Goal: Task Accomplishment & Management: Complete application form

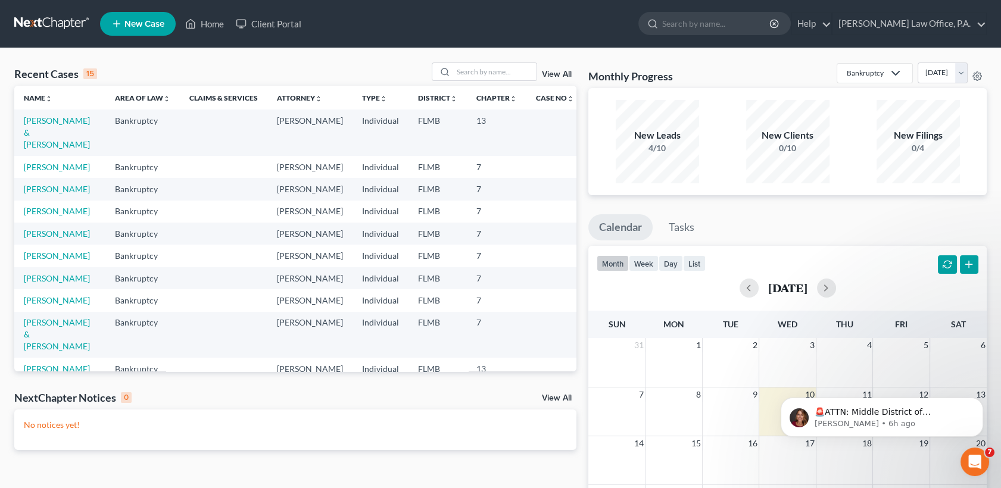
scroll to position [249, 0]
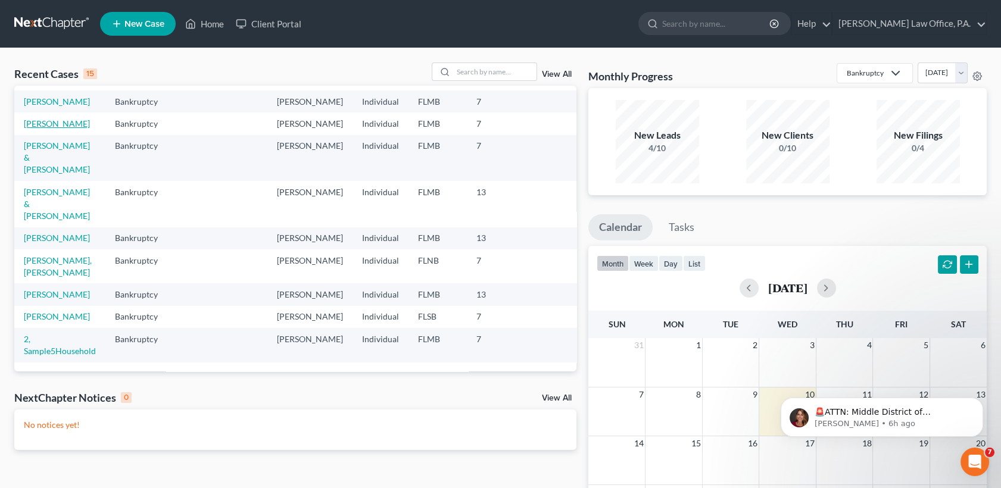
click at [54, 122] on link "[PERSON_NAME]" at bounding box center [57, 123] width 66 height 10
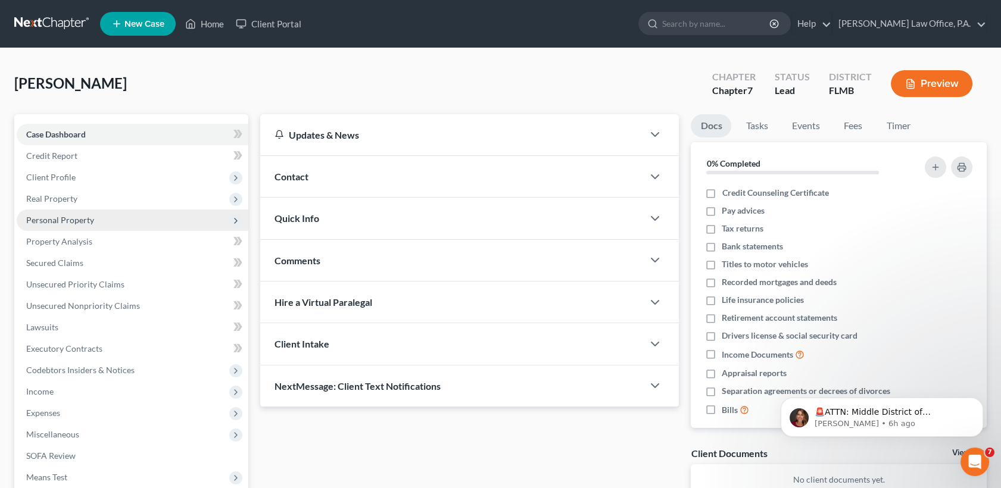
click at [85, 223] on span "Personal Property" at bounding box center [60, 220] width 68 height 10
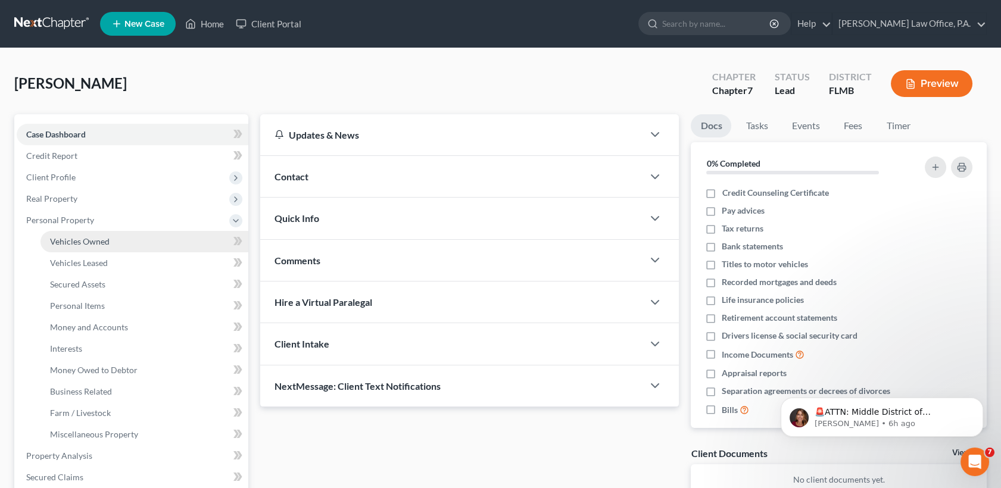
click at [92, 242] on span "Vehicles Owned" at bounding box center [80, 241] width 60 height 10
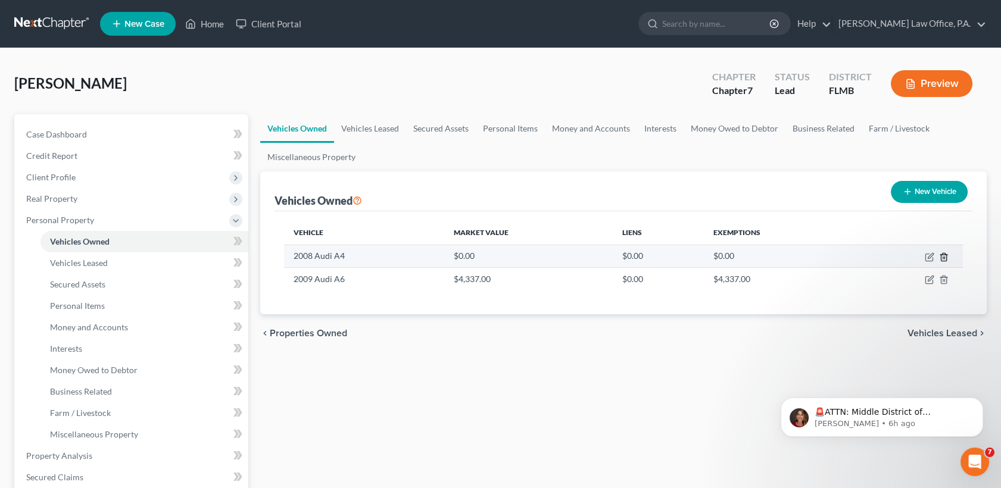
click at [941, 256] on icon "button" at bounding box center [944, 257] width 10 height 10
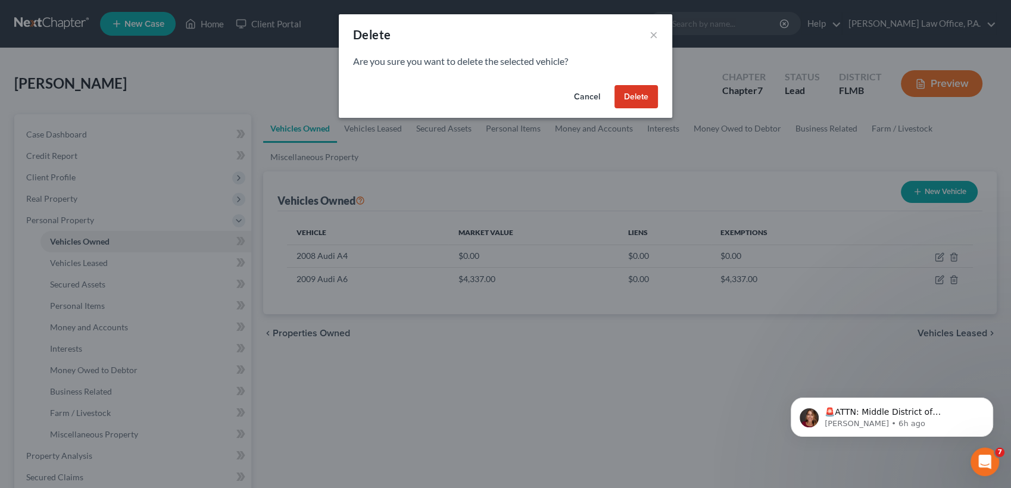
click at [639, 95] on button "Delete" at bounding box center [635, 97] width 43 height 24
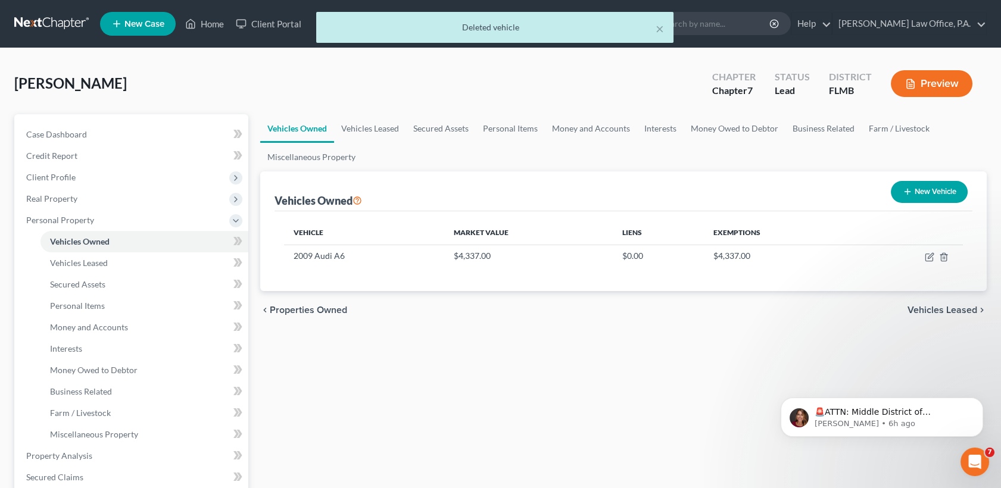
click at [1000, 336] on div "× Deleted vehicle [PERSON_NAME] Upgraded Chapter Chapter 7 Status Lead District…" at bounding box center [500, 437] width 1001 height 778
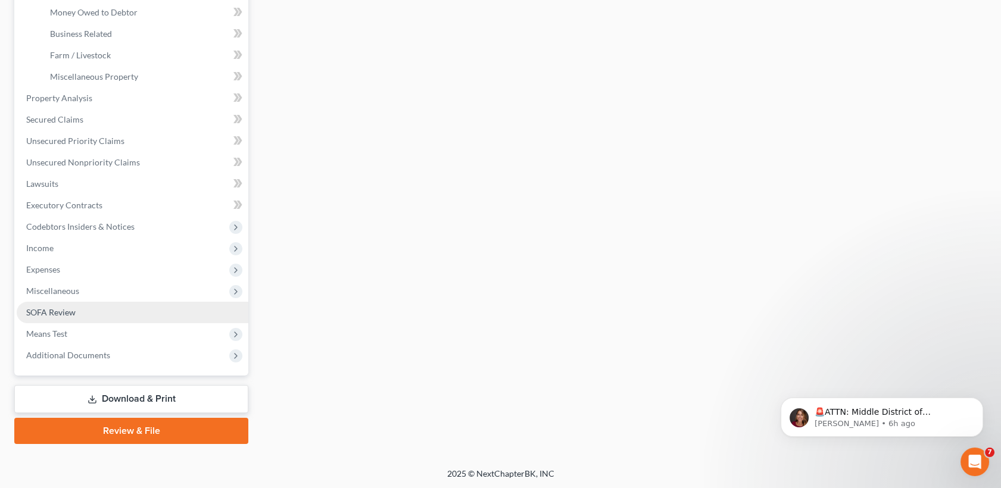
click at [76, 302] on link "SOFA Review" at bounding box center [133, 312] width 232 height 21
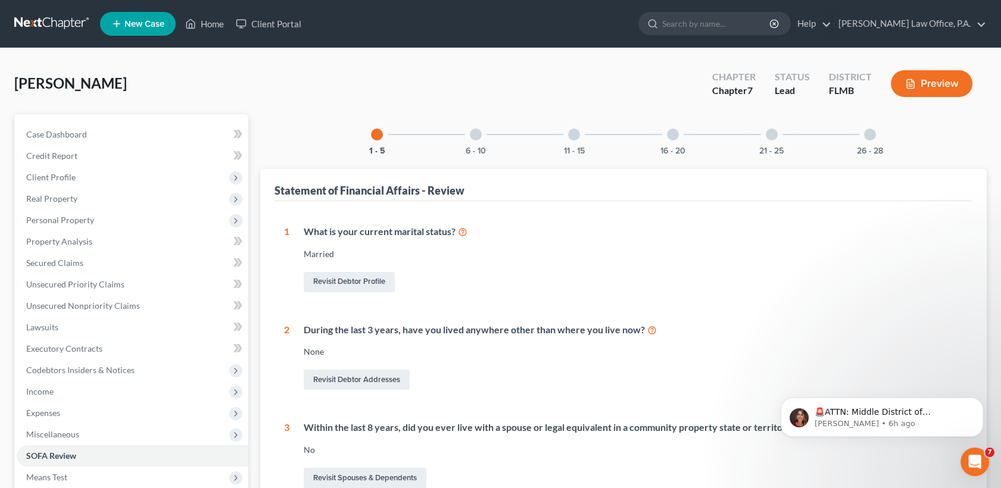
click at [491, 127] on div "6 - 10" at bounding box center [475, 134] width 40 height 40
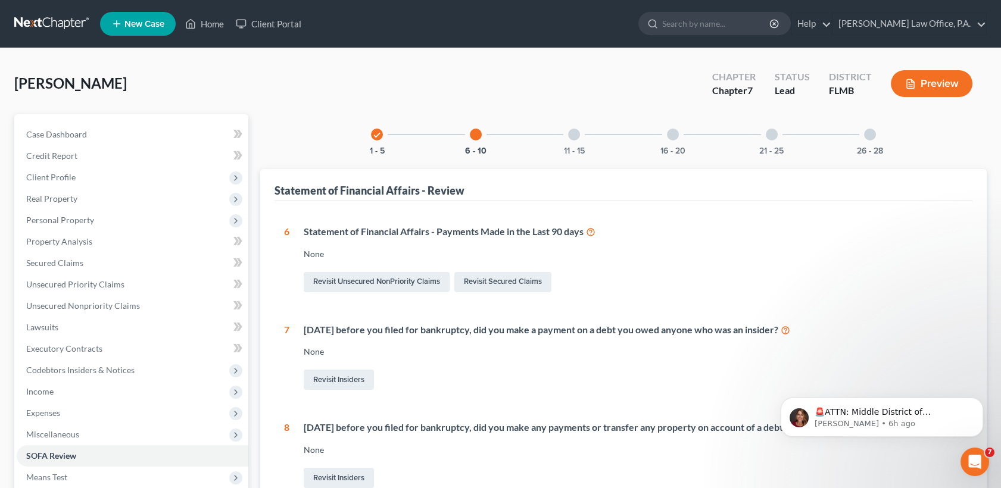
click at [682, 136] on div "16 - 20" at bounding box center [672, 134] width 40 height 40
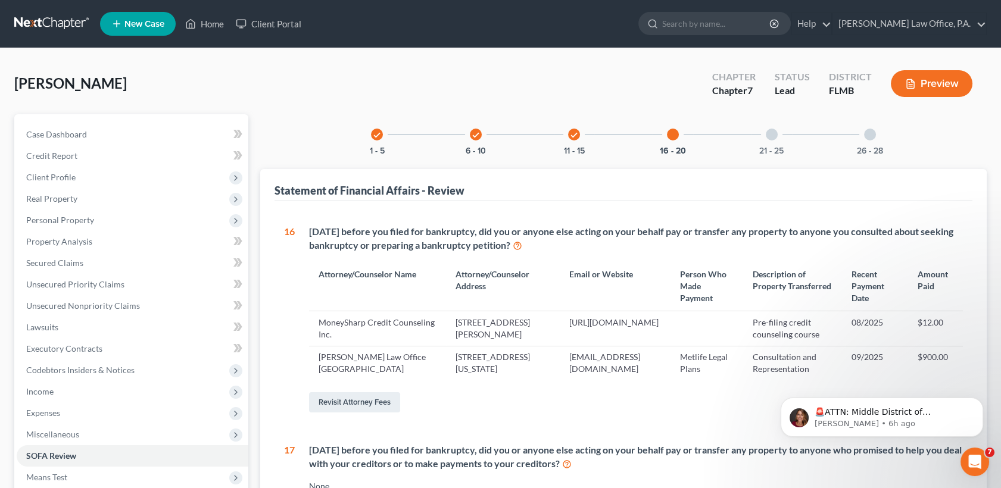
scroll to position [427, 0]
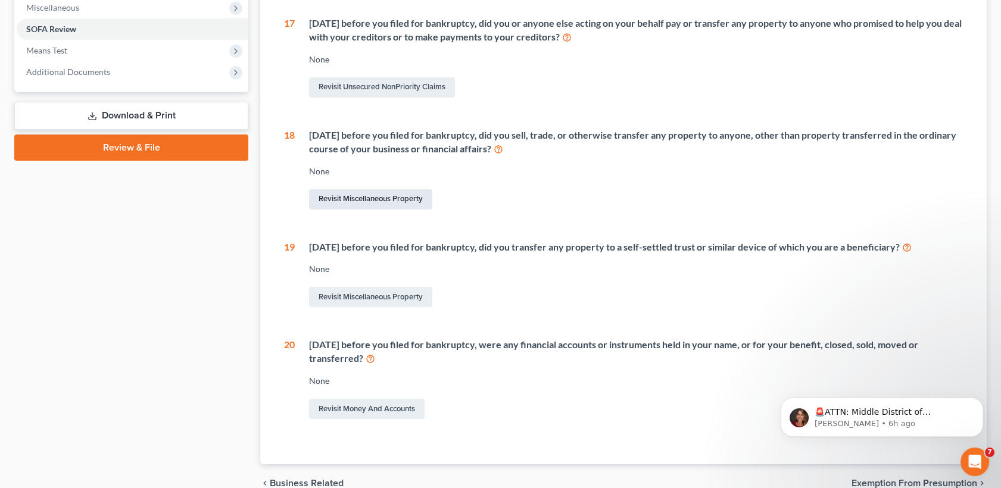
click at [371, 205] on link "Revisit Miscellaneous Property" at bounding box center [370, 199] width 123 height 20
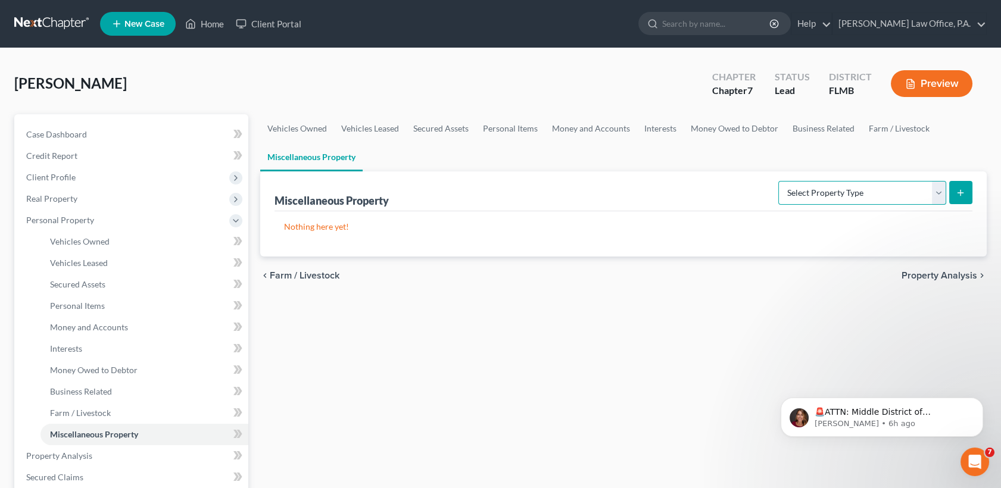
click at [941, 199] on select "Select Property Type Assigned for Creditor Benefit [DATE] Holding for Another N…" at bounding box center [862, 193] width 168 height 24
select select "transferred"
click at [778, 181] on select "Select Property Type Assigned for Creditor Benefit [DATE] Holding for Another N…" at bounding box center [862, 193] width 168 height 24
click at [956, 184] on button "submit" at bounding box center [960, 192] width 23 height 23
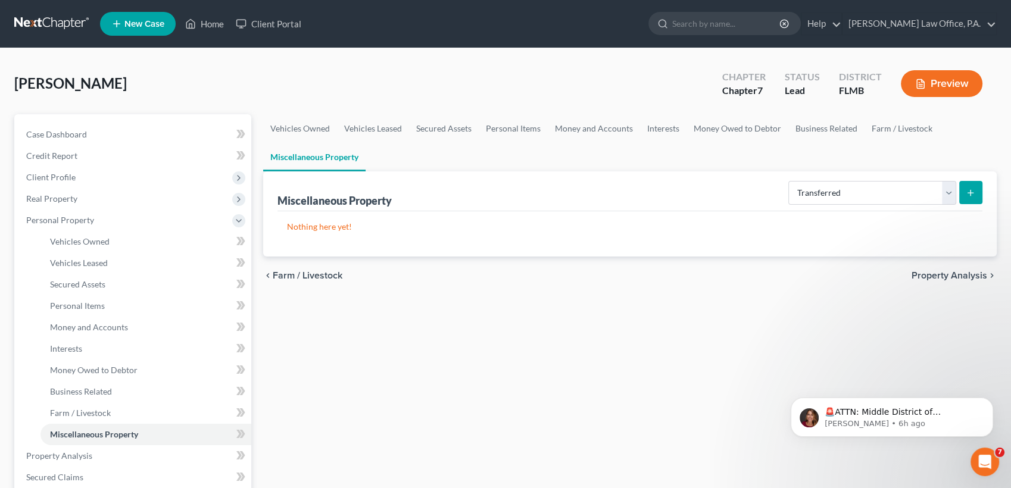
select select "Ordinary ([DATE])"
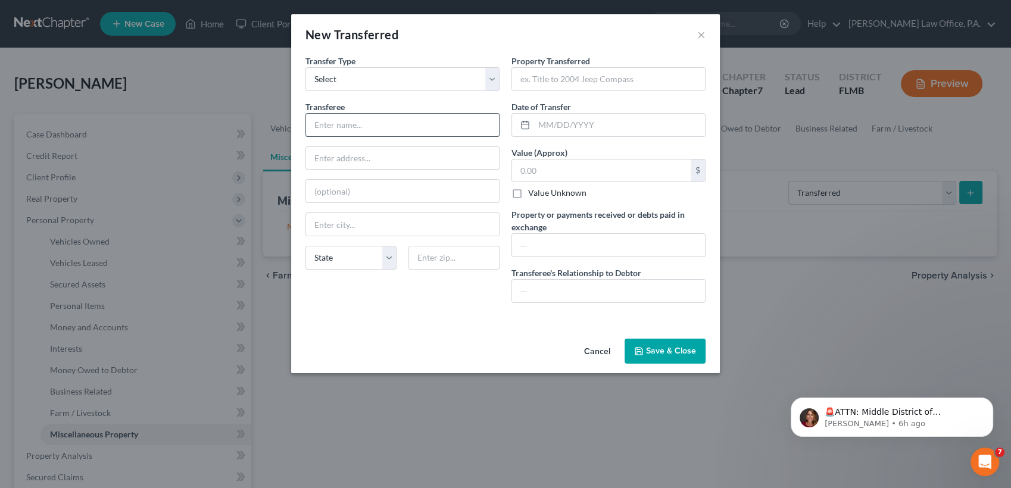
click at [362, 129] on input "text" at bounding box center [402, 125] width 193 height 23
type input "[US_STATE] DMV??"
click at [566, 81] on input "text" at bounding box center [608, 79] width 193 height 23
type input "2009 Audi 6 ?"
click at [570, 124] on input "text" at bounding box center [619, 125] width 171 height 23
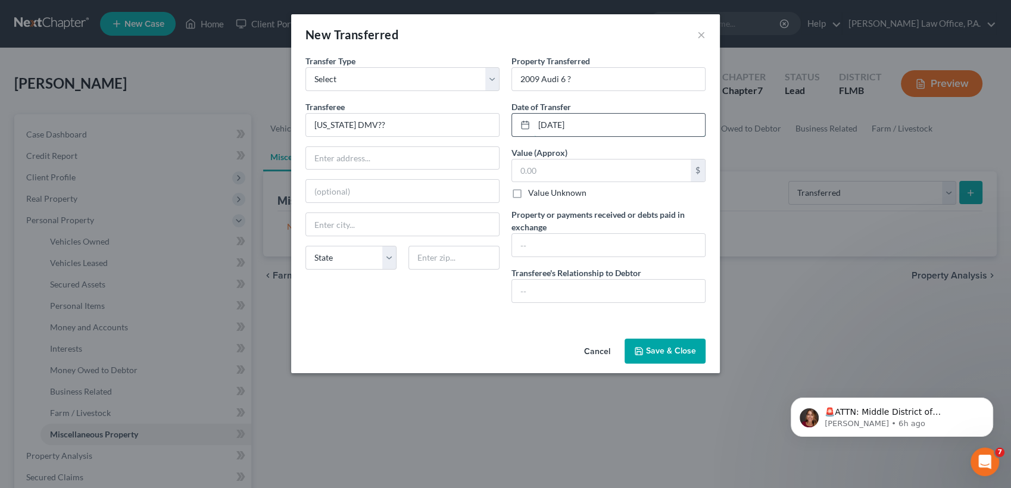
type input "[DATE]"
type input "3,500"
click at [586, 248] on input "text" at bounding box center [608, 245] width 193 height 23
click at [559, 235] on input "Nothing" at bounding box center [608, 245] width 193 height 23
paste input "The car has a head gasket blown up. It needs a new engine. $3000 dollars bill. …"
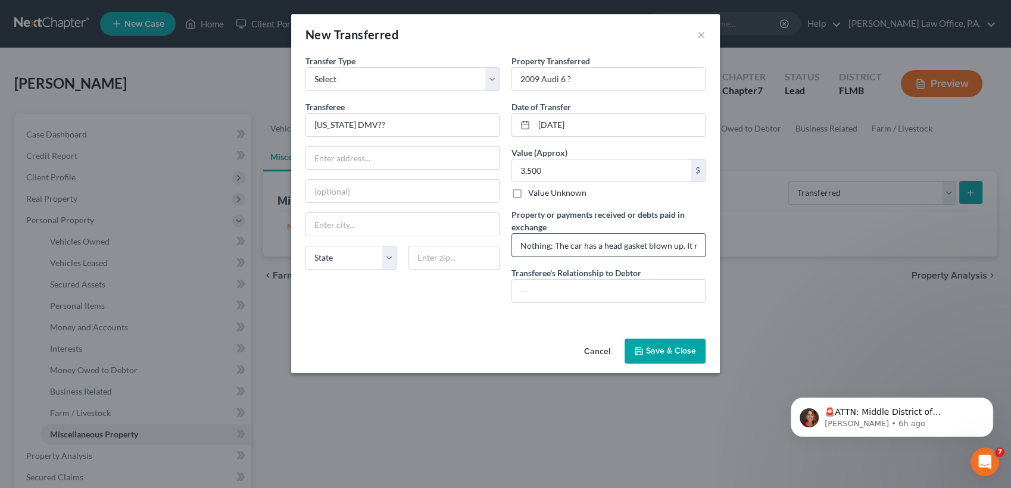
scroll to position [0, 529]
type input "Nothing; The car has a head gasket blown up. It needs a new engine. $3000 dolla…"
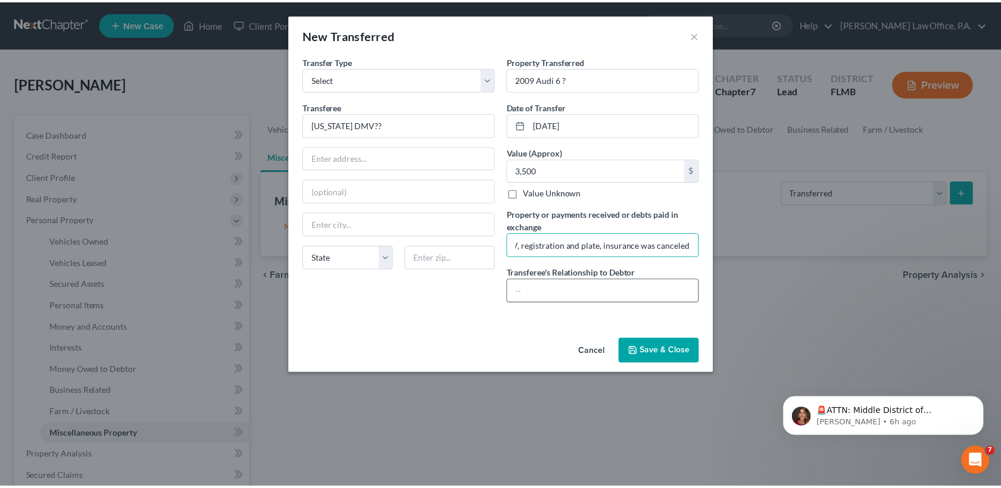
scroll to position [0, 0]
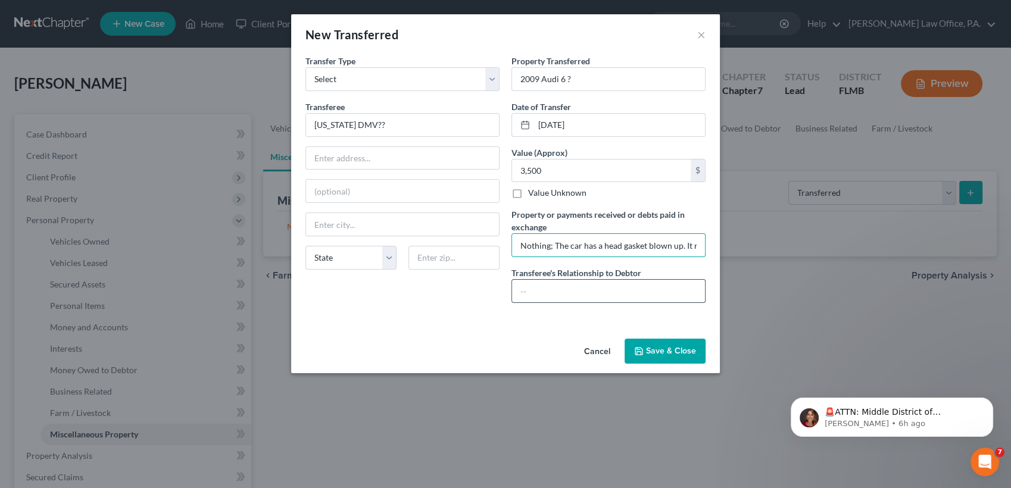
click at [567, 282] on input "text" at bounding box center [608, 291] width 193 height 23
type input "No relationship"
click at [669, 354] on button "Save & Close" at bounding box center [665, 351] width 81 height 25
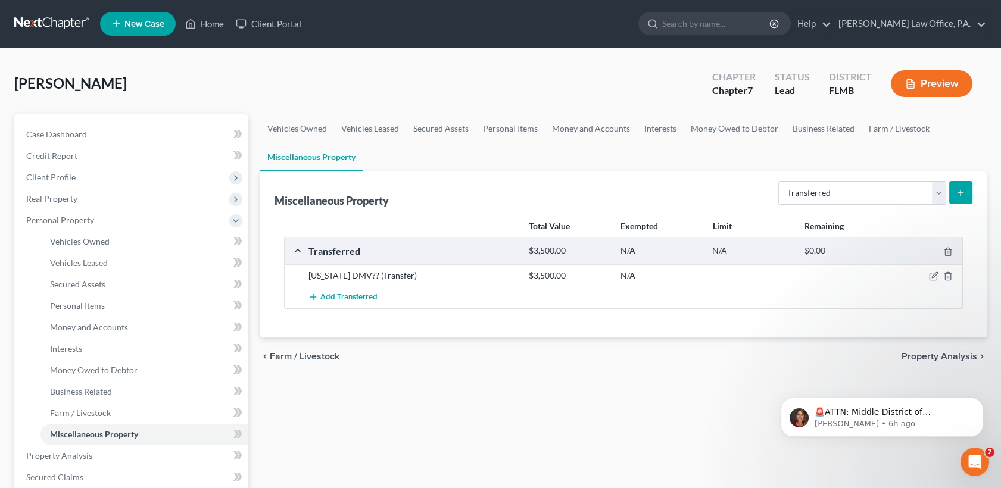
scroll to position [358, 0]
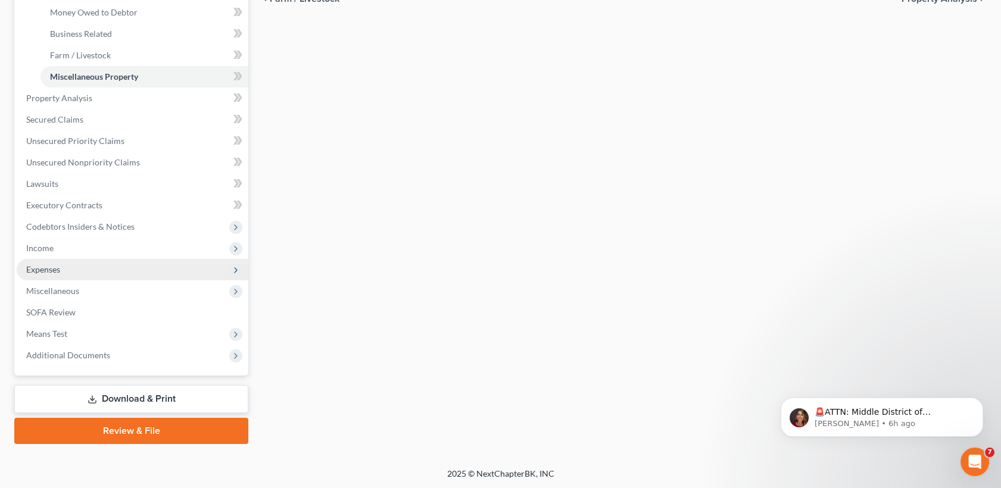
click at [90, 270] on span "Expenses" at bounding box center [133, 269] width 232 height 21
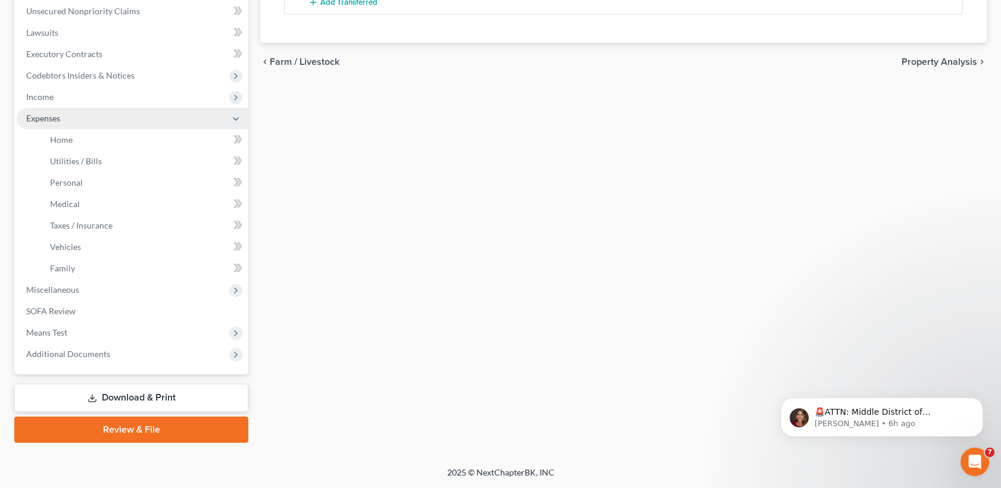
scroll to position [294, 0]
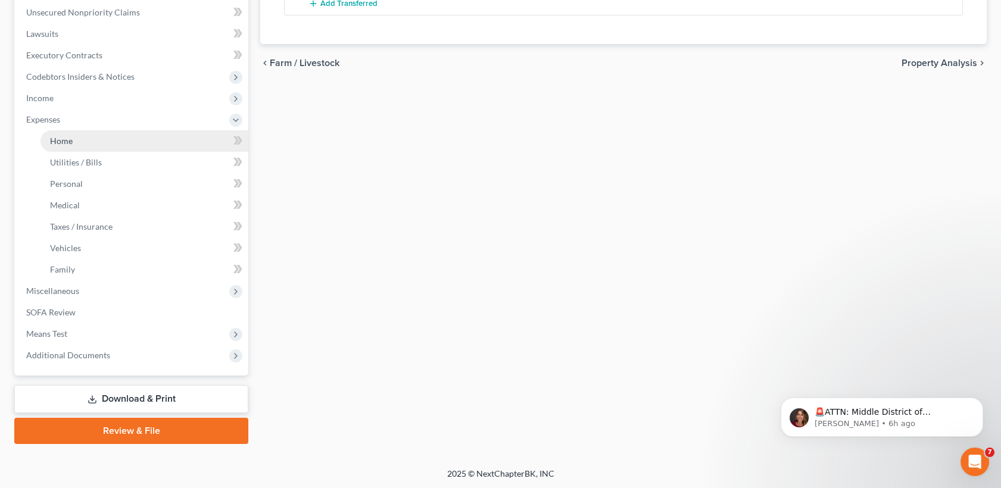
click at [112, 139] on link "Home" at bounding box center [144, 140] width 208 height 21
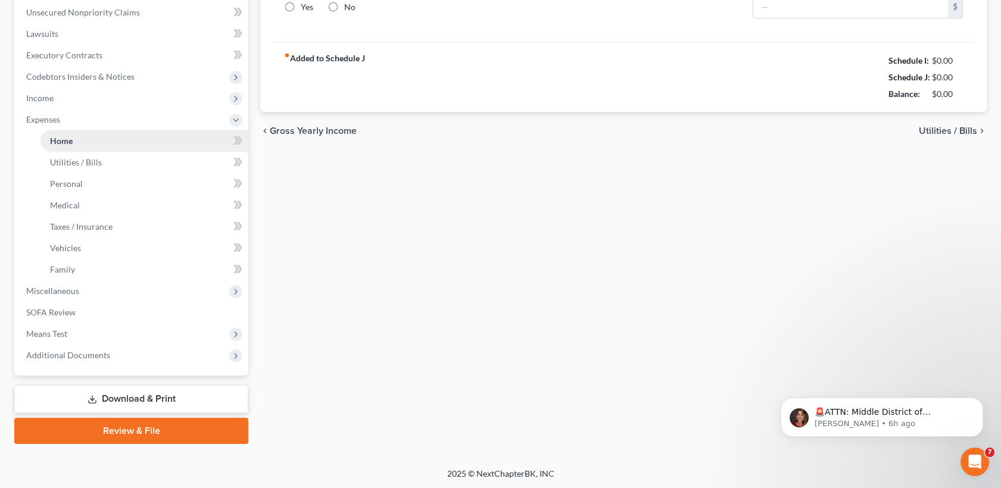
type input "1,900.00"
type input "0.00"
radio input "true"
type input "0.00"
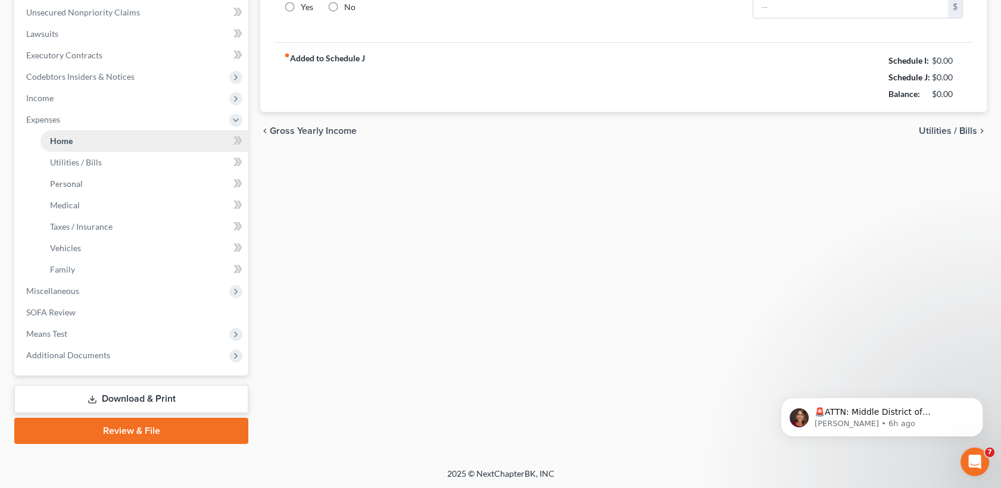
type input "63.00"
type input "0.00"
type input "30.00"
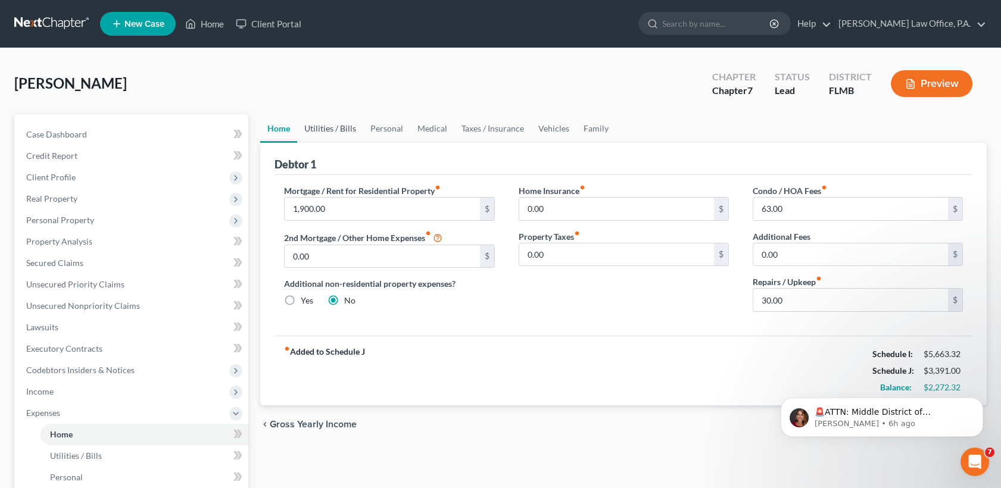
click at [354, 132] on link "Utilities / Bills" at bounding box center [330, 128] width 66 height 29
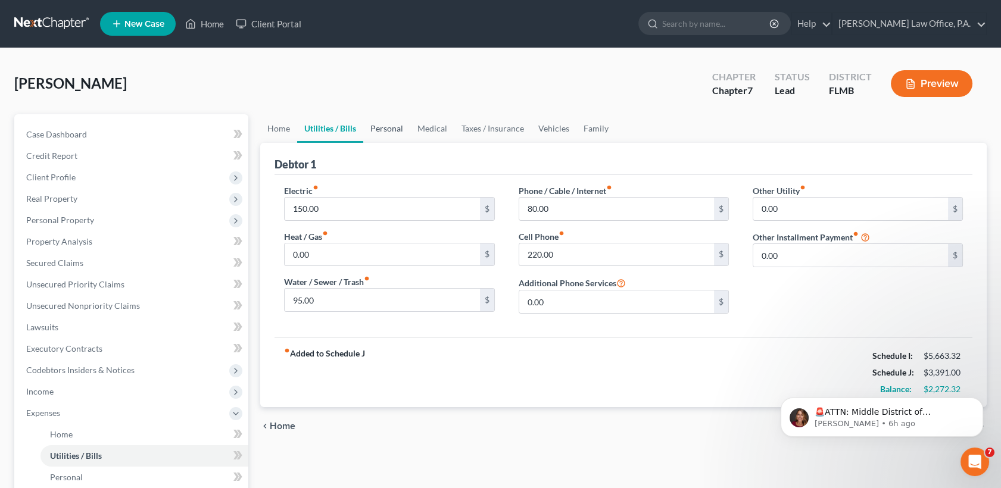
click at [400, 124] on link "Personal" at bounding box center [386, 128] width 47 height 29
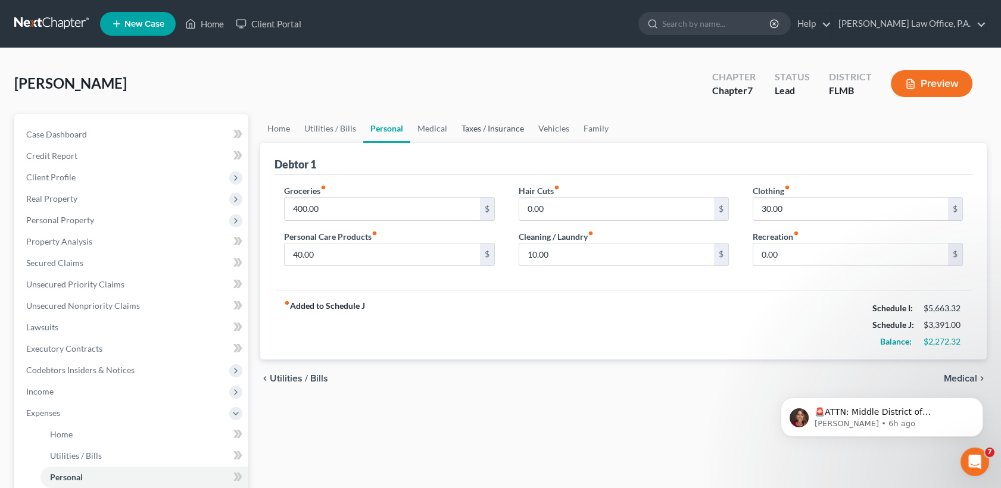
click at [472, 124] on link "Taxes / Insurance" at bounding box center [492, 128] width 77 height 29
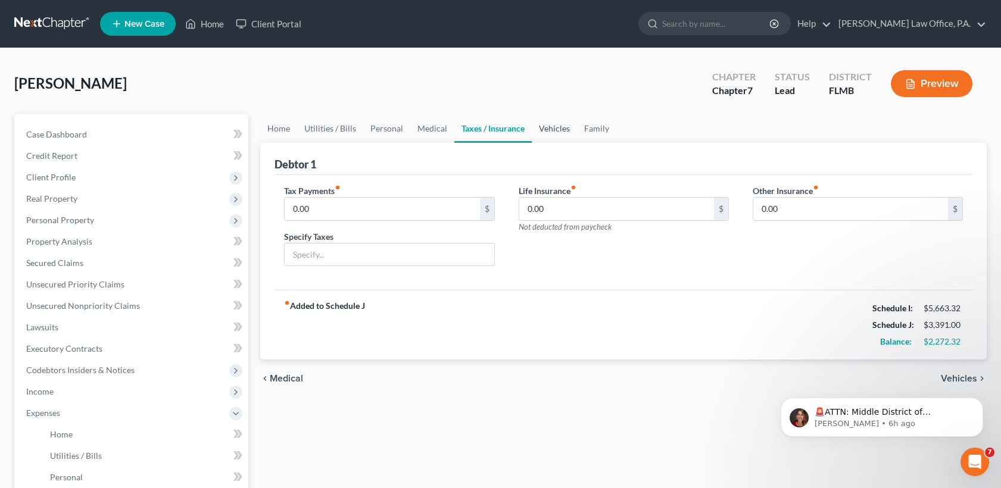
click at [555, 116] on link "Vehicles" at bounding box center [554, 128] width 45 height 29
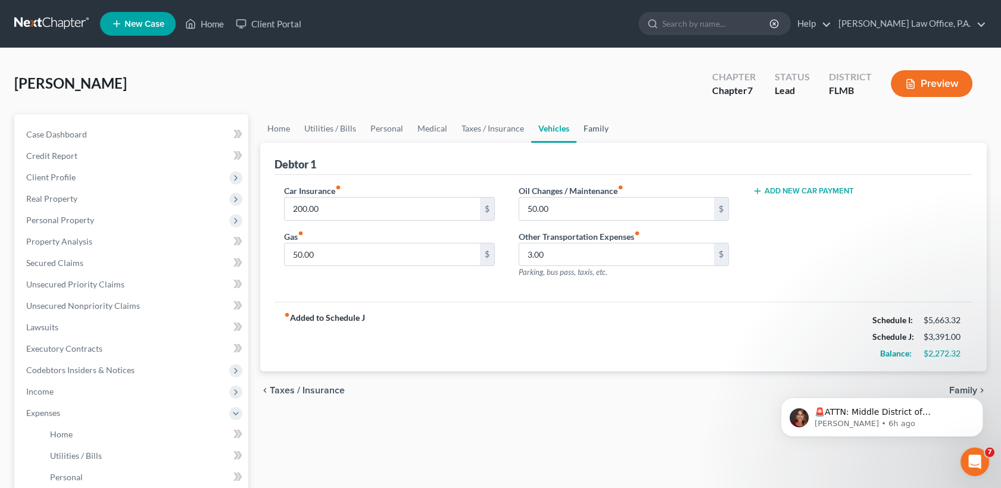
click at [585, 129] on link "Family" at bounding box center [595, 128] width 39 height 29
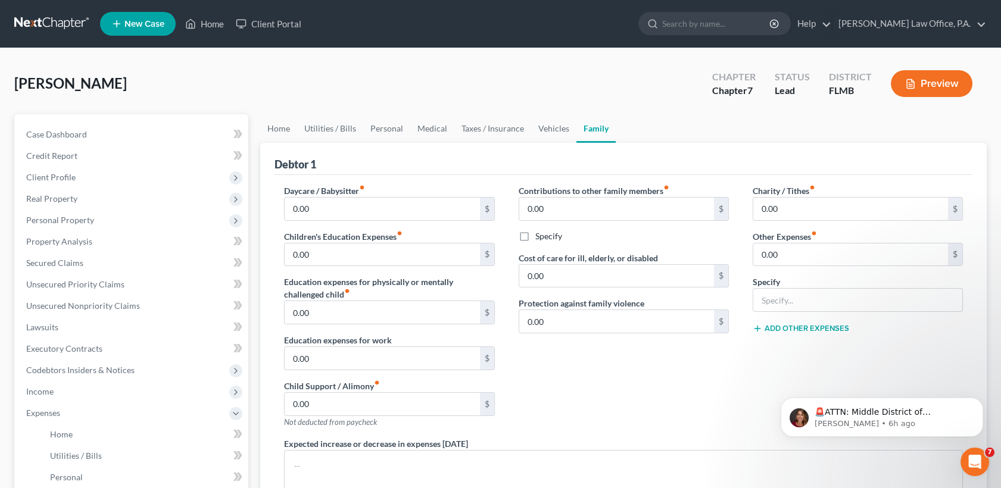
click at [748, 391] on div "Charity / Tithes fiber_manual_record 0.00 $ Other Expenses fiber_manual_record …" at bounding box center [858, 311] width 234 height 253
click at [66, 179] on span "Client Profile" at bounding box center [50, 177] width 49 height 10
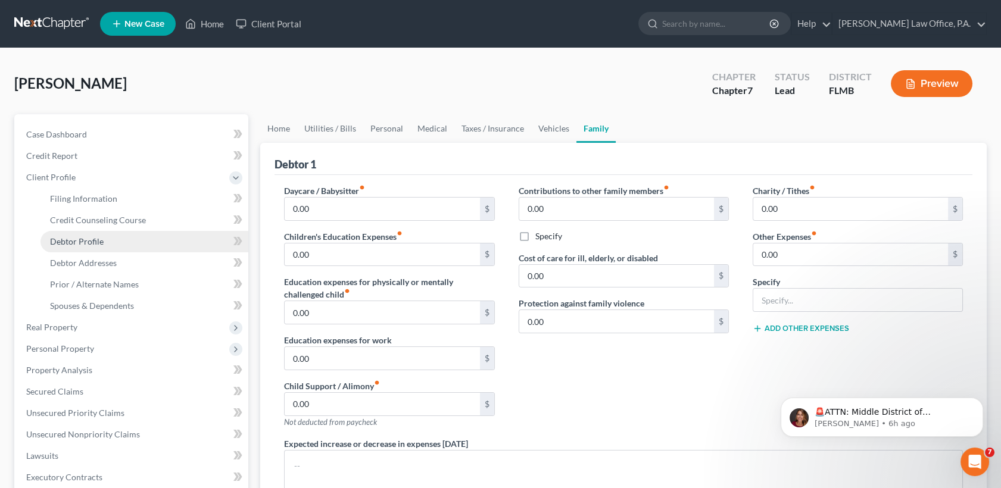
click at [98, 236] on span "Debtor Profile" at bounding box center [77, 241] width 54 height 10
select select "1"
select select "2"
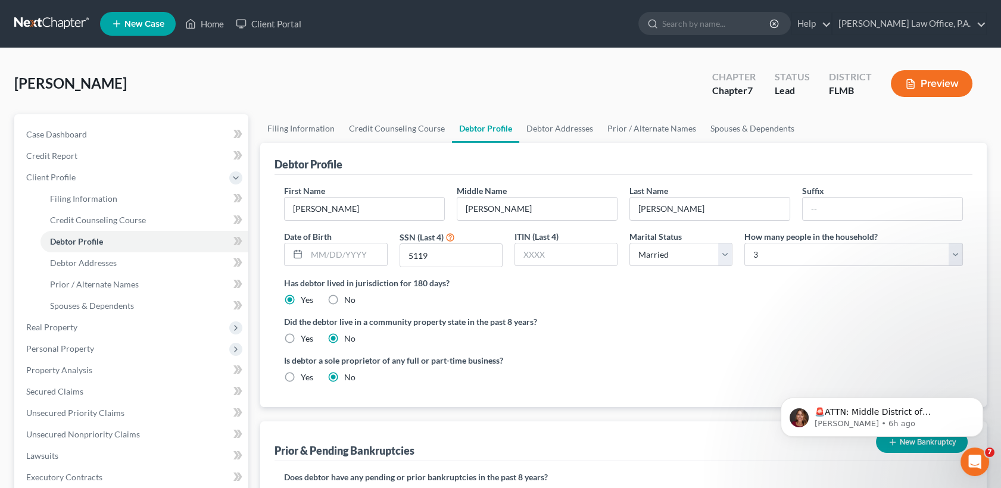
scroll to position [272, 0]
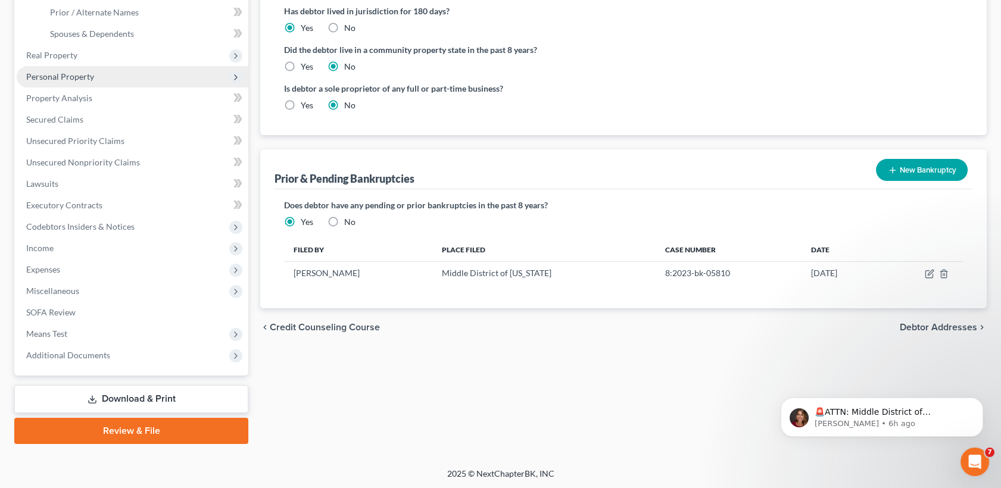
click at [90, 72] on span "Personal Property" at bounding box center [60, 76] width 68 height 10
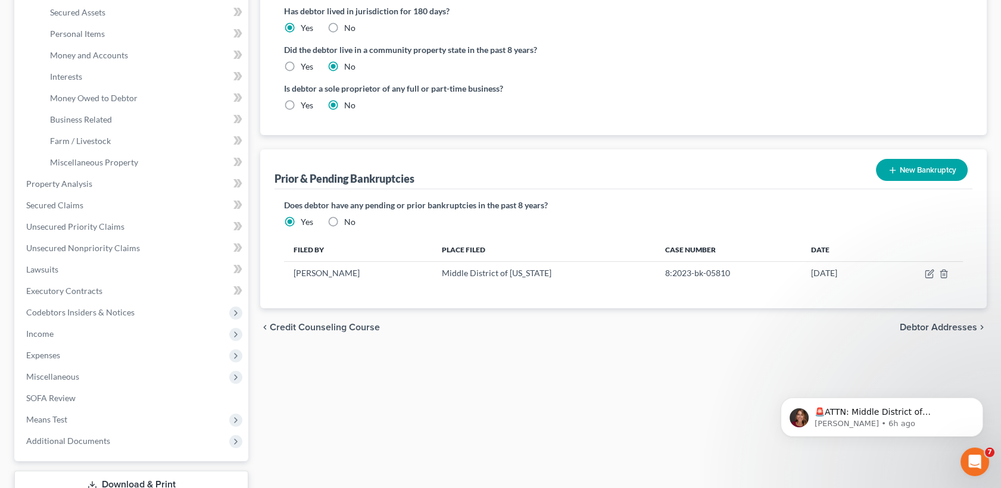
scroll to position [358, 0]
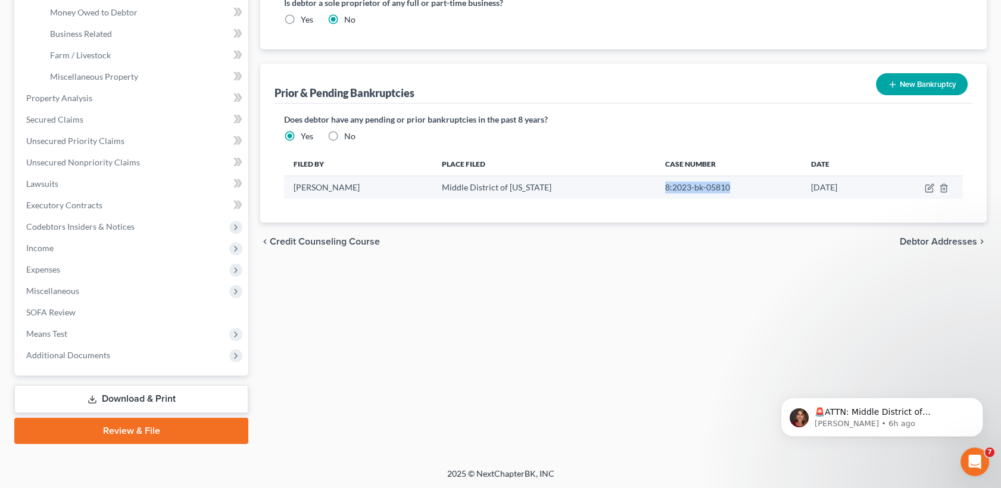
drag, startPoint x: 720, startPoint y: 188, endPoint x: 645, endPoint y: 182, distance: 75.3
click at [655, 182] on td "8:2023-bk-05810" at bounding box center [728, 187] width 146 height 23
copy td "8:2023-bk-05810"
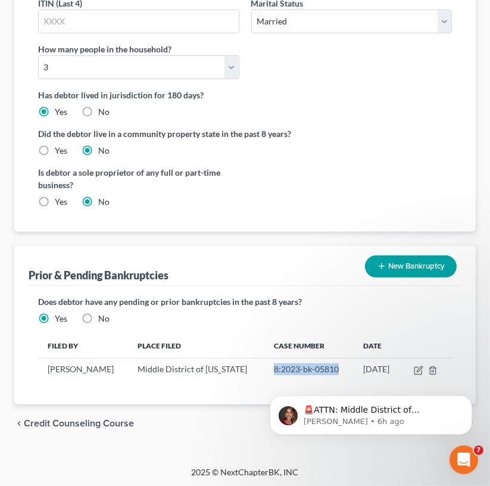
scroll to position [0, 0]
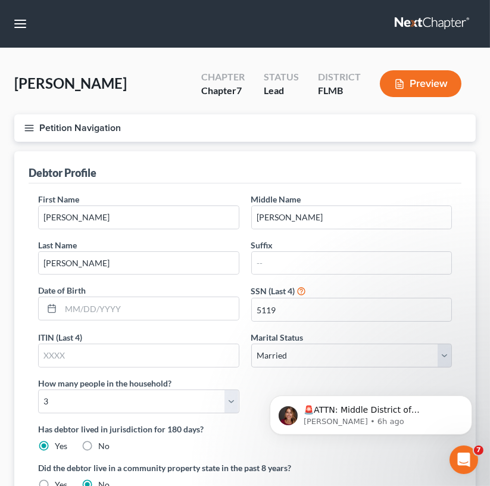
click at [29, 129] on icon "button" at bounding box center [29, 128] width 11 height 11
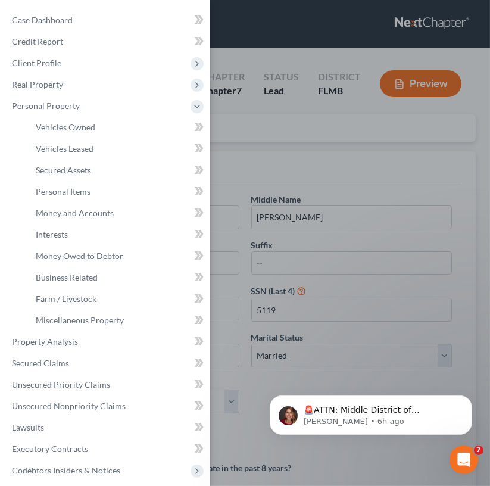
scroll to position [174, 0]
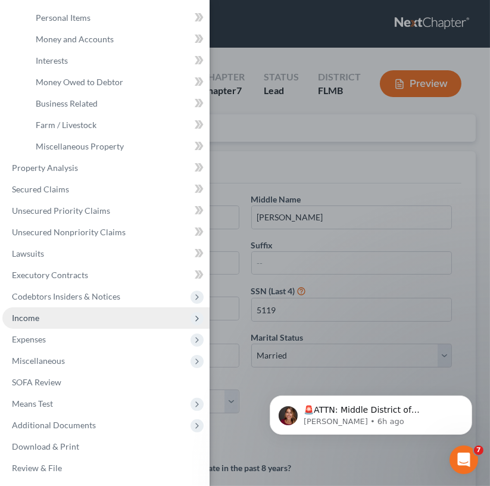
click at [57, 319] on span "Income" at bounding box center [105, 317] width 207 height 21
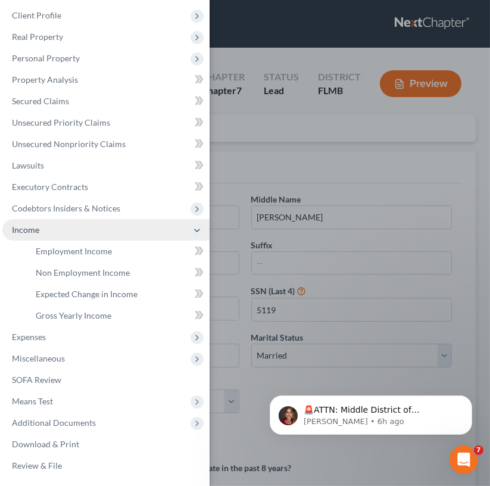
scroll to position [48, 0]
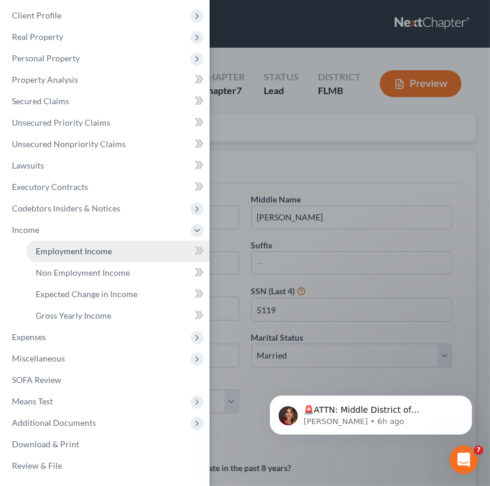
click at [84, 256] on span "Employment Income" at bounding box center [74, 251] width 76 height 10
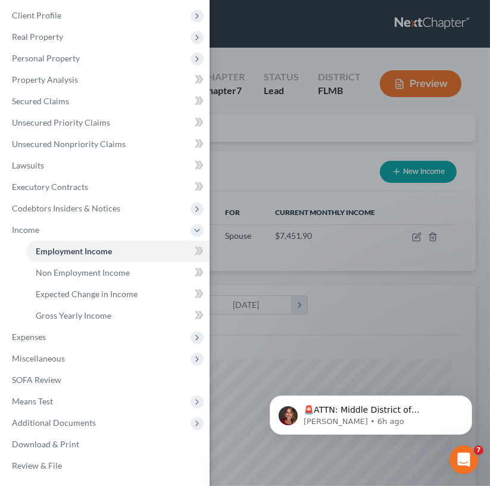
scroll to position [207, 438]
click at [298, 227] on div "Case Dashboard Payments Invoices Payments Payments Credit Report Client Profile" at bounding box center [245, 243] width 490 height 486
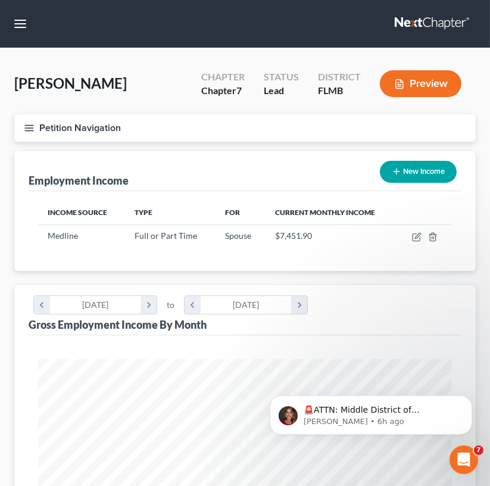
click at [24, 129] on icon "button" at bounding box center [29, 128] width 11 height 11
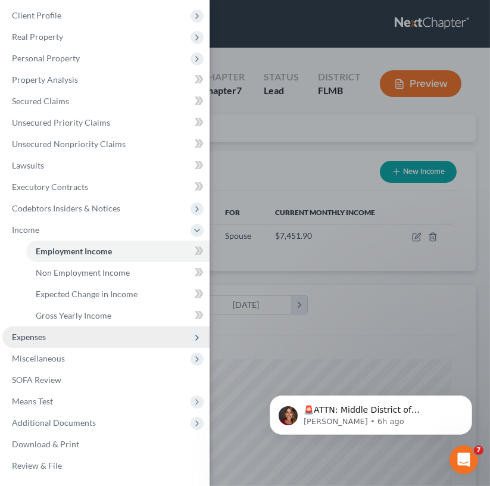
click at [70, 332] on span "Expenses" at bounding box center [105, 336] width 207 height 21
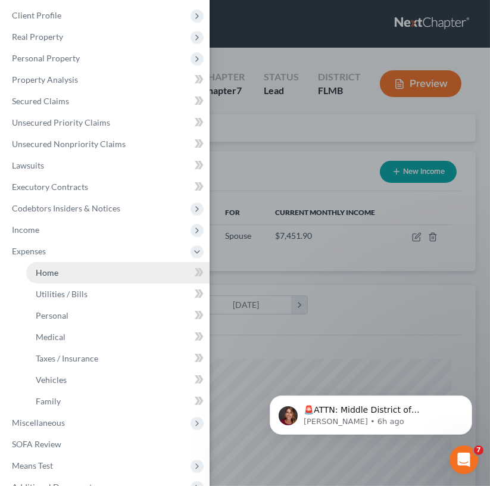
click at [80, 280] on link "Home" at bounding box center [117, 272] width 183 height 21
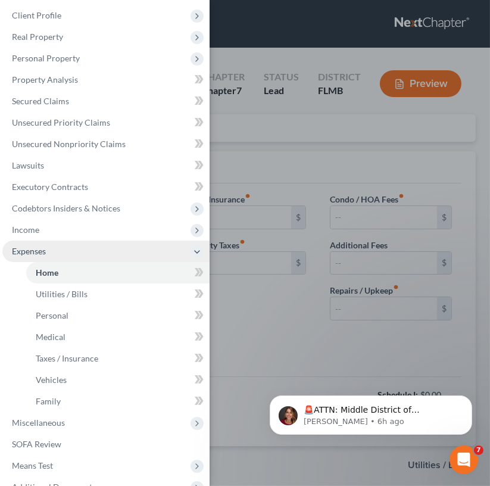
type input "1,900.00"
type input "0.00"
radio input "true"
type input "0.00"
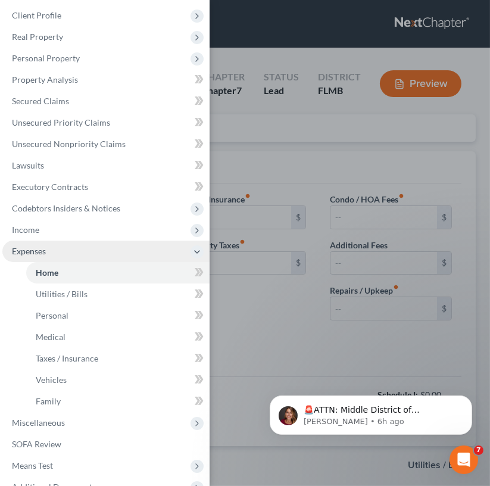
type input "63.00"
type input "0.00"
type input "30.00"
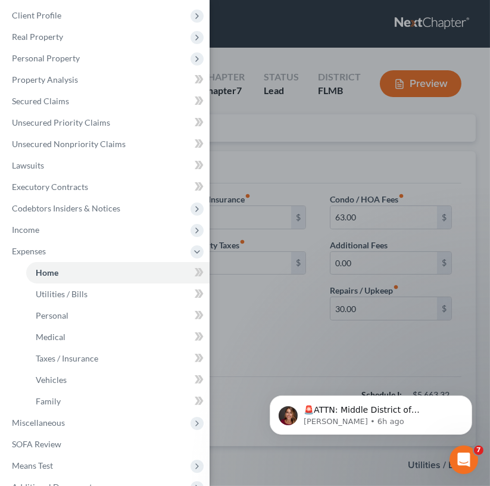
click at [293, 313] on div "Case Dashboard Payments Invoices Payments Payments Credit Report Client Profile" at bounding box center [245, 243] width 490 height 486
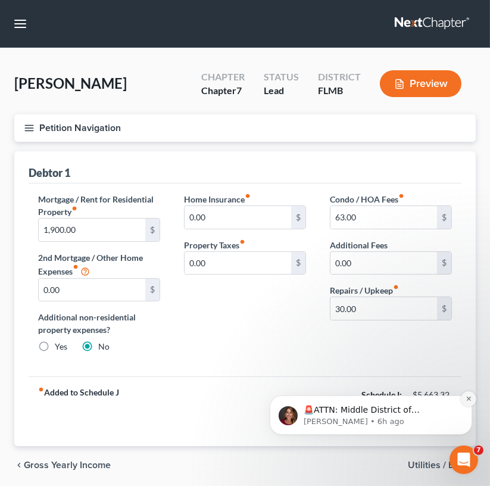
click at [465, 395] on icon "Dismiss notification" at bounding box center [468, 398] width 7 height 7
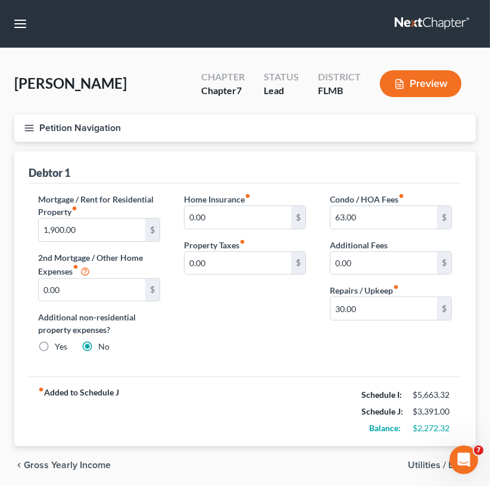
click at [426, 463] on span "Utilities / Bills" at bounding box center [437, 465] width 58 height 10
click at [426, 463] on div "[PERSON_NAME] Upgraded Chapter Chapter 7 Status Lead District [GEOGRAPHIC_DATA]…" at bounding box center [245, 278] width 490 height 460
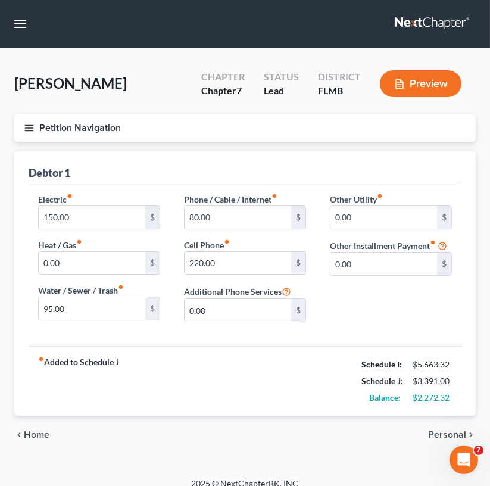
click at [445, 427] on div "chevron_left Home Personal chevron_right" at bounding box center [244, 435] width 461 height 38
click at [445, 430] on span "Personal" at bounding box center [447, 435] width 38 height 10
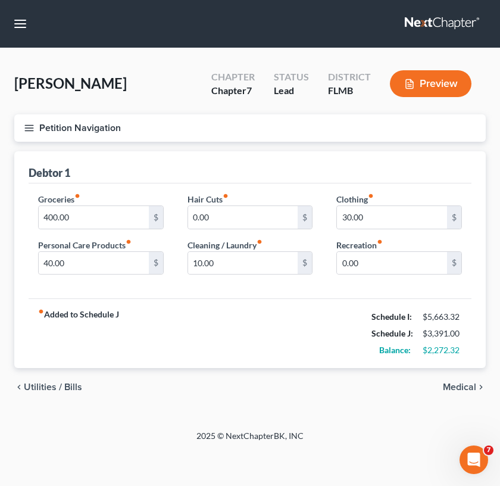
click at [457, 383] on span "Medical" at bounding box center [459, 387] width 33 height 10
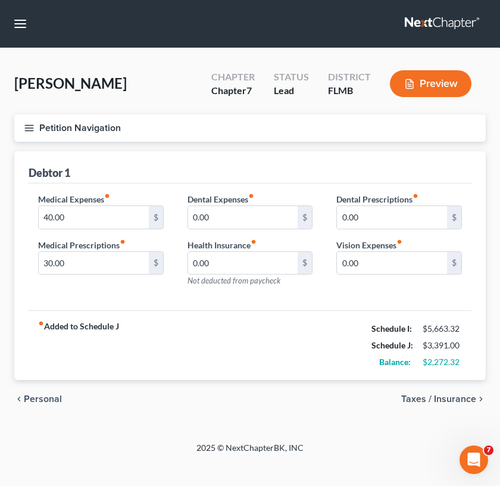
click at [461, 389] on div "chevron_left Personal Taxes / Insurance chevron_right" at bounding box center [250, 399] width 472 height 38
click at [461, 395] on span "Taxes / Insurance" at bounding box center [438, 399] width 75 height 10
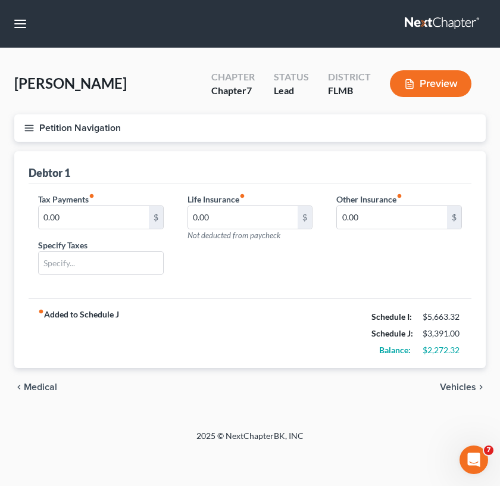
click at [458, 392] on div "chevron_left Medical Vehicles chevron_right" at bounding box center [250, 387] width 472 height 38
click at [458, 385] on span "Vehicles" at bounding box center [458, 387] width 36 height 10
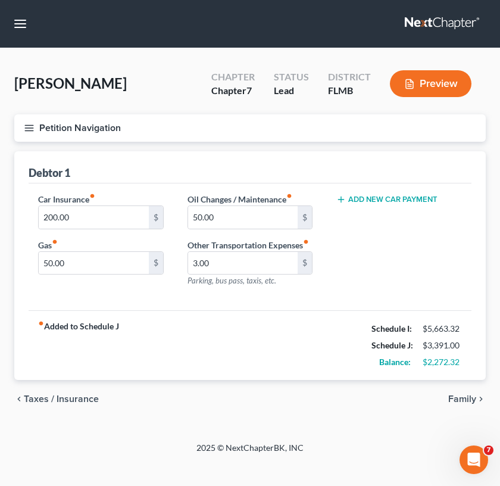
click at [457, 395] on span "Family" at bounding box center [462, 399] width 28 height 10
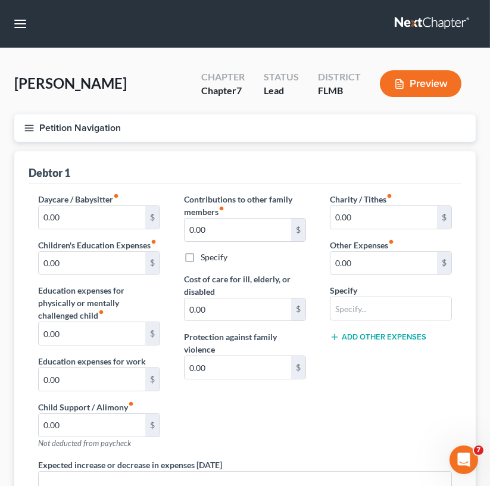
scroll to position [243, 0]
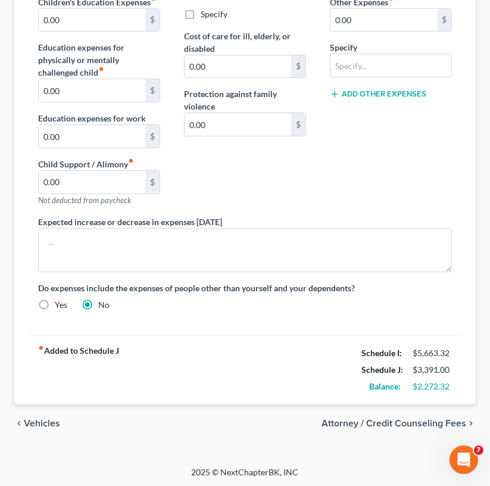
click at [42, 419] on span "Vehicles" at bounding box center [42, 424] width 36 height 10
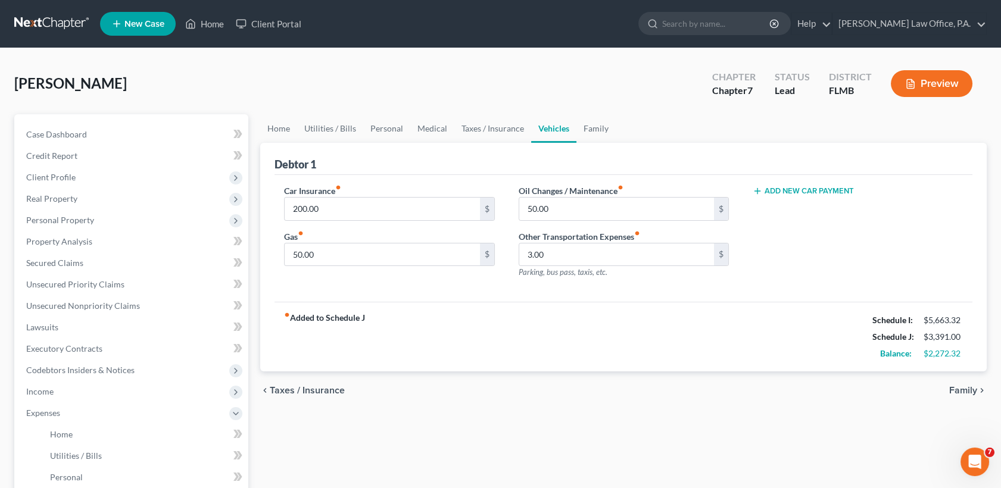
scroll to position [294, 0]
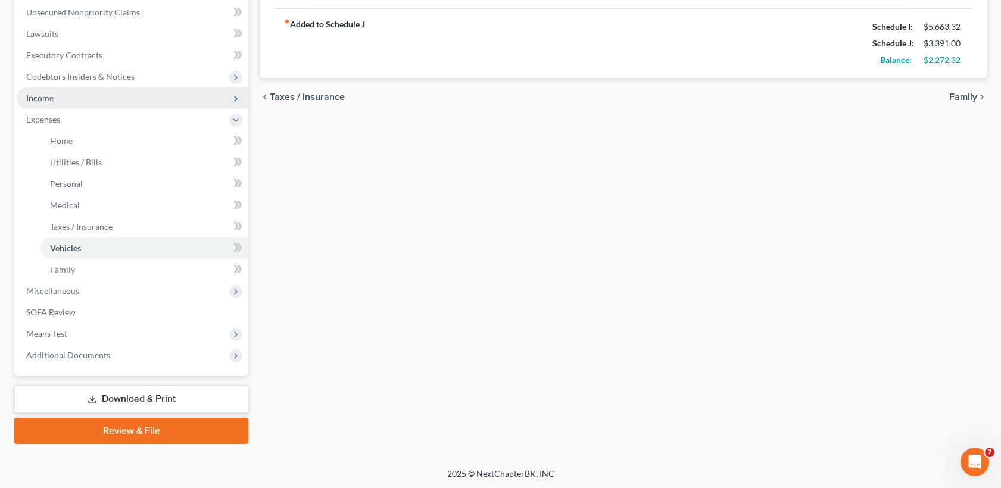
click at [41, 88] on span "Income" at bounding box center [133, 98] width 232 height 21
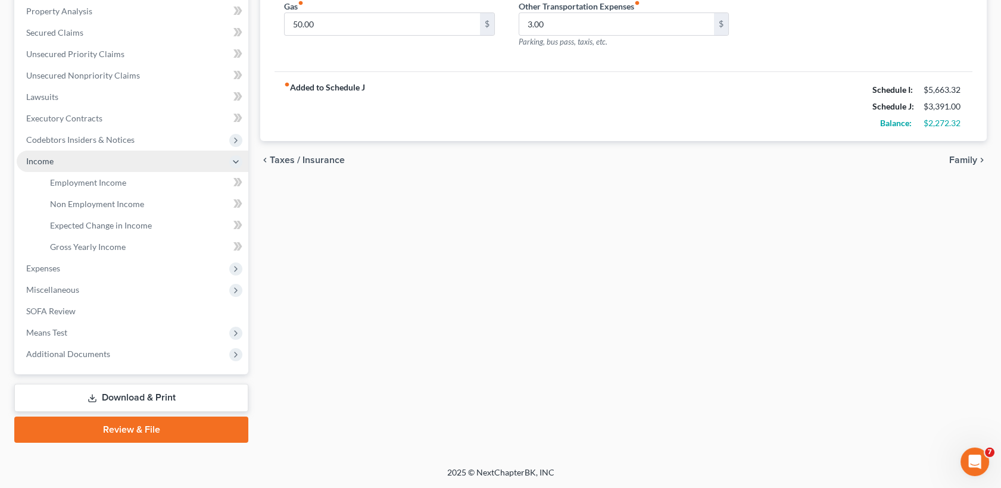
scroll to position [229, 0]
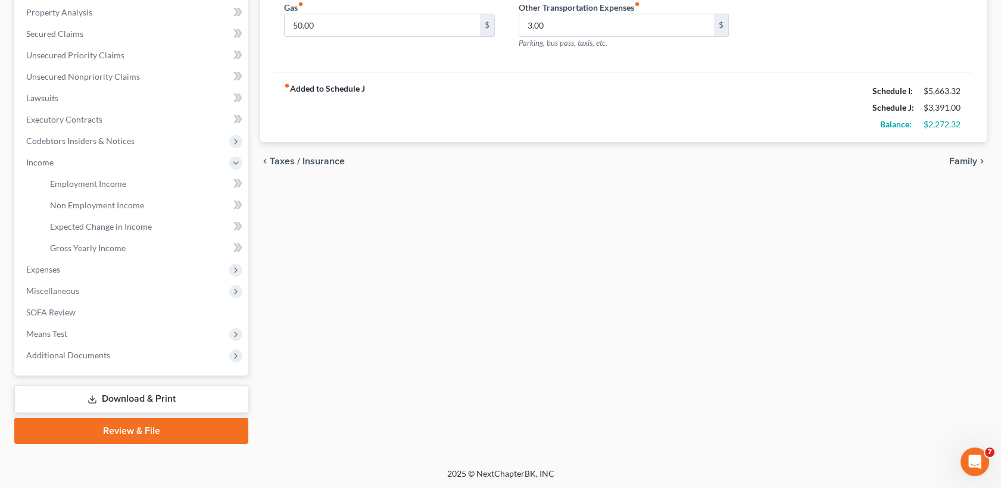
click at [0, 433] on html "Home New Case Client Portal [PERSON_NAME] Law Office, P.A. [PERSON_NAME][EMAIL_…" at bounding box center [500, 130] width 1001 height 719
click at [86, 233] on link "Expected Change in Income" at bounding box center [144, 226] width 208 height 21
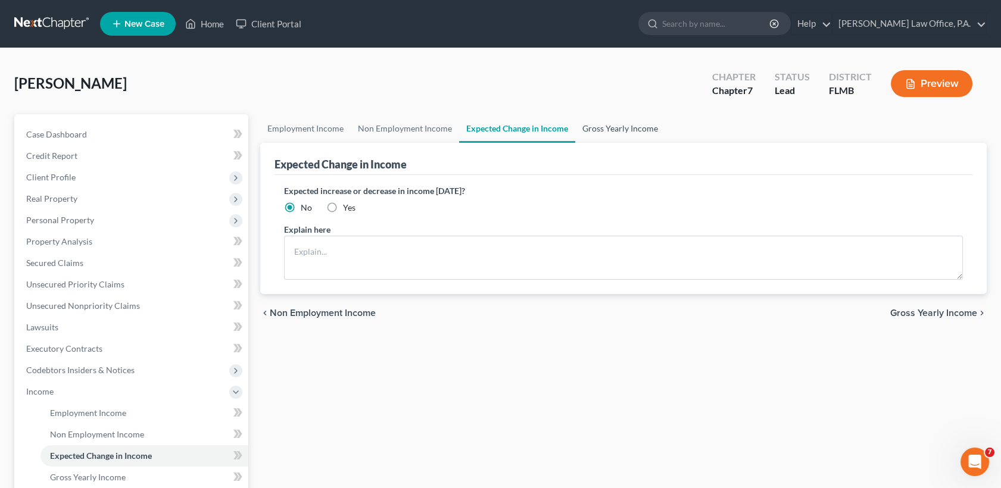
click at [585, 132] on link "Gross Yearly Income" at bounding box center [620, 128] width 90 height 29
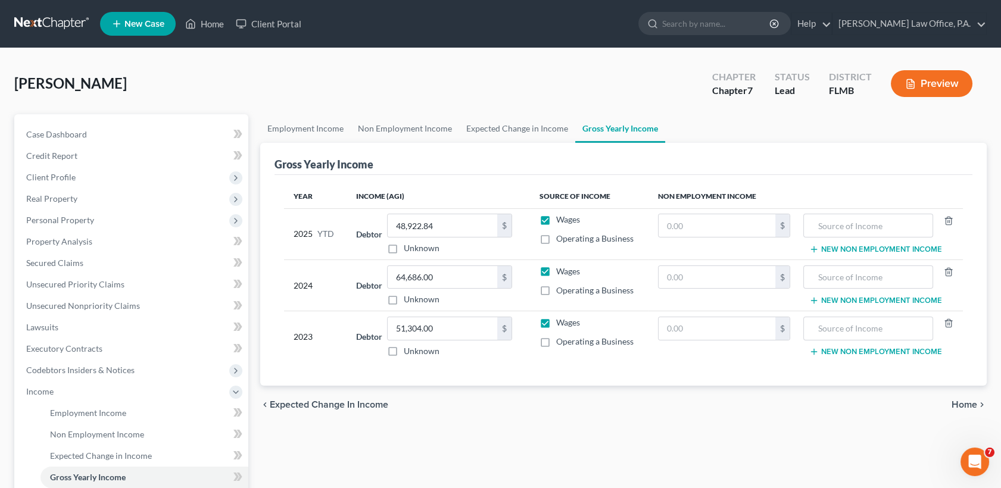
click at [1000, 232] on div "[PERSON_NAME] Upgraded Chapter Chapter 7 Status Lead District [GEOGRAPHIC_DATA]…" at bounding box center [500, 372] width 1001 height 649
click at [556, 220] on label "Wages" at bounding box center [568, 220] width 24 height 12
click at [561, 220] on input "Wages" at bounding box center [565, 218] width 8 height 8
checkbox input "false"
click at [464, 227] on input "48,922.84" at bounding box center [443, 225] width 110 height 23
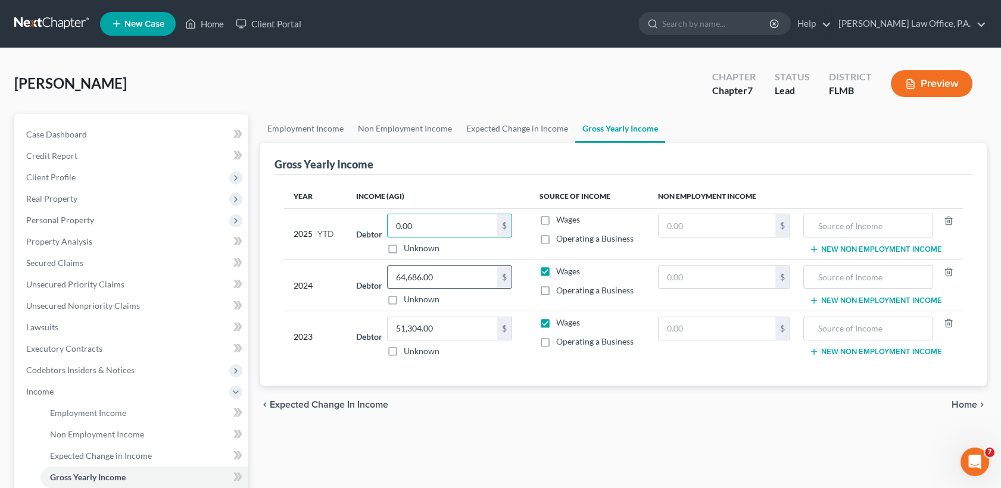
type input "0.00"
click at [466, 282] on input "64,686.00" at bounding box center [443, 277] width 110 height 23
type input "0.00"
click at [465, 334] on input "51,304.00" at bounding box center [443, 328] width 110 height 23
type input "0.00"
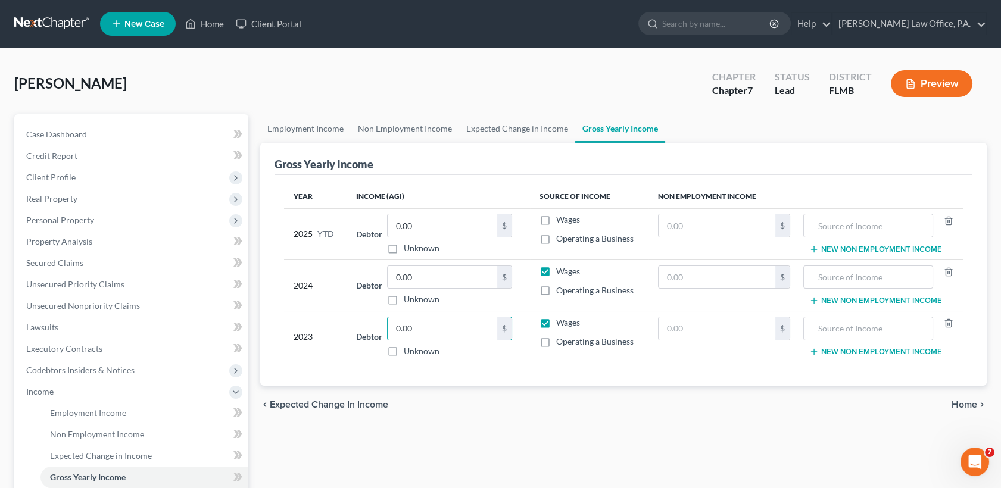
click at [556, 268] on label "Wages" at bounding box center [568, 272] width 24 height 12
click at [561, 268] on input "Wages" at bounding box center [565, 270] width 8 height 8
checkbox input "false"
click at [556, 323] on label "Wages" at bounding box center [568, 323] width 24 height 12
click at [561, 323] on input "Wages" at bounding box center [565, 321] width 8 height 8
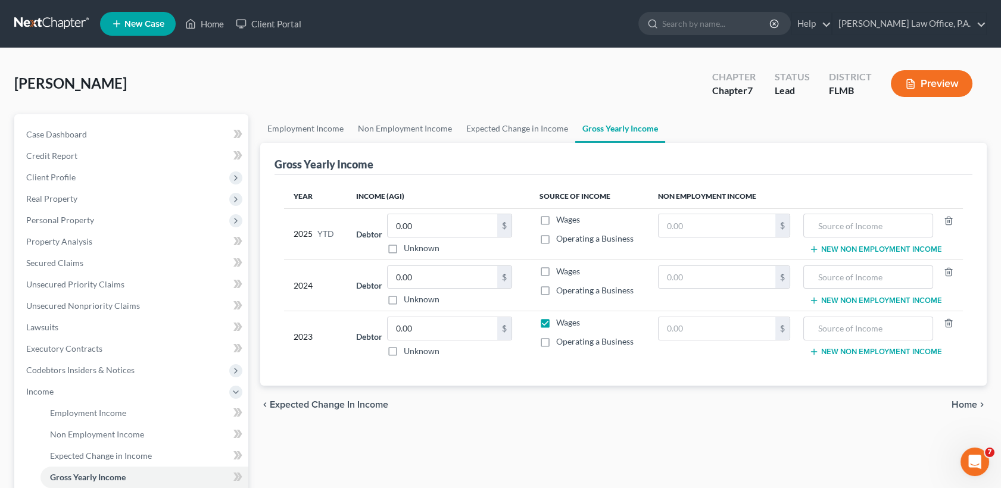
checkbox input "false"
click at [987, 274] on div "Employment Income Non Employment Income Expected Change in Income Gross Yearly …" at bounding box center [623, 393] width 738 height 559
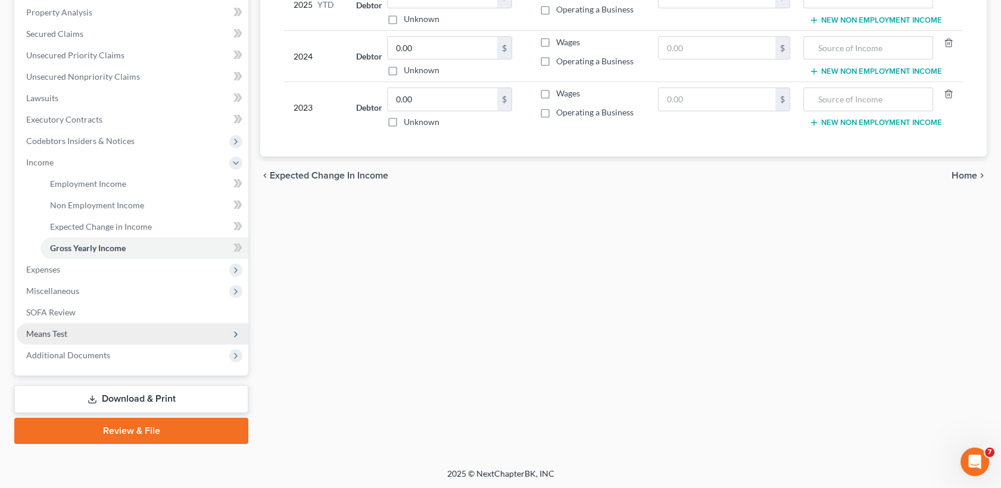
click at [105, 332] on span "Means Test" at bounding box center [133, 333] width 232 height 21
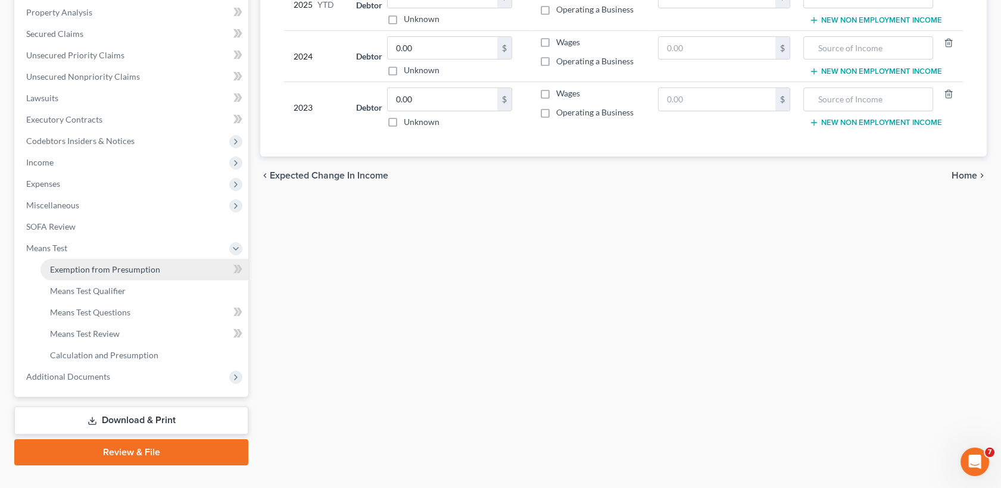
drag, startPoint x: 127, startPoint y: 273, endPoint x: 100, endPoint y: 268, distance: 27.2
click at [100, 268] on span "Exemption from Presumption" at bounding box center [105, 269] width 110 height 10
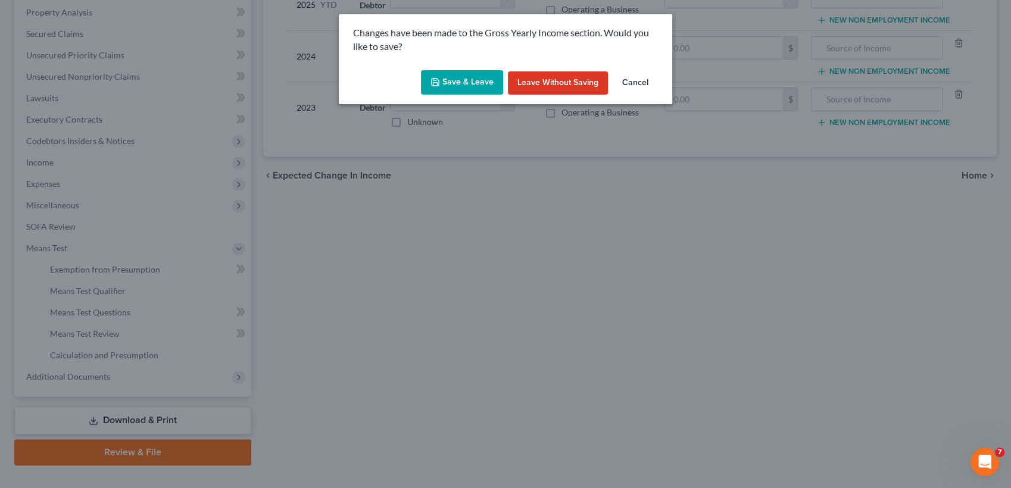
click at [460, 74] on button "Save & Leave" at bounding box center [462, 82] width 82 height 25
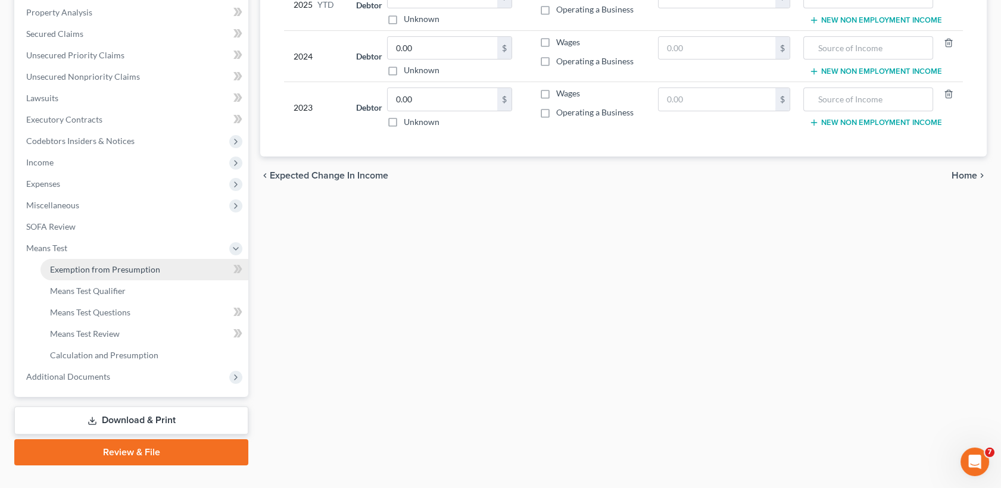
click at [117, 270] on span "Exemption from Presumption" at bounding box center [105, 269] width 110 height 10
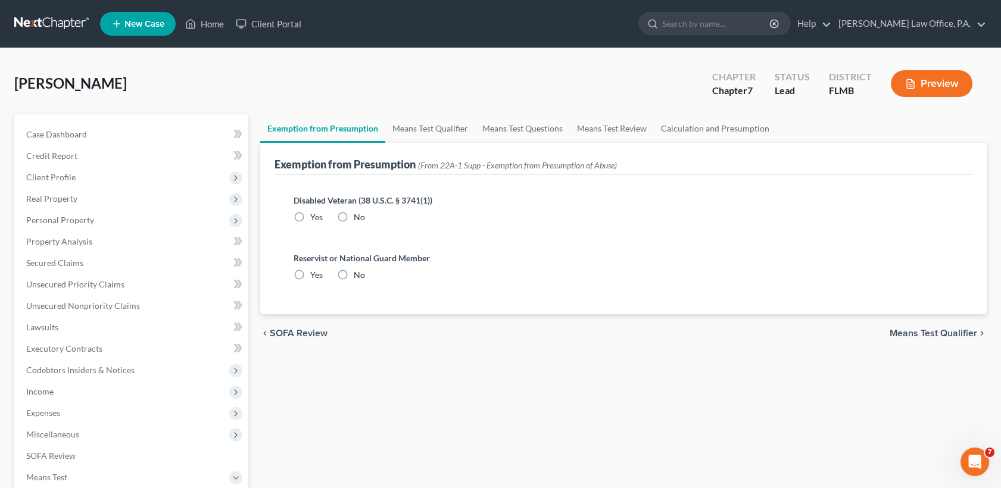
click at [354, 217] on label "No" at bounding box center [359, 217] width 11 height 12
click at [358, 217] on input "No" at bounding box center [362, 215] width 8 height 8
radio input "true"
click at [354, 271] on label "No" at bounding box center [359, 275] width 11 height 12
click at [358, 271] on input "No" at bounding box center [362, 273] width 8 height 8
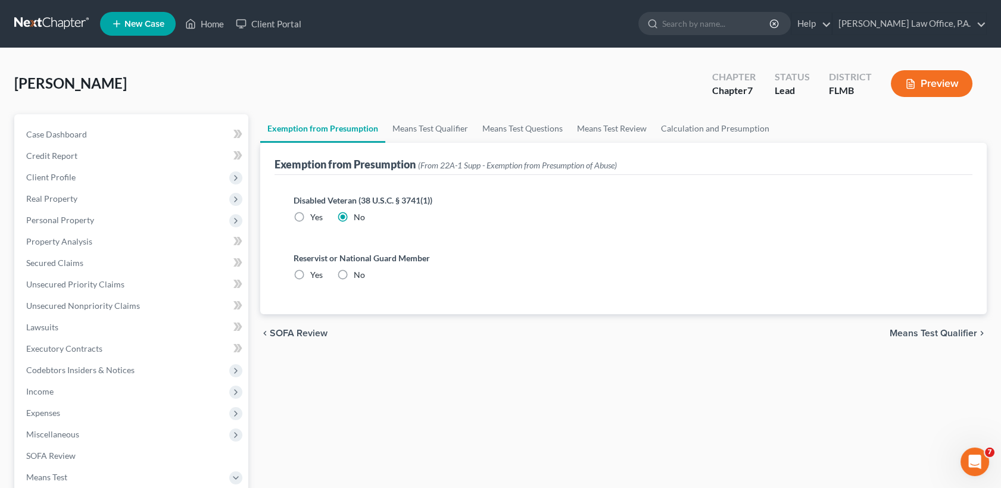
radio input "true"
click at [416, 129] on link "Means Test Qualifier" at bounding box center [430, 128] width 90 height 29
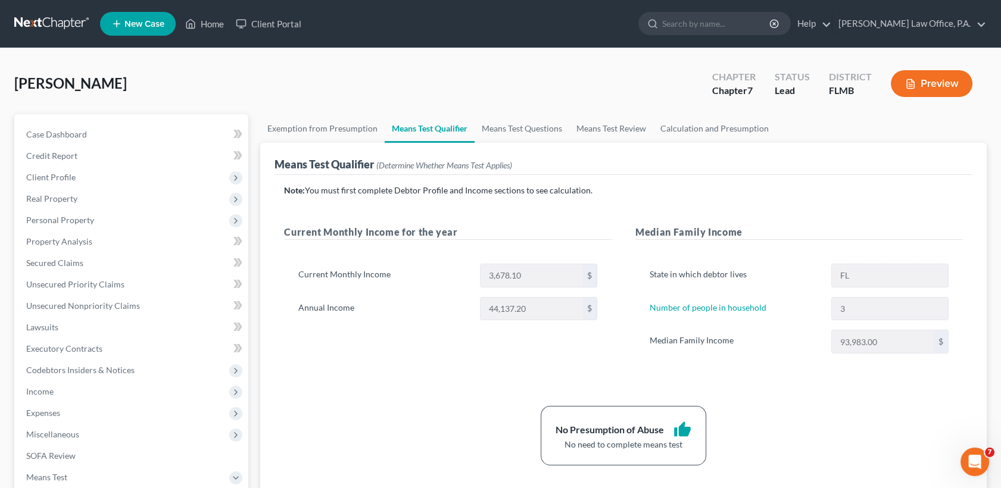
scroll to position [10, 0]
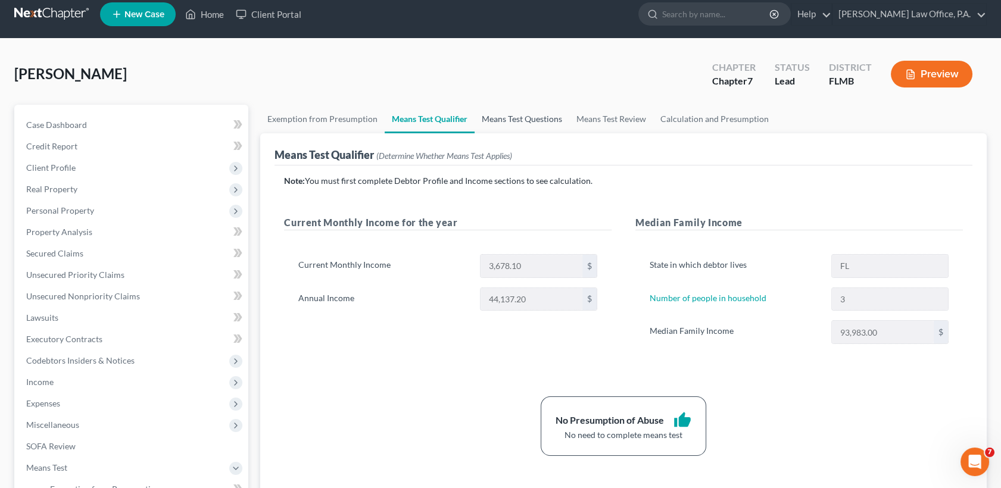
click at [547, 121] on link "Means Test Questions" at bounding box center [521, 119] width 95 height 29
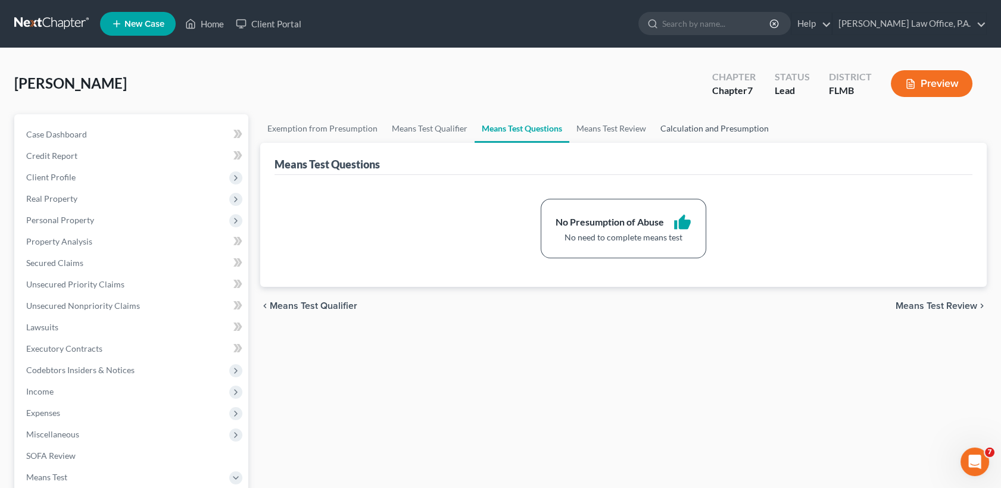
click at [728, 123] on link "Calculation and Presumption" at bounding box center [714, 128] width 123 height 29
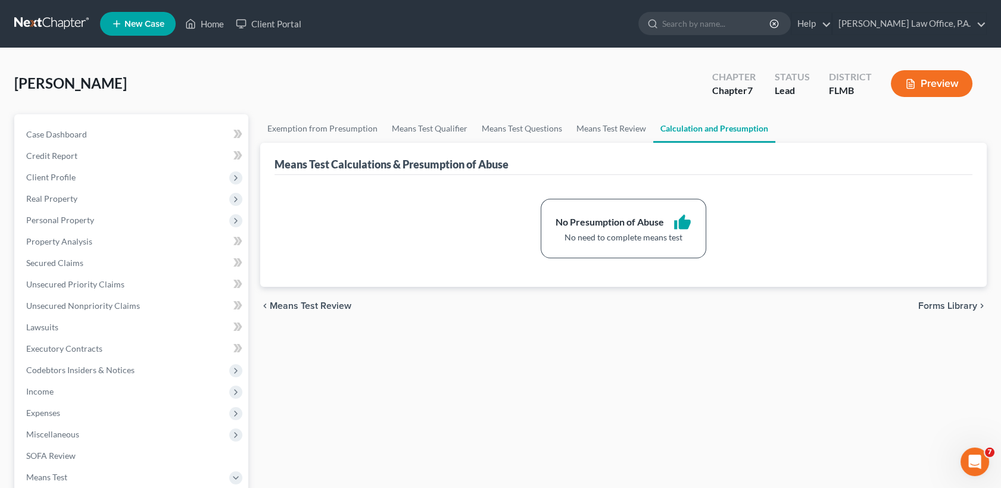
scroll to position [251, 0]
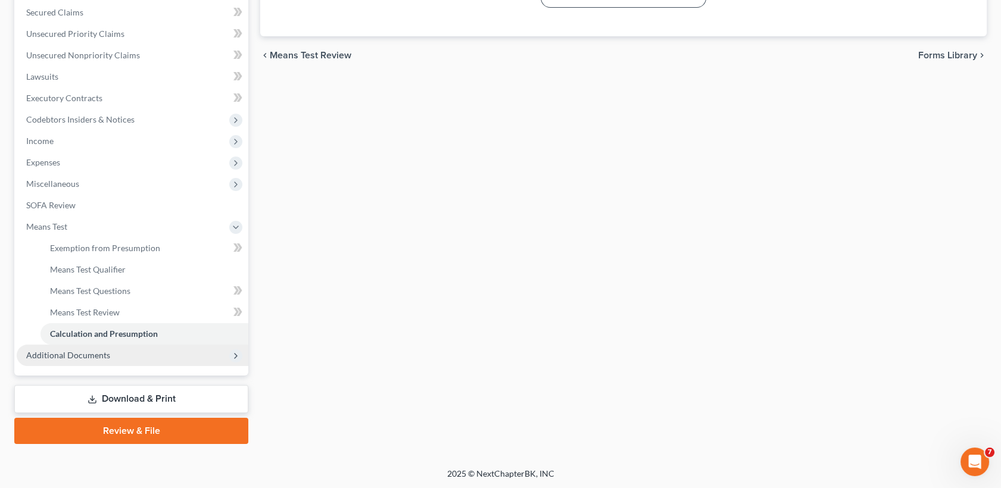
click at [176, 354] on span "Additional Documents" at bounding box center [133, 355] width 232 height 21
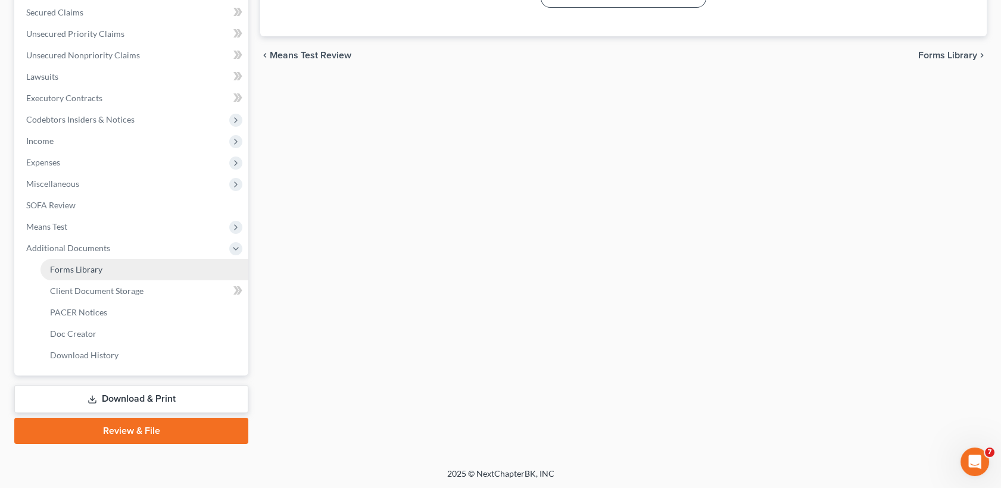
click at [140, 271] on link "Forms Library" at bounding box center [144, 269] width 208 height 21
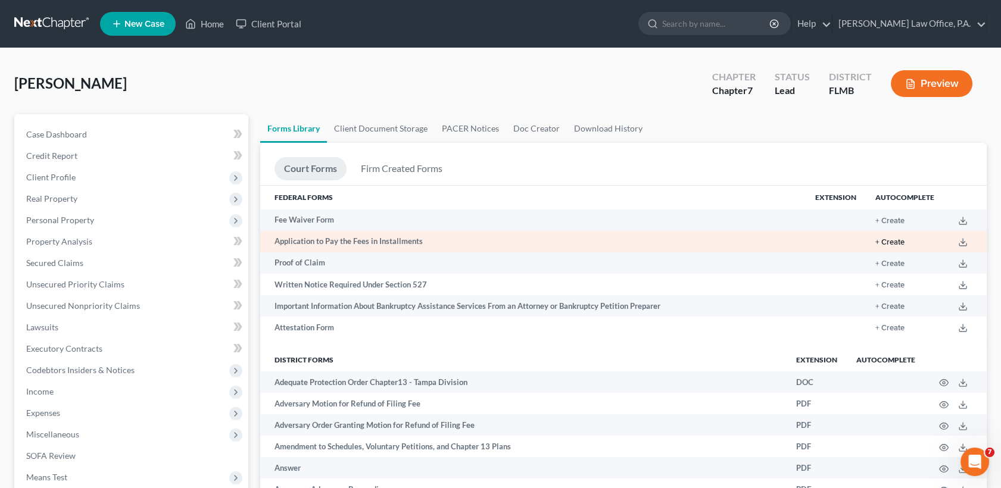
click at [879, 243] on button "+ Create" at bounding box center [889, 243] width 29 height 8
type input "0.00"
radio input "true"
type input "0.00"
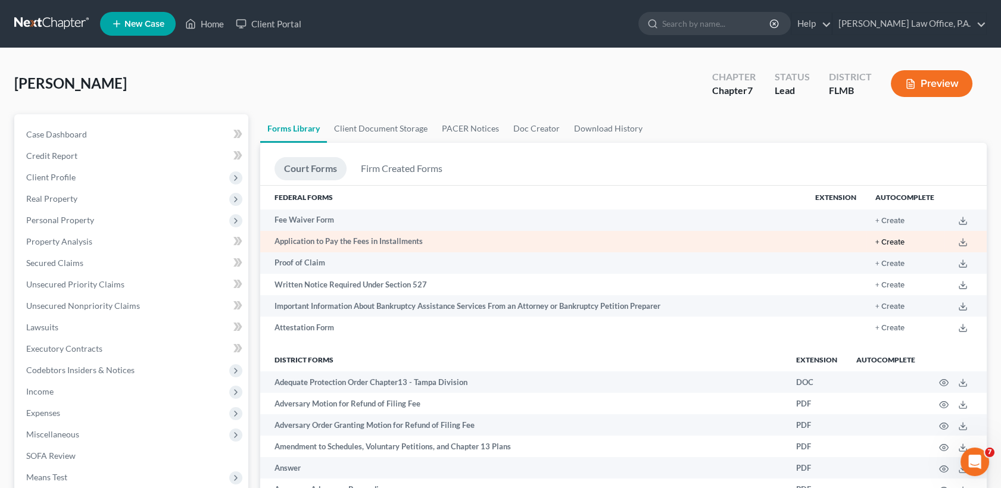
type input "0.00"
type input "[DATE]"
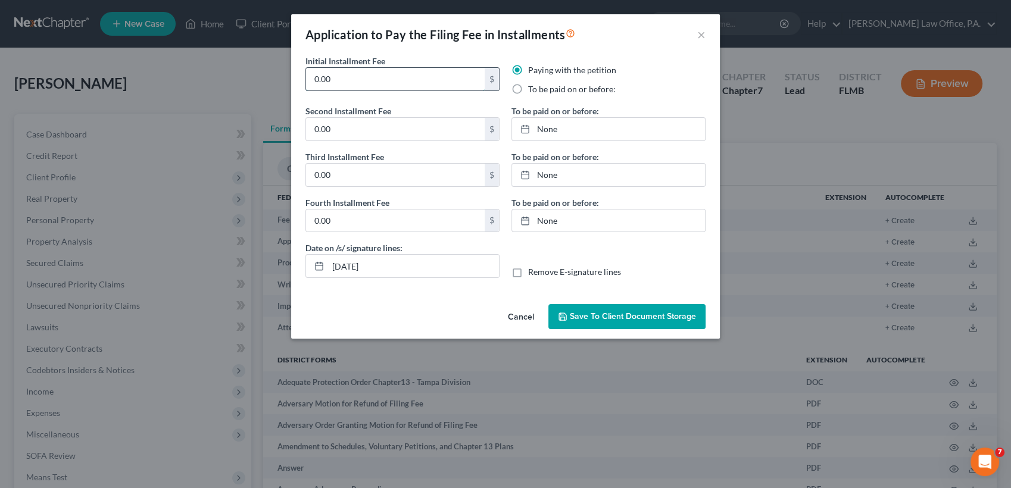
click at [425, 85] on input "0.00" at bounding box center [395, 79] width 179 height 23
click at [405, 81] on input "0.00" at bounding box center [395, 79] width 179 height 23
drag, startPoint x: 405, startPoint y: 81, endPoint x: 176, endPoint y: 68, distance: 229.5
click at [176, 68] on div "Application to Pay the Filing Fee in Installments × Initial Installment Fee 0.0…" at bounding box center [505, 244] width 1011 height 488
type input "110"
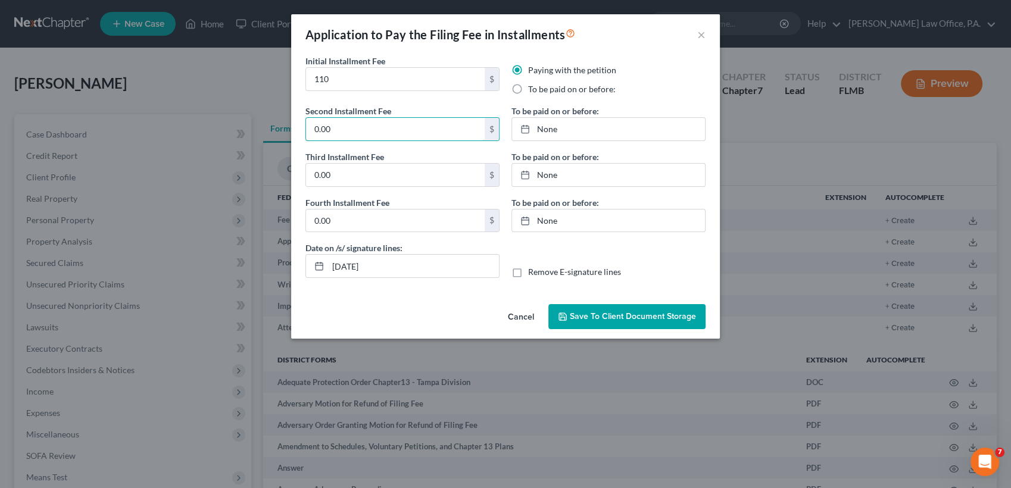
type input "0"
type input "80"
type input "68"
click at [427, 260] on input "[DATE]" at bounding box center [413, 266] width 171 height 23
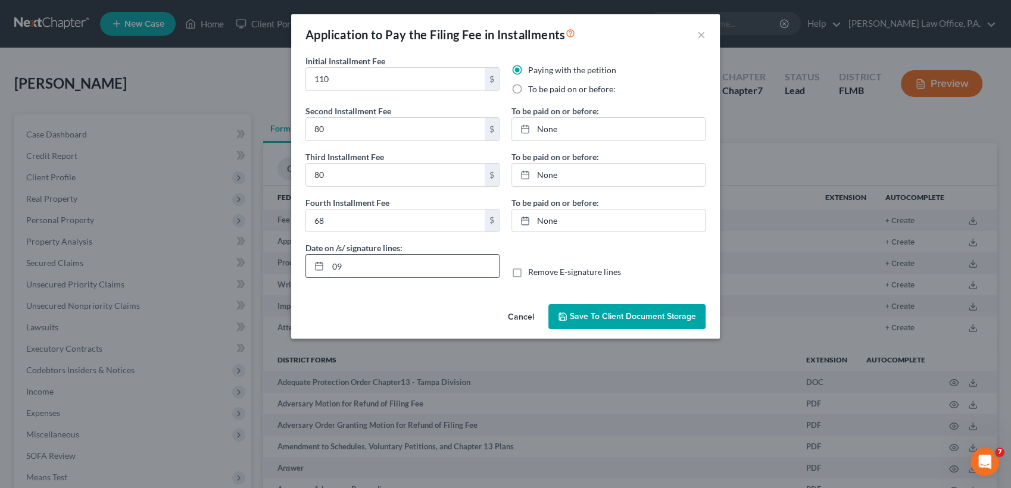
type input "0"
click at [528, 273] on label "Remove E-signature lines" at bounding box center [574, 272] width 93 height 12
click at [533, 273] on input "Remove E-signature lines" at bounding box center [537, 270] width 8 height 8
checkbox input "true"
type input "[DATE]"
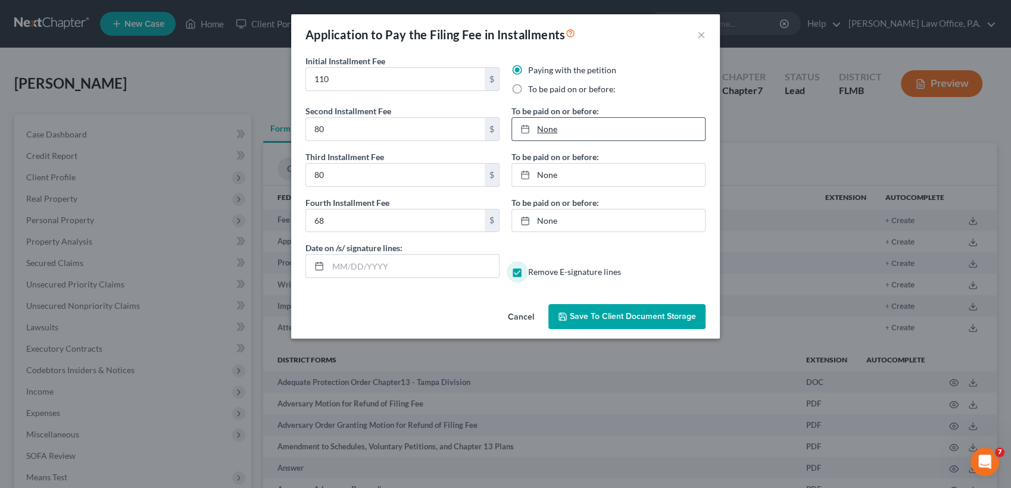
click at [530, 127] on div at bounding box center [528, 129] width 17 height 10
type input "[DATE]"
click at [572, 170] on link "None" at bounding box center [608, 175] width 193 height 23
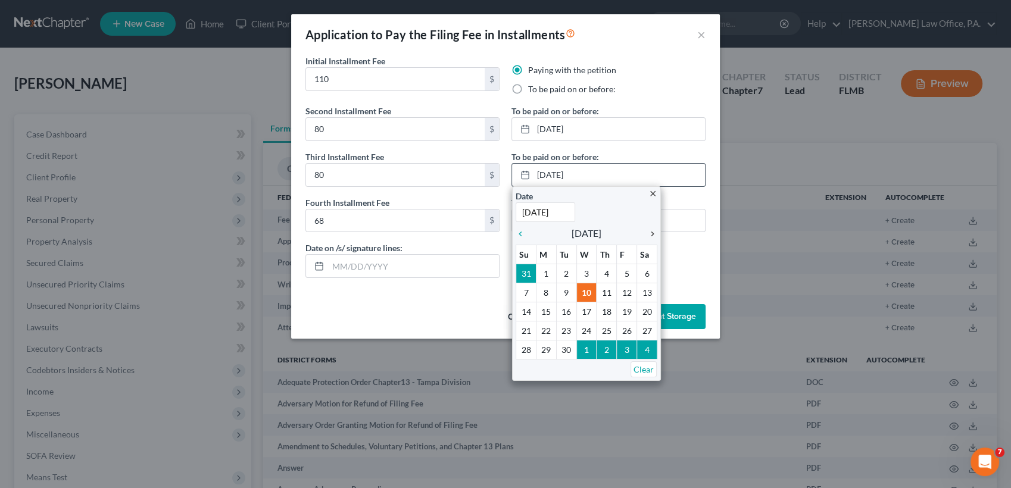
click at [652, 234] on icon "chevron_right" at bounding box center [649, 234] width 15 height 10
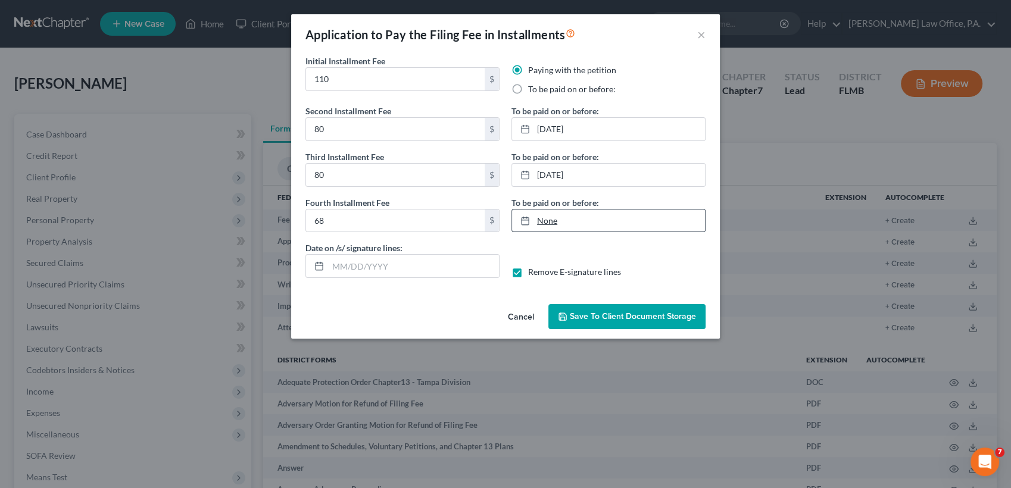
type input "[DATE]"
click at [584, 224] on link "None" at bounding box center [608, 221] width 193 height 23
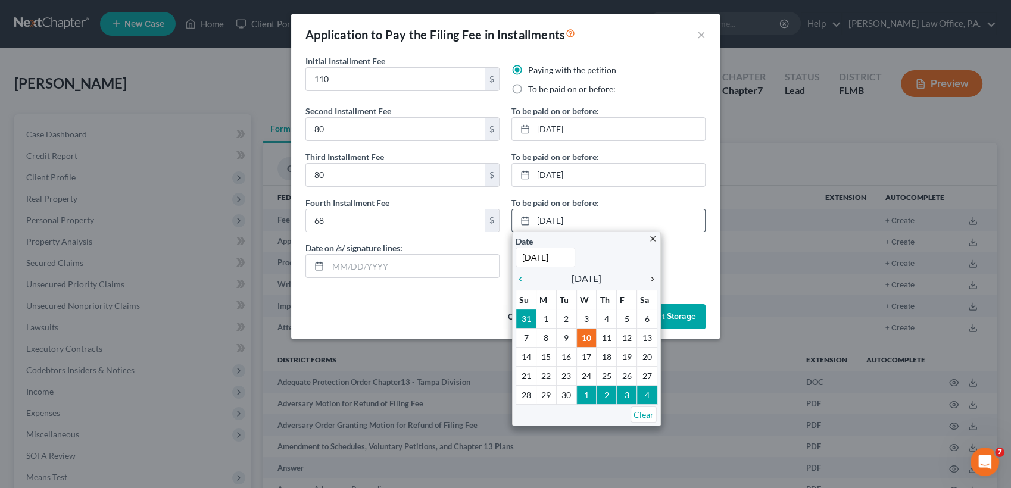
click at [652, 277] on icon "chevron_right" at bounding box center [649, 279] width 15 height 10
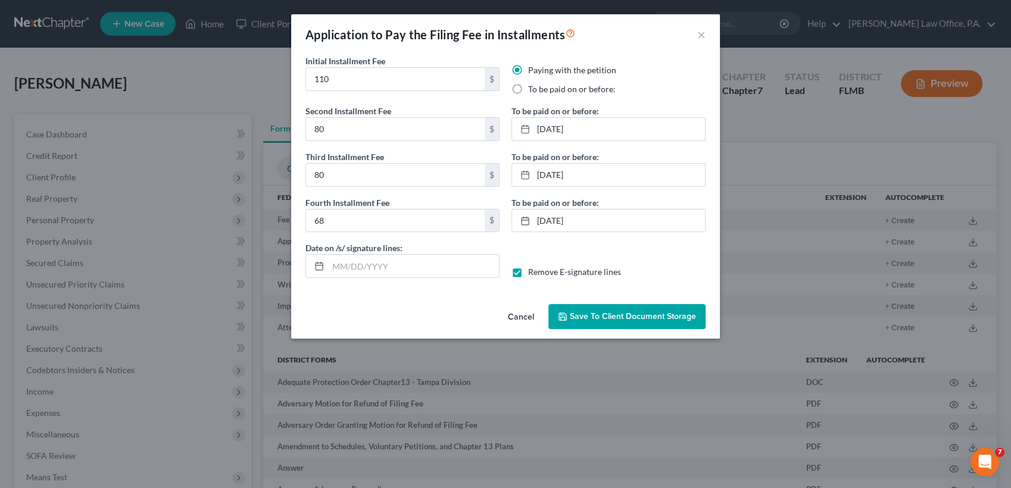
click at [620, 306] on button "Save to Client Document Storage" at bounding box center [626, 316] width 157 height 25
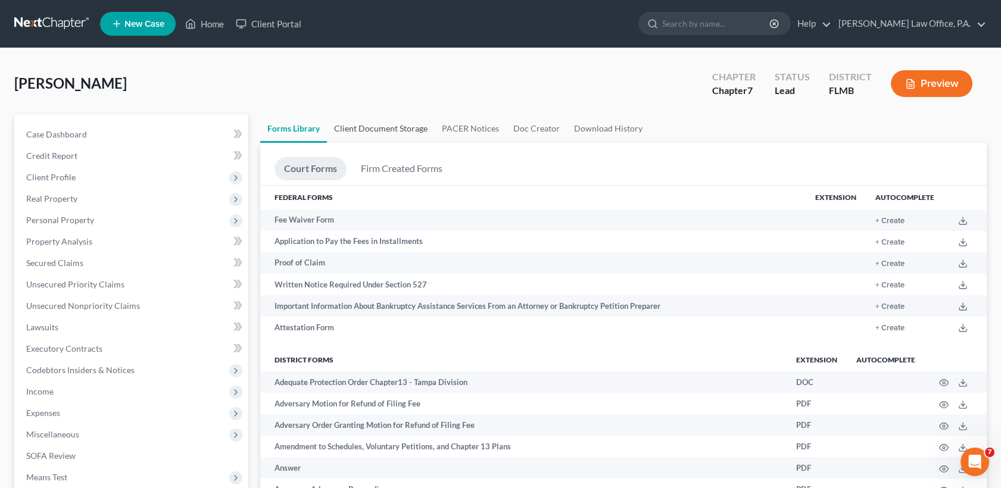
click at [362, 123] on link "Client Document Storage" at bounding box center [381, 128] width 108 height 29
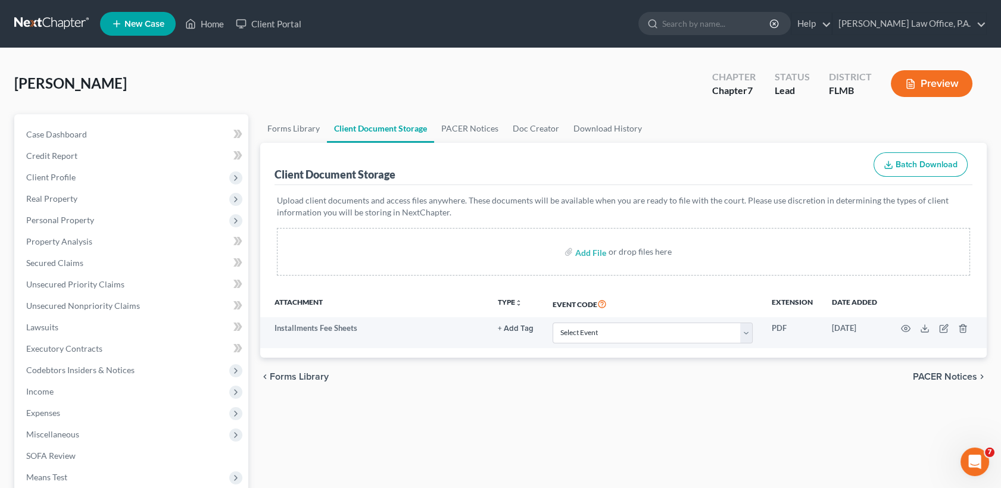
scroll to position [251, 0]
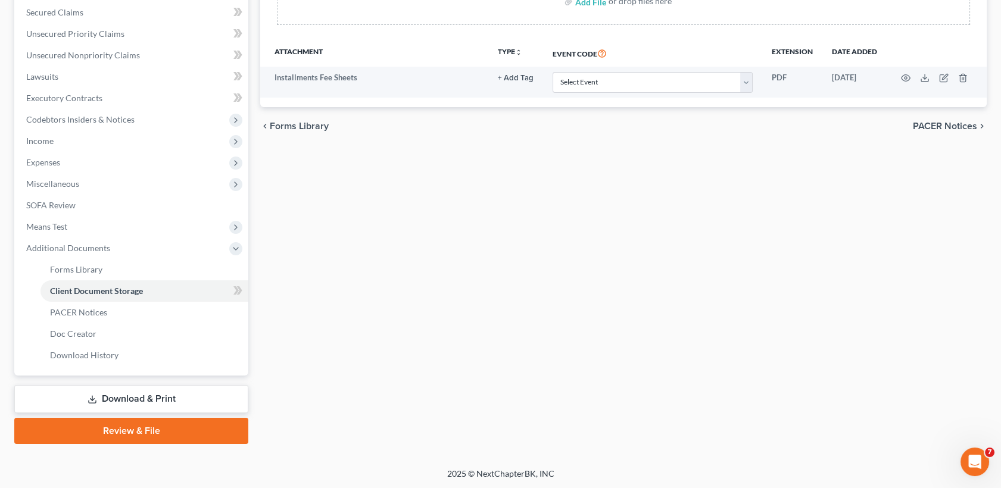
click at [163, 401] on link "Download & Print" at bounding box center [131, 399] width 234 height 28
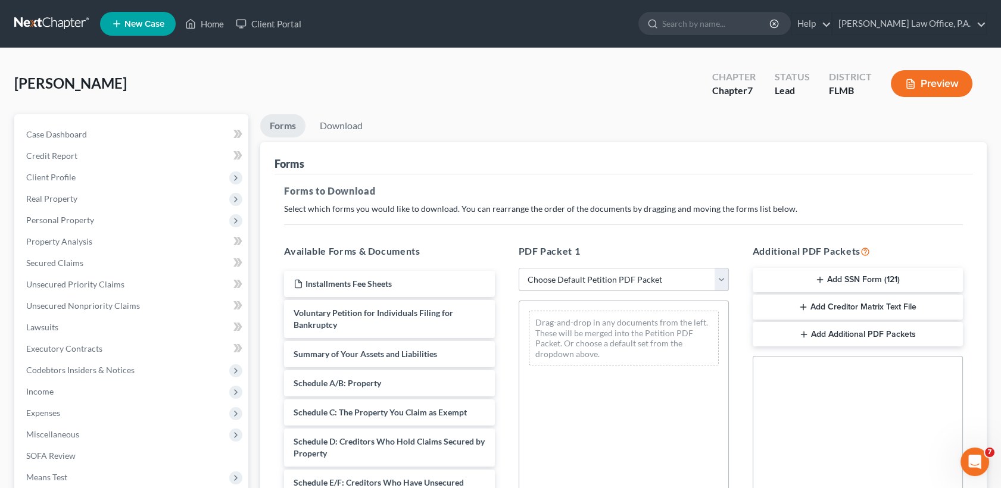
click at [601, 279] on select "Choose Default Petition PDF Packet Complete Bankruptcy Petition (all forms and …" at bounding box center [624, 280] width 210 height 24
select select "0"
click at [519, 268] on select "Choose Default Petition PDF Packet Complete Bankruptcy Petition (all forms and …" at bounding box center [624, 280] width 210 height 24
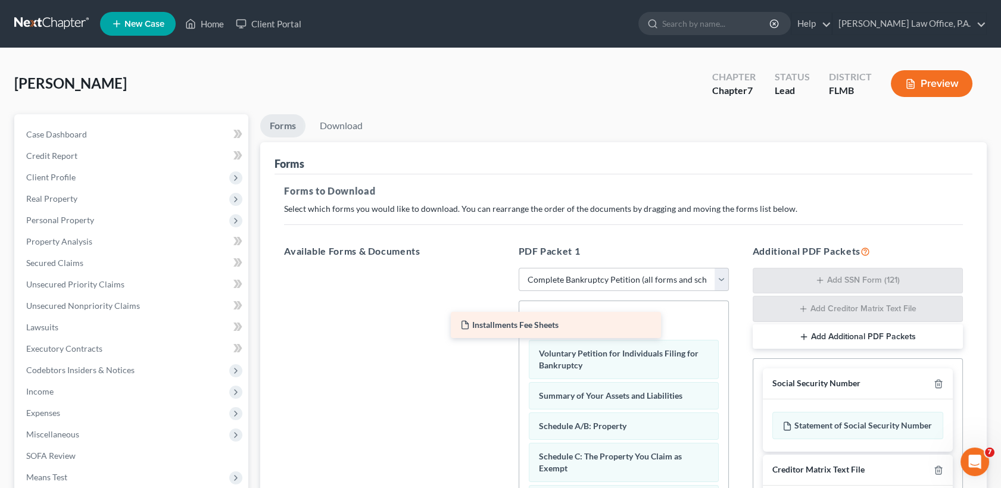
drag, startPoint x: 430, startPoint y: 281, endPoint x: 600, endPoint y: 322, distance: 174.6
click at [504, 268] on div "Installments Fee Sheets Installments Fee Sheets" at bounding box center [388, 268] width 229 height 0
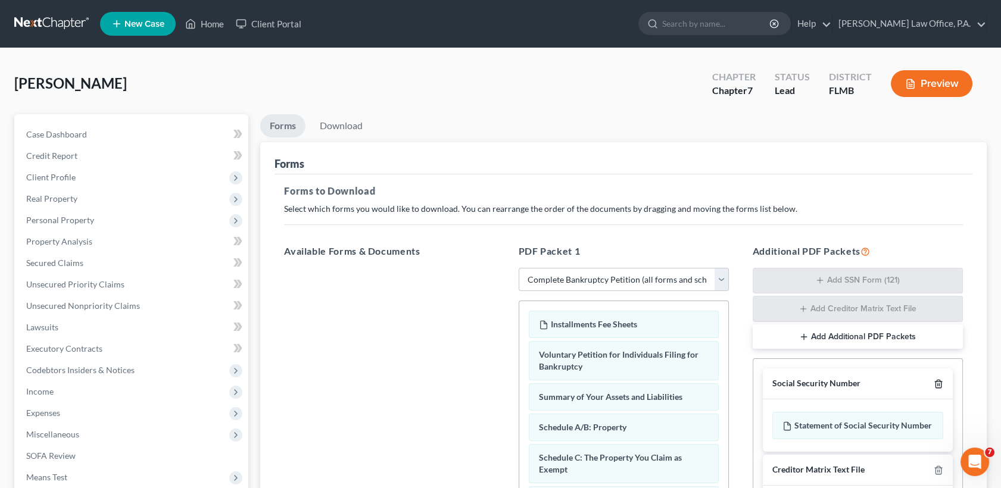
click at [936, 382] on icon "button" at bounding box center [938, 384] width 10 height 10
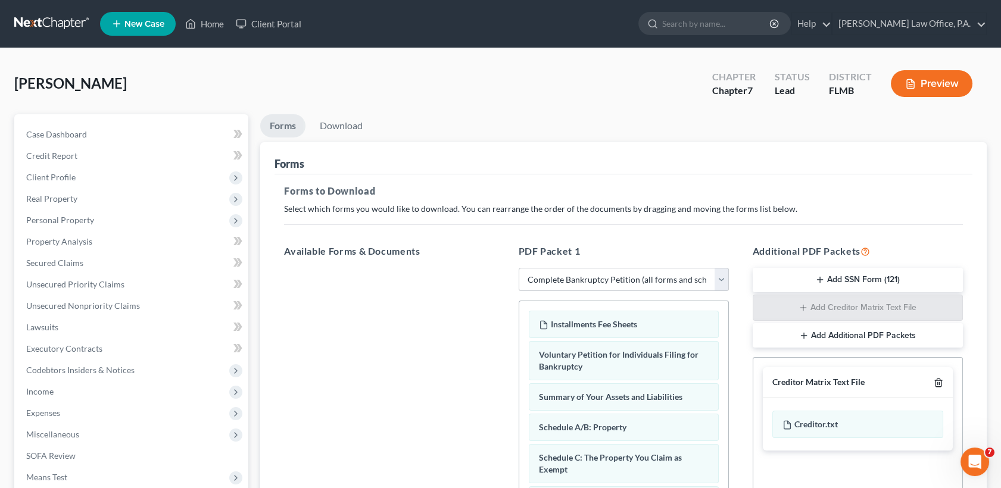
click at [936, 382] on icon "button" at bounding box center [938, 383] width 10 height 10
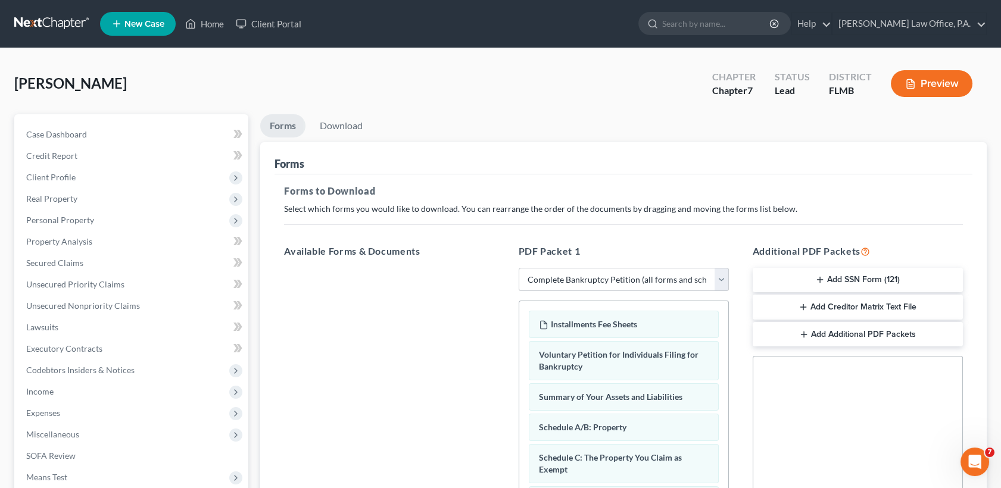
scroll to position [246, 0]
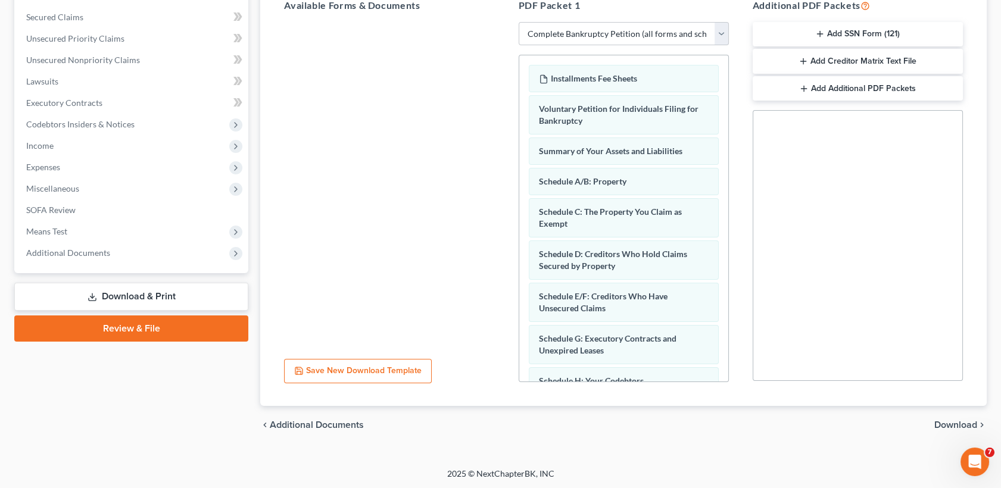
click at [956, 420] on span "Download" at bounding box center [955, 425] width 43 height 10
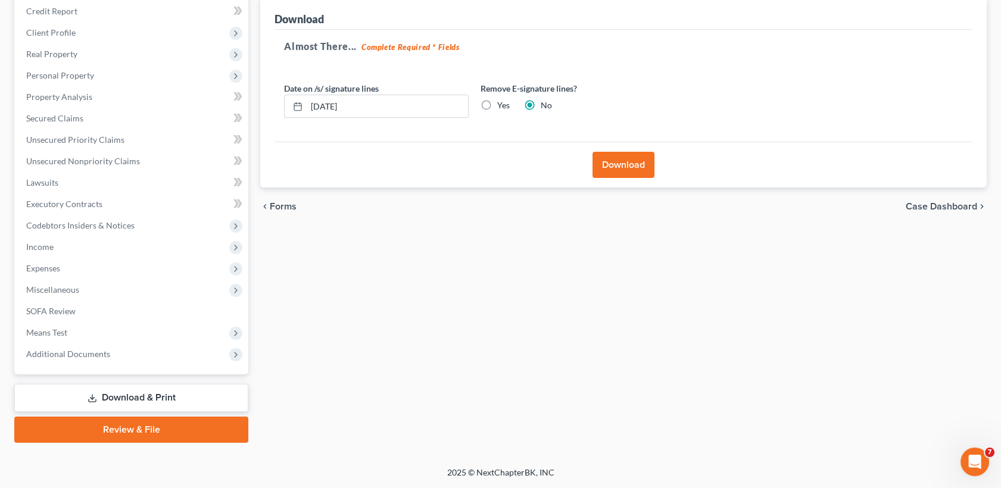
scroll to position [143, 0]
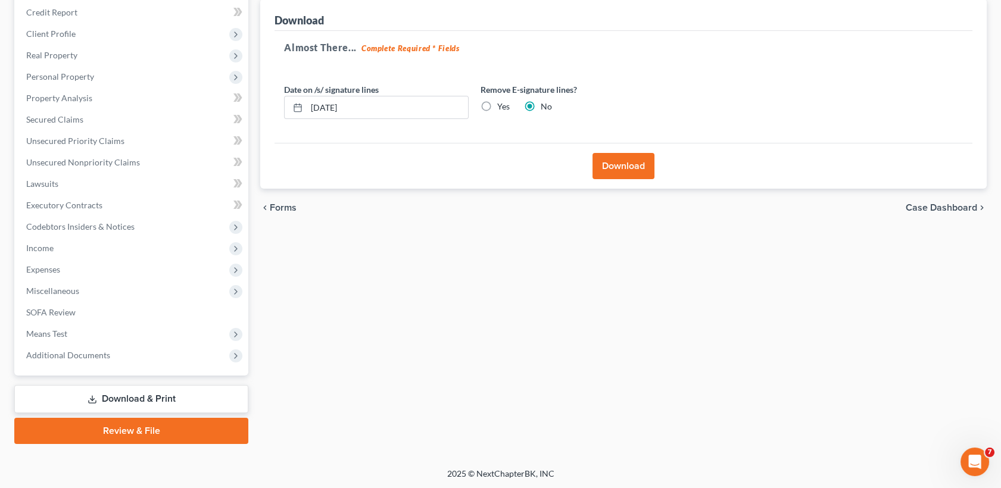
click at [497, 107] on label "Yes" at bounding box center [503, 107] width 13 height 12
click at [502, 107] on input "Yes" at bounding box center [506, 105] width 8 height 8
radio input "true"
radio input "false"
click at [391, 107] on input "[DATE]" at bounding box center [387, 107] width 161 height 23
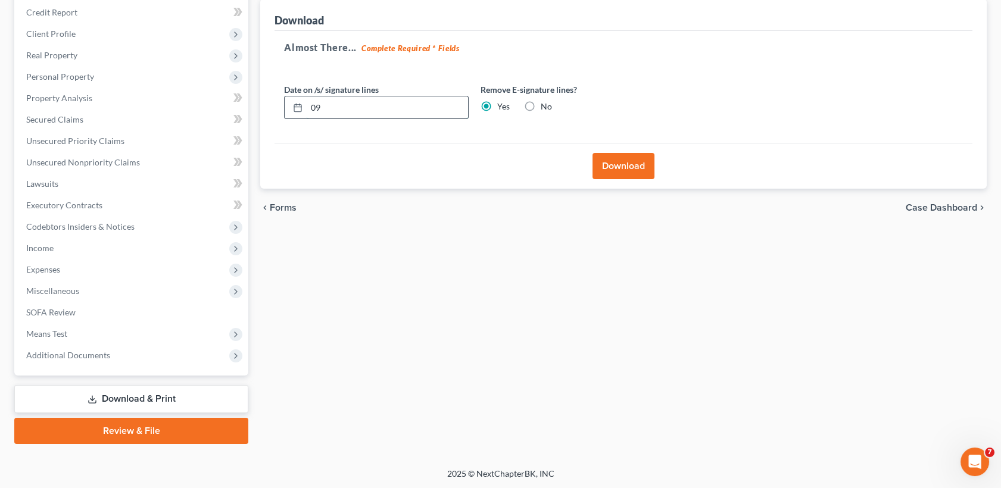
type input "0"
click at [391, 107] on input "text" at bounding box center [387, 107] width 161 height 23
click at [614, 169] on button "Download" at bounding box center [623, 166] width 62 height 26
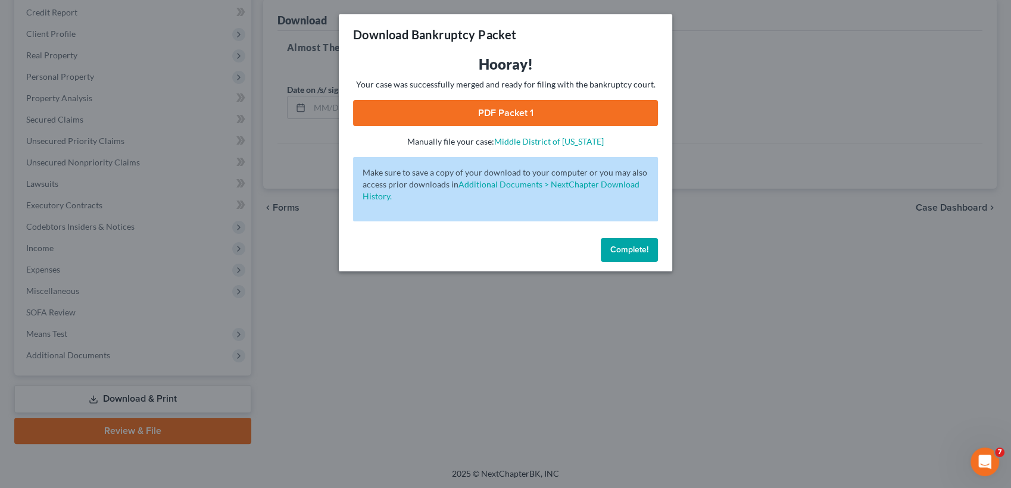
click at [525, 120] on link "PDF Packet 1" at bounding box center [505, 113] width 305 height 26
click at [623, 253] on span "Complete!" at bounding box center [629, 250] width 38 height 10
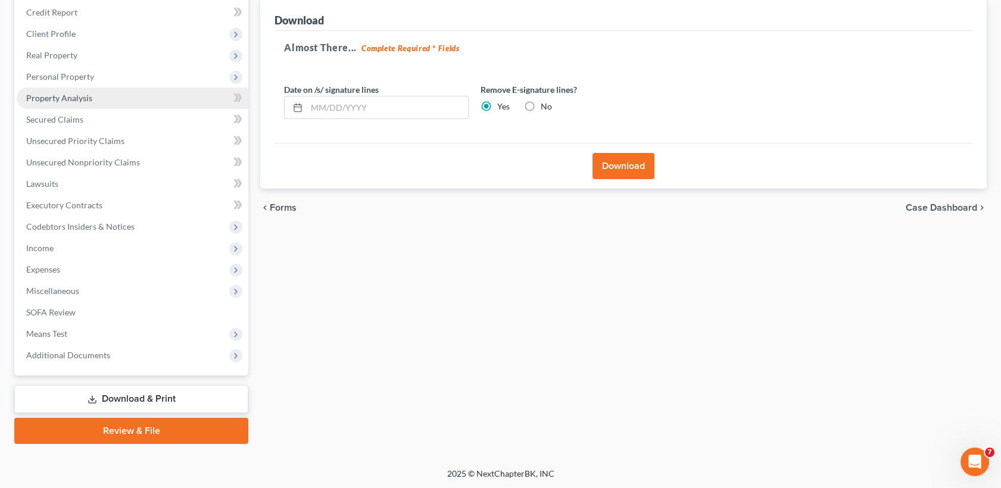
click at [99, 102] on link "Property Analysis" at bounding box center [133, 98] width 232 height 21
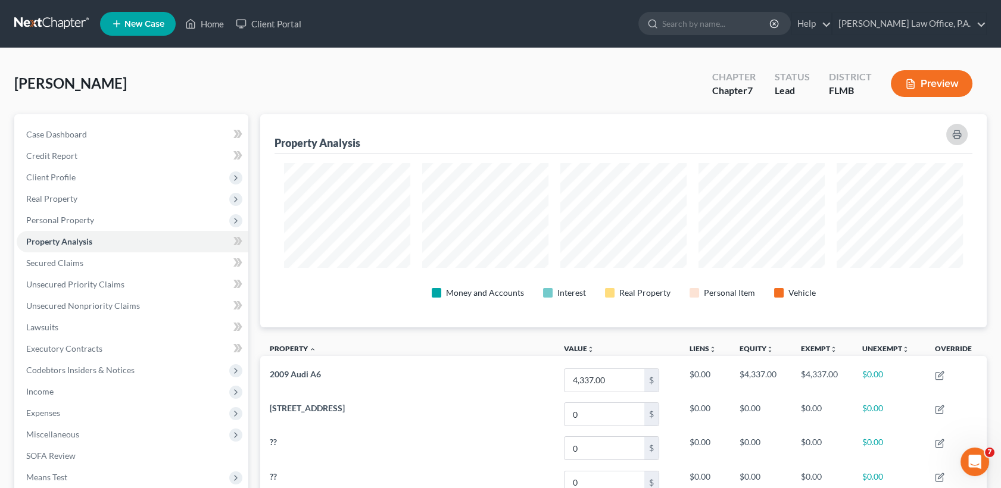
click at [952, 136] on icon "button" at bounding box center [957, 135] width 10 height 10
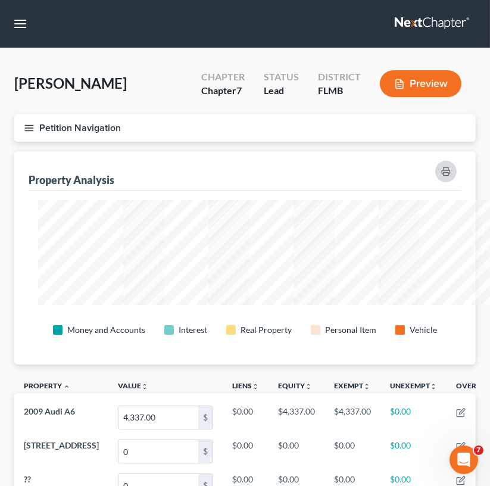
scroll to position [595168, 594875]
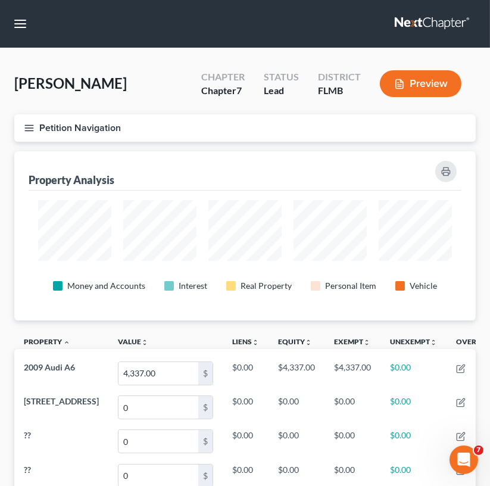
click at [29, 133] on button "Petition Navigation" at bounding box center [244, 127] width 461 height 27
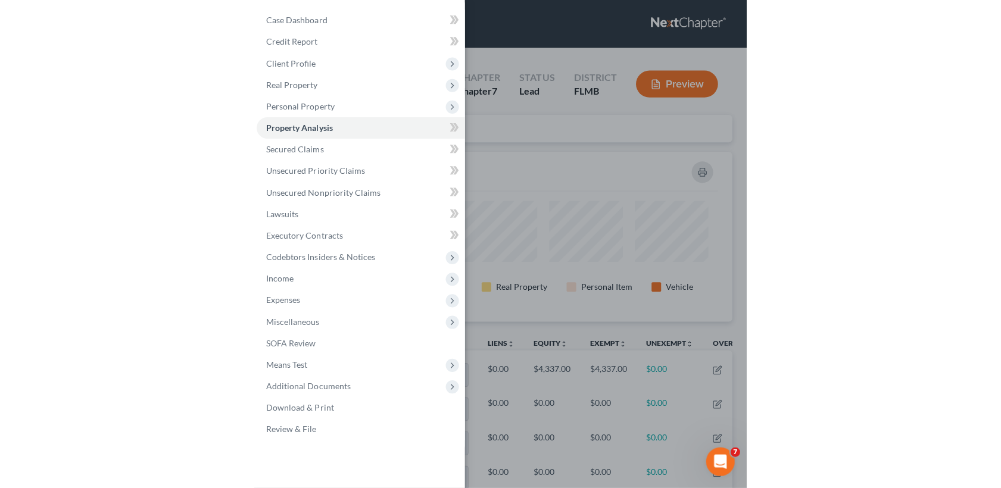
scroll to position [213, 726]
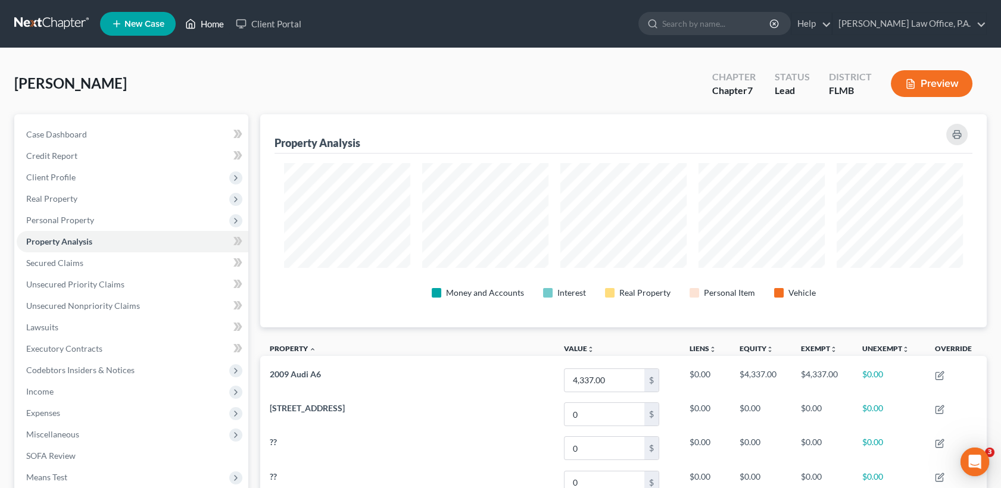
click at [210, 24] on link "Home" at bounding box center [204, 23] width 51 height 21
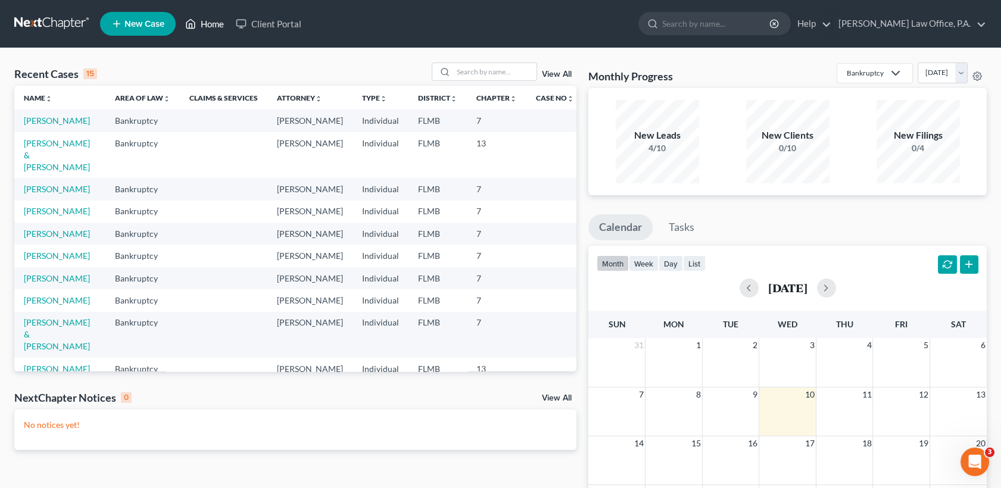
scroll to position [249, 0]
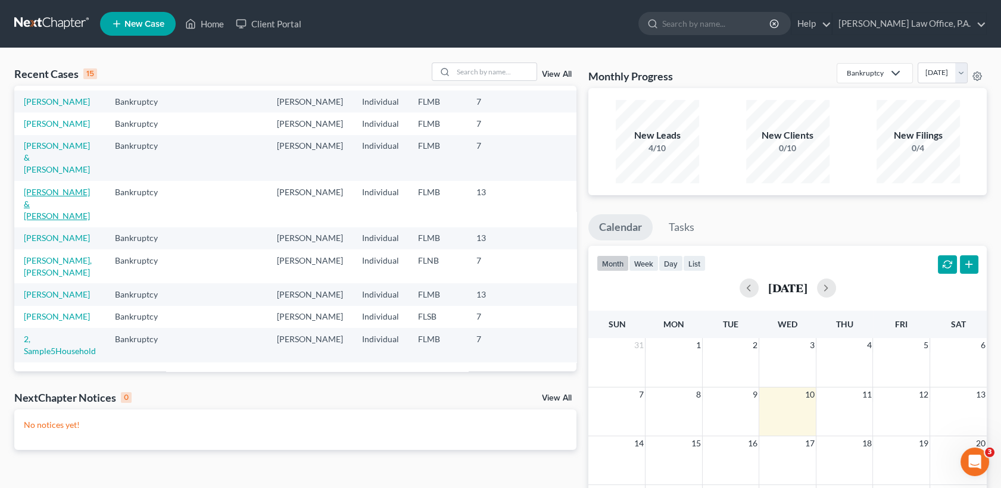
click at [62, 192] on link "[PERSON_NAME] & [PERSON_NAME]" at bounding box center [57, 204] width 66 height 34
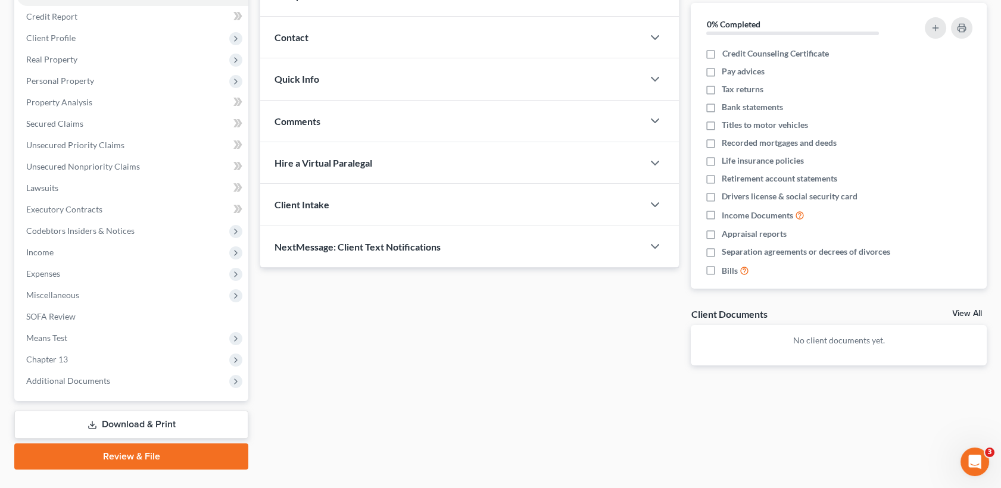
scroll to position [165, 0]
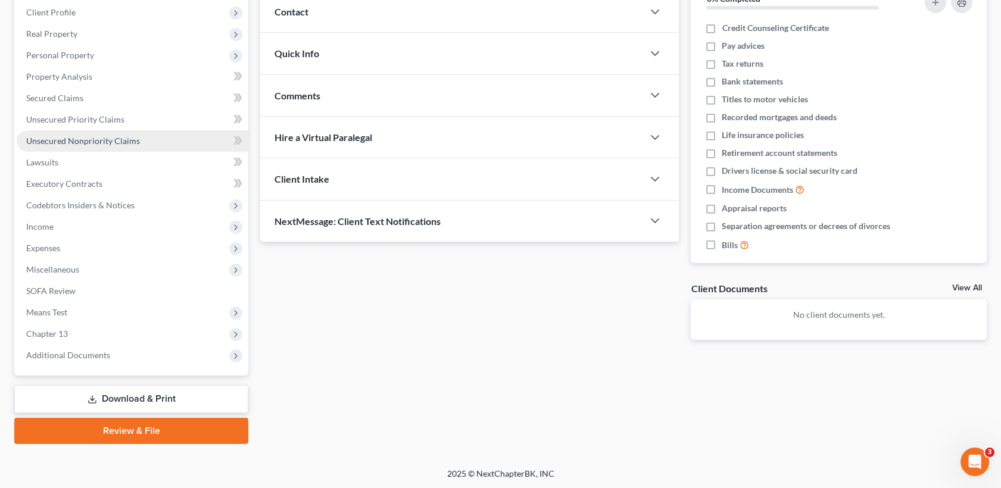
click at [112, 141] on span "Unsecured Nonpriority Claims" at bounding box center [83, 141] width 114 height 10
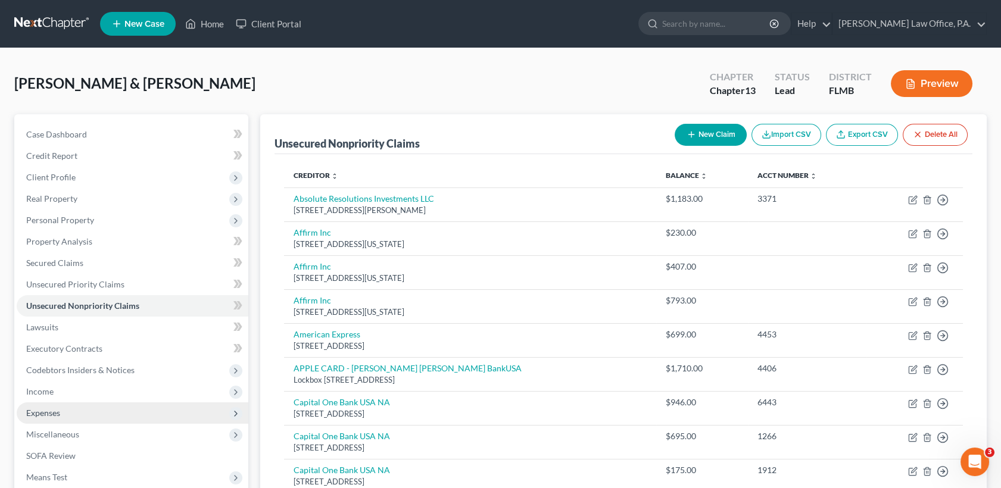
click at [67, 402] on span "Expenses" at bounding box center [133, 412] width 232 height 21
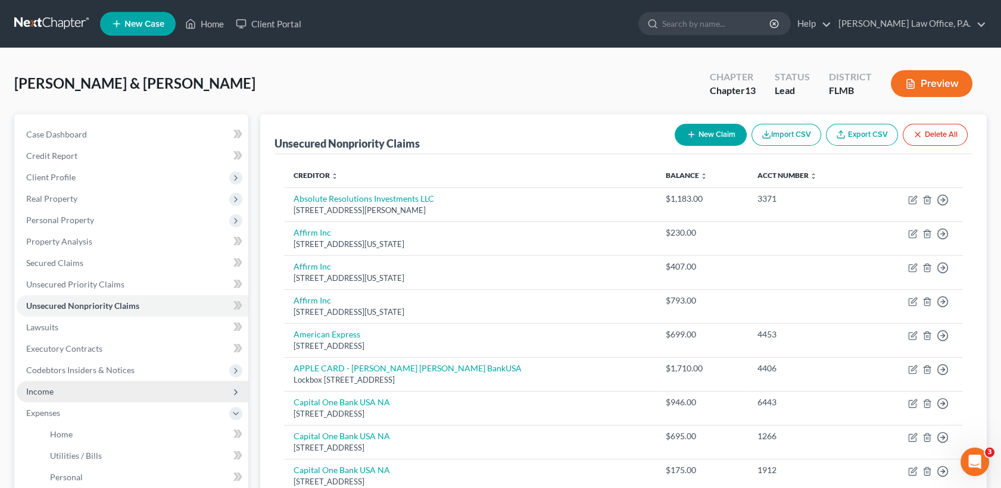
click at [52, 395] on span "Income" at bounding box center [39, 391] width 27 height 10
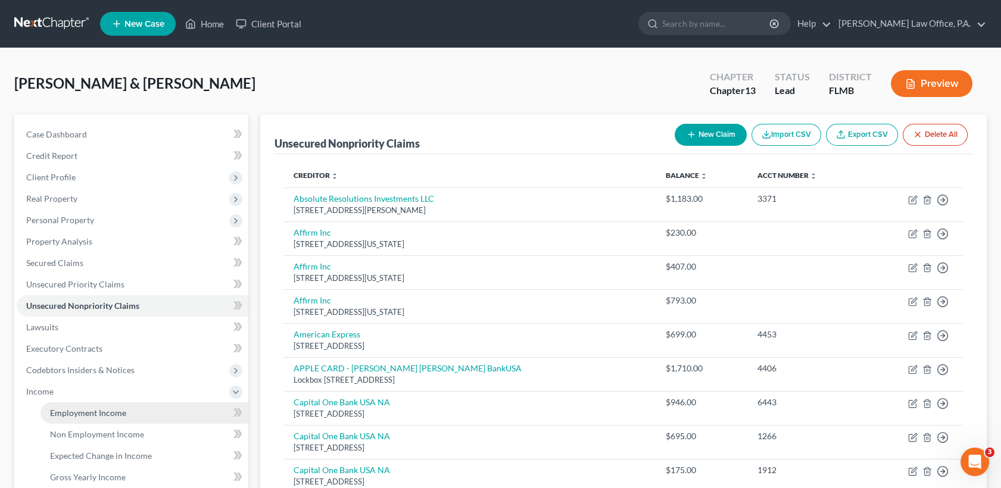
click at [70, 410] on span "Employment Income" at bounding box center [88, 413] width 76 height 10
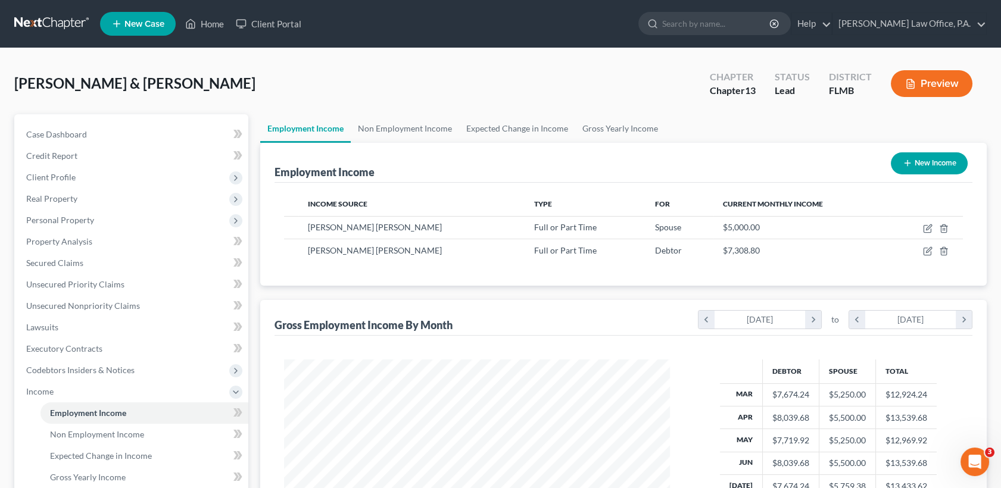
scroll to position [251, 0]
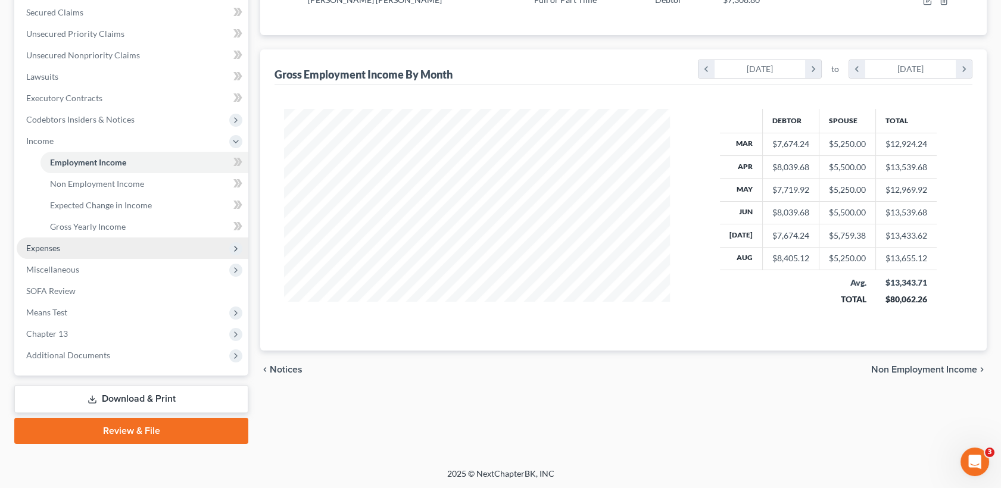
click at [109, 254] on span "Expenses" at bounding box center [133, 248] width 232 height 21
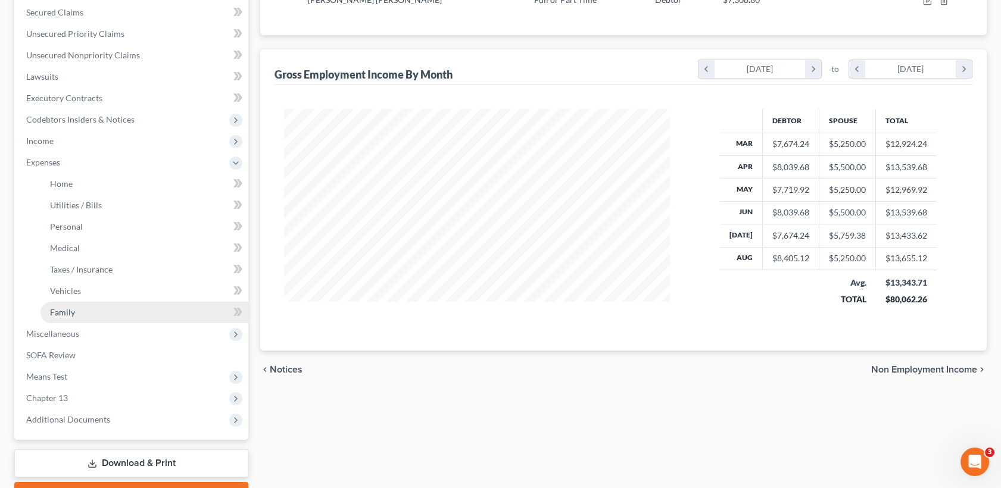
click at [113, 308] on link "Family" at bounding box center [144, 312] width 208 height 21
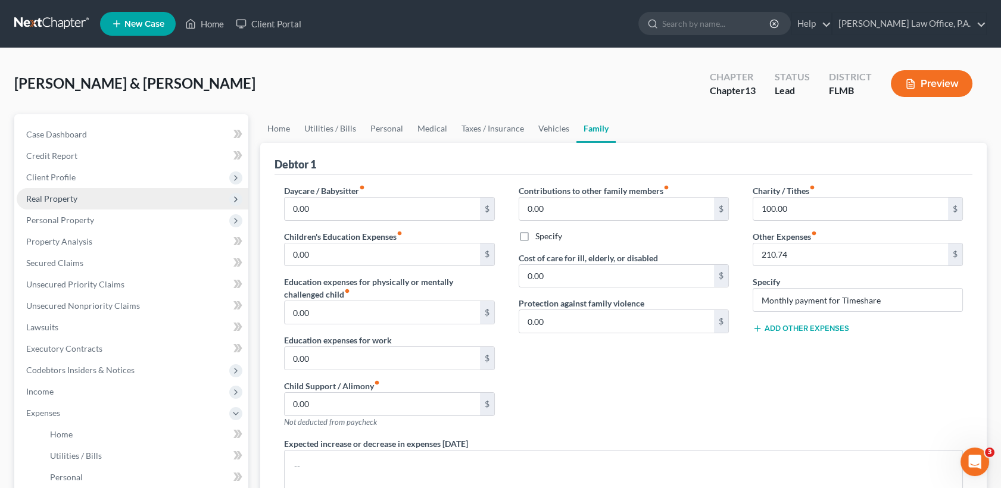
click at [83, 201] on span "Real Property" at bounding box center [133, 198] width 232 height 21
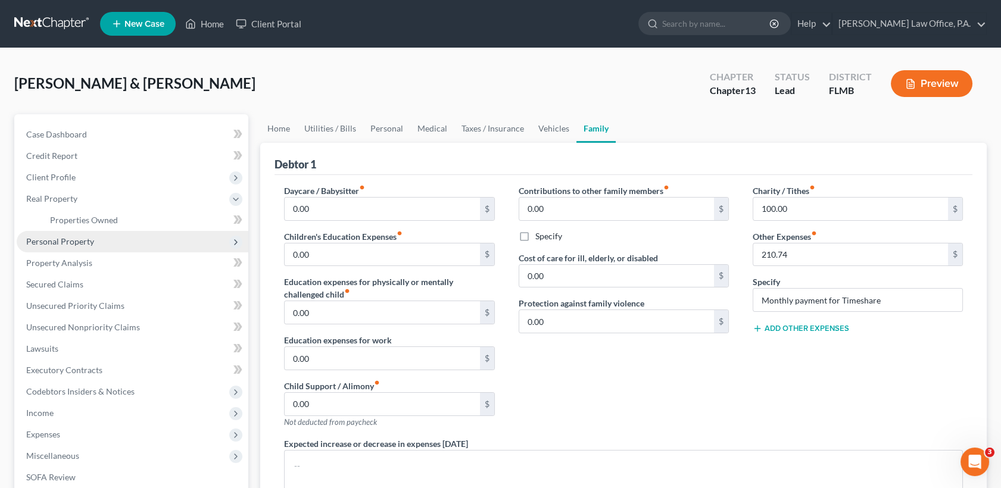
click at [90, 239] on span "Personal Property" at bounding box center [60, 241] width 68 height 10
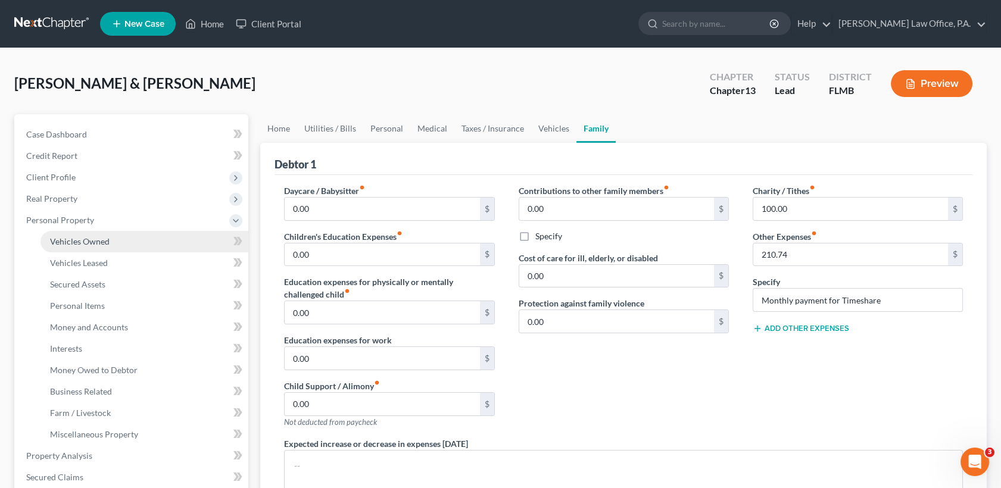
click at [108, 234] on link "Vehicles Owned" at bounding box center [144, 241] width 208 height 21
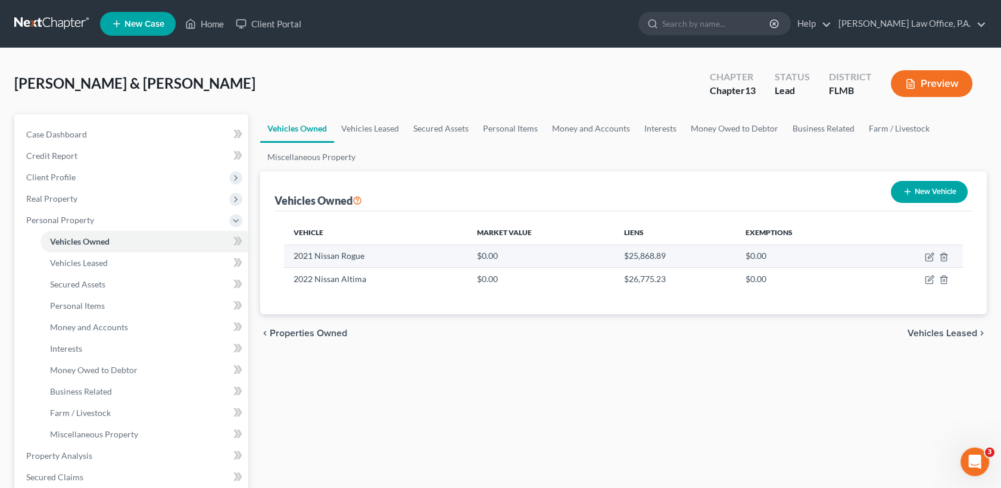
drag, startPoint x: 931, startPoint y: 257, endPoint x: 886, endPoint y: 262, distance: 45.0
click at [886, 262] on td at bounding box center [914, 256] width 95 height 23
click at [931, 257] on icon "button" at bounding box center [930, 257] width 10 height 10
select select "0"
select select "5"
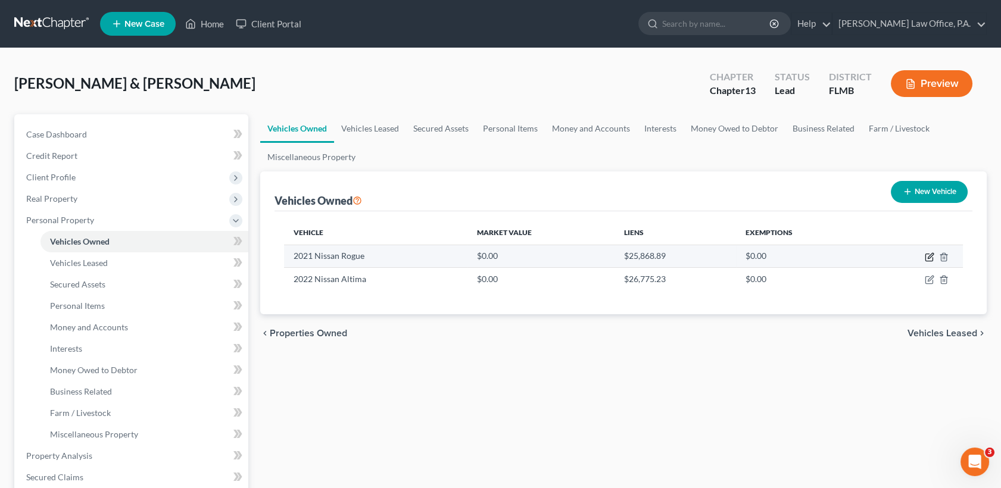
select select "2"
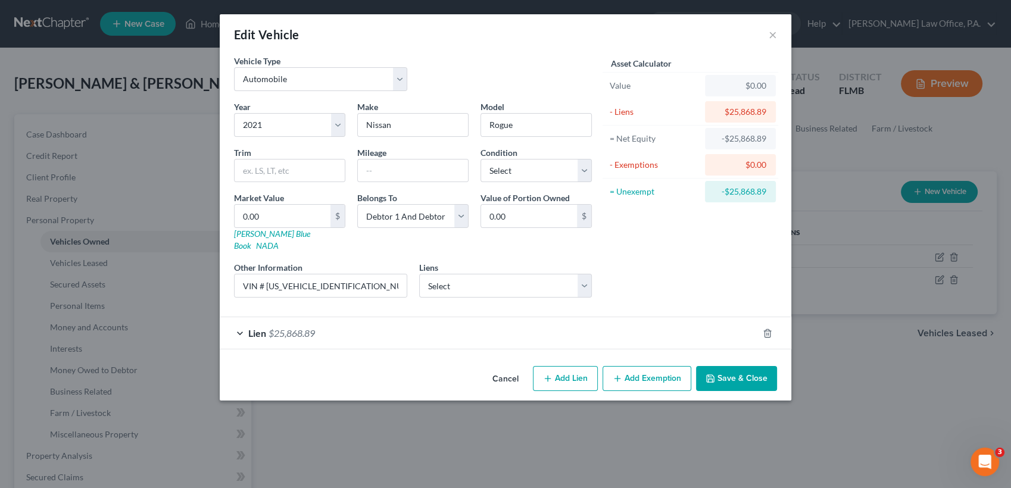
click at [500, 367] on button "Cancel" at bounding box center [505, 379] width 45 height 24
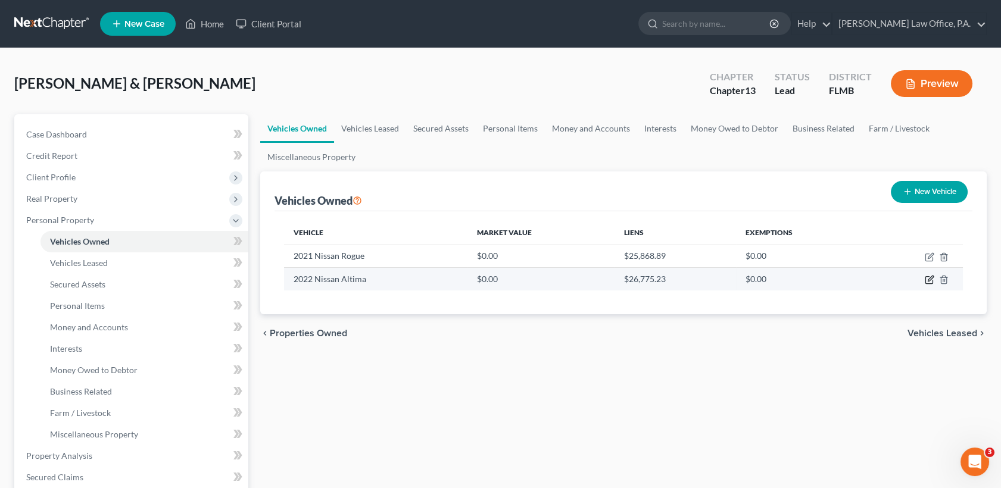
click at [926, 280] on icon "button" at bounding box center [930, 280] width 10 height 10
select select "0"
select select "4"
select select "2"
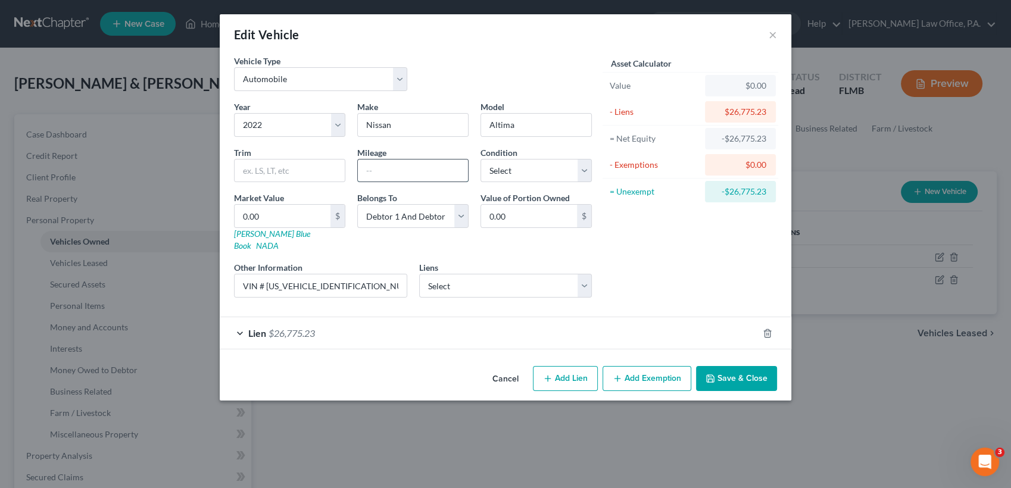
click at [368, 177] on input "text" at bounding box center [413, 171] width 110 height 23
type input "29142"
click at [276, 230] on link "Kelly Blue Book" at bounding box center [272, 240] width 76 height 22
drag, startPoint x: 366, startPoint y: 273, endPoint x: 267, endPoint y: 270, distance: 98.9
click at [267, 274] on input "VIN # 1N4BL4CV4NN384542" at bounding box center [321, 285] width 172 height 23
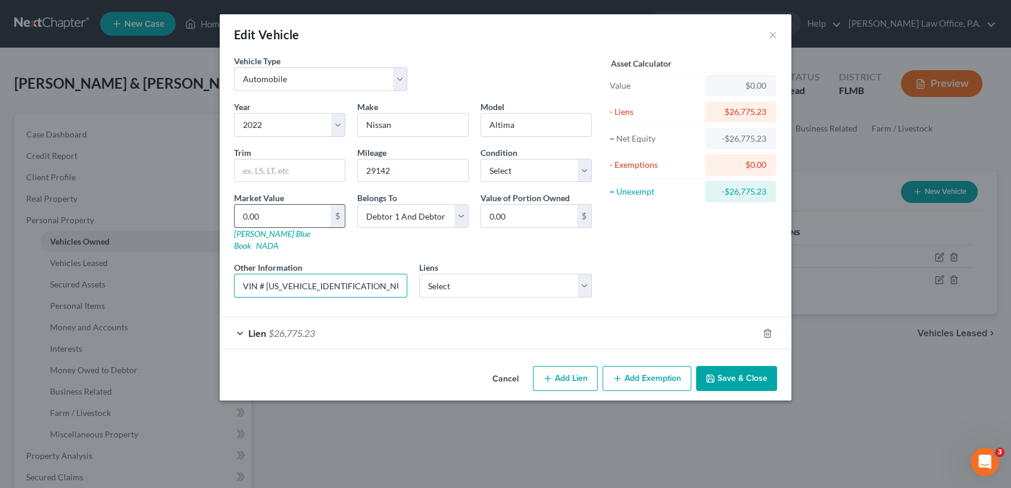
click at [299, 216] on input "0.00" at bounding box center [283, 216] width 96 height 23
type input "2"
type input "2.00"
type input "20"
type input "20.00"
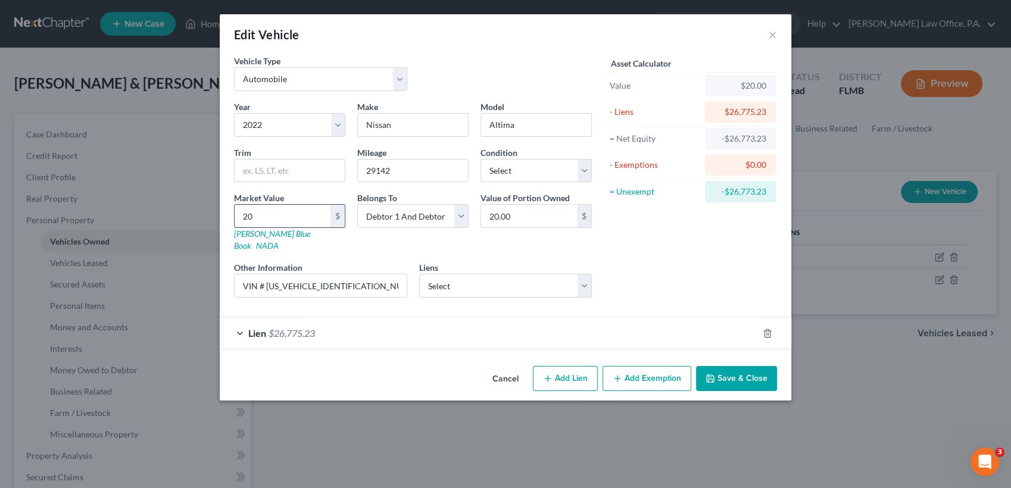
type input "202"
type input "202.00"
type input "2023"
type input "2,023.00"
type input "2,0239"
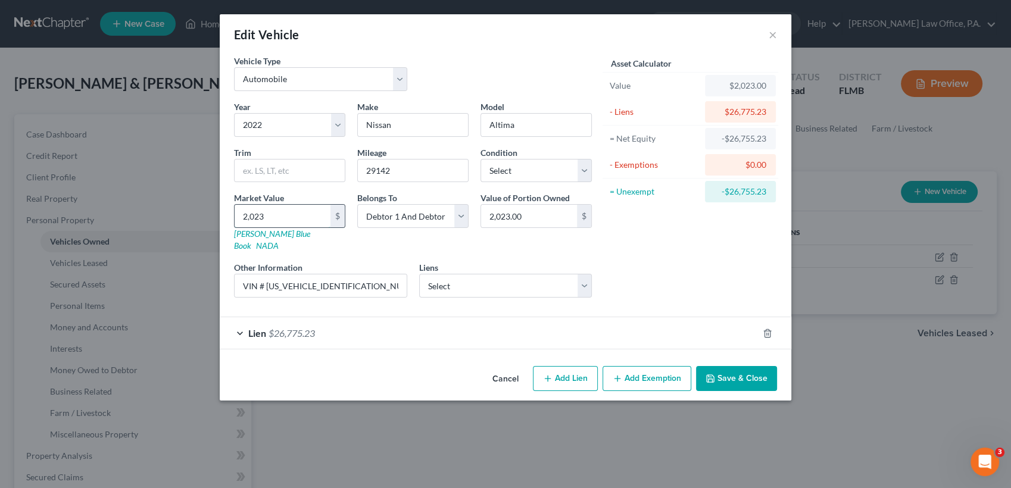
type input "20,239.00"
type input "20,239"
click at [286, 162] on input "text" at bounding box center [290, 171] width 110 height 23
paste input "2.5 SR Sedan 4D"
type input "2.5 SR Sedan 4D"
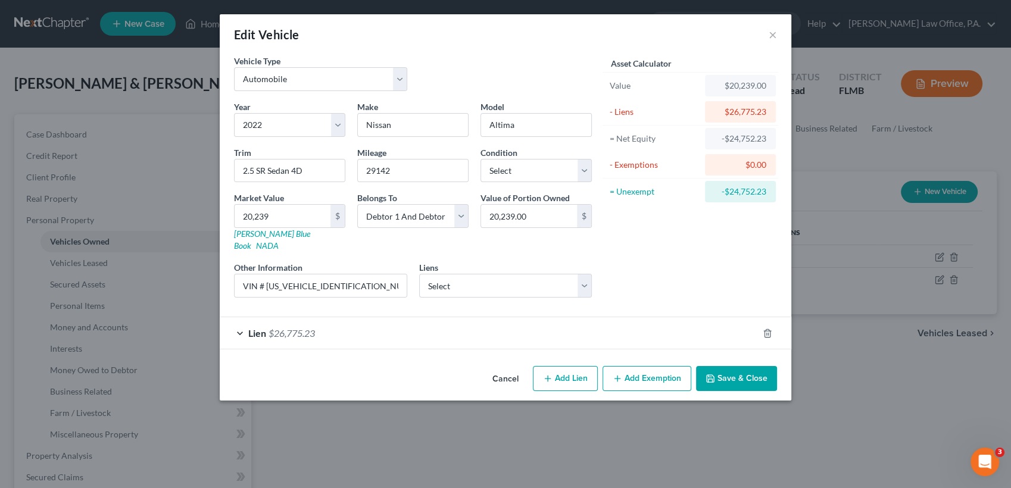
click at [729, 366] on button "Save & Close" at bounding box center [736, 378] width 81 height 25
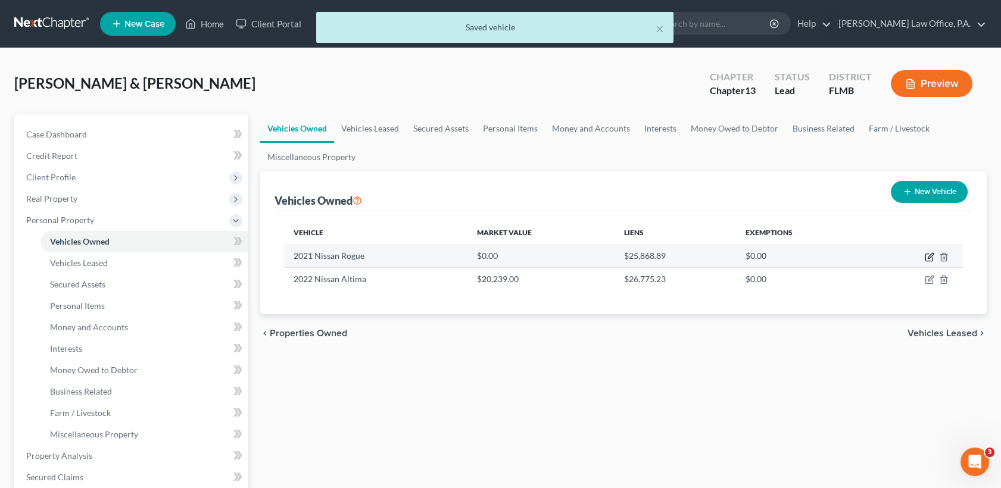
click at [928, 257] on icon "button" at bounding box center [930, 257] width 10 height 10
select select "0"
select select "5"
select select "2"
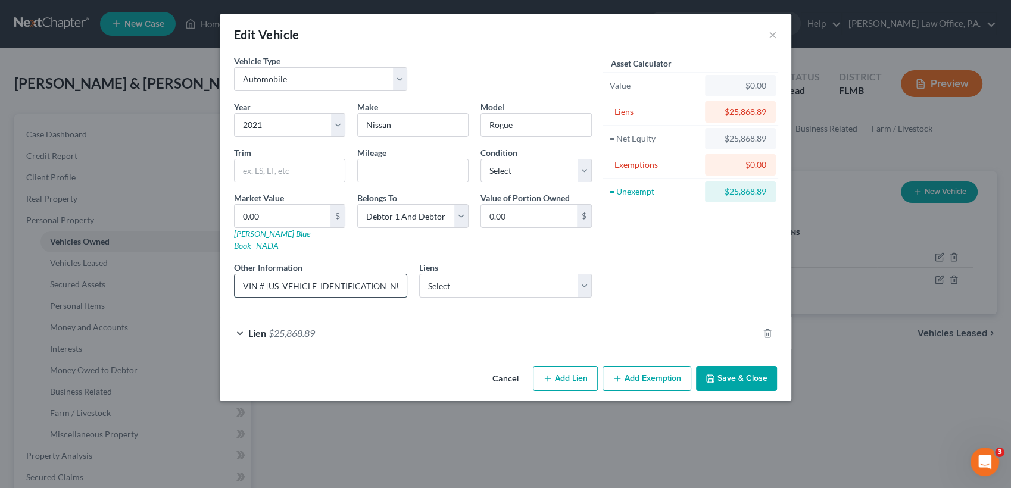
drag, startPoint x: 370, startPoint y: 282, endPoint x: 264, endPoint y: 283, distance: 106.0
click at [264, 283] on input "VIN # JN8AT3CA4MW026982" at bounding box center [321, 285] width 172 height 23
click at [410, 177] on input "text" at bounding box center [413, 171] width 110 height 23
type input "58087"
click at [512, 171] on select "Select Excellent Very Good Good Fair Poor" at bounding box center [535, 171] width 111 height 24
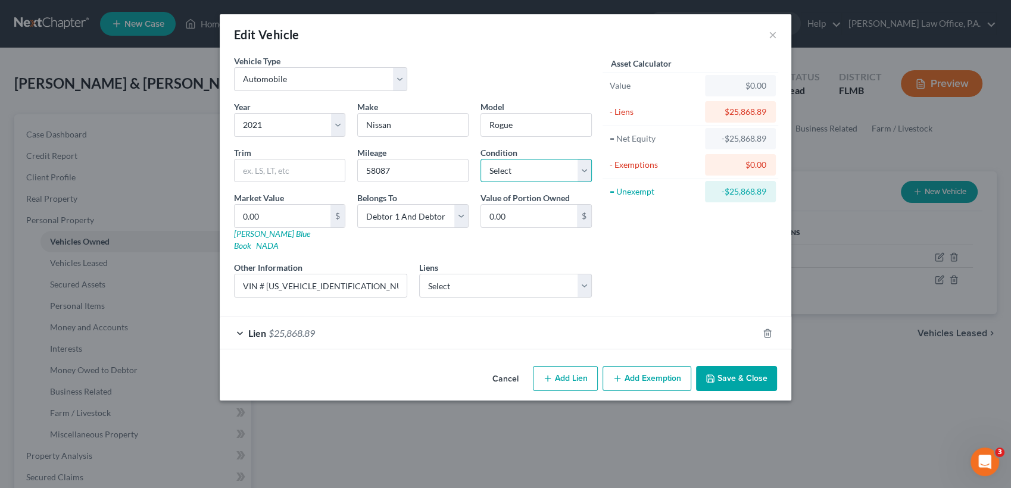
select select "2"
click at [480, 159] on select "Select Excellent Very Good Good Fair Poor" at bounding box center [535, 171] width 111 height 24
click at [282, 213] on input "0.00" at bounding box center [283, 216] width 96 height 23
type input "1"
type input "1.00"
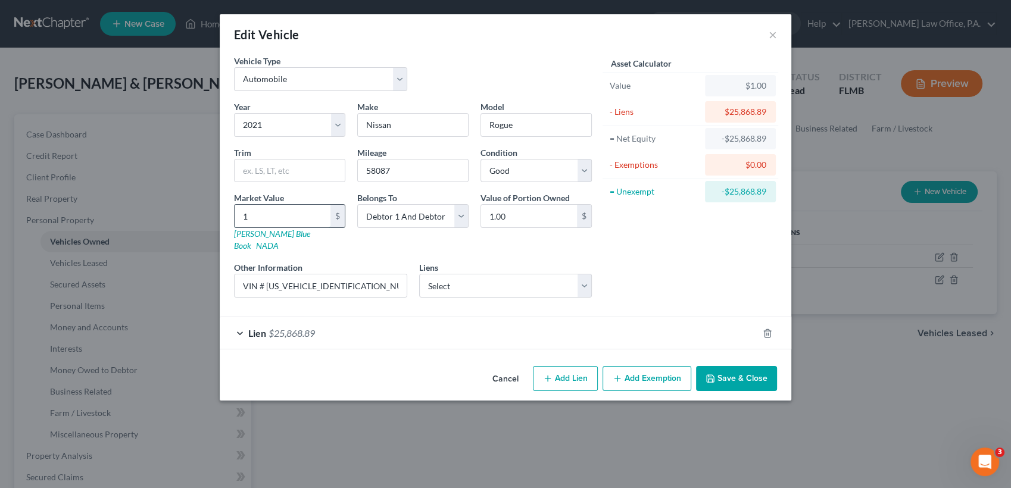
type input "19"
type input "19.00"
type input "199"
type input "199.00"
type input "1993"
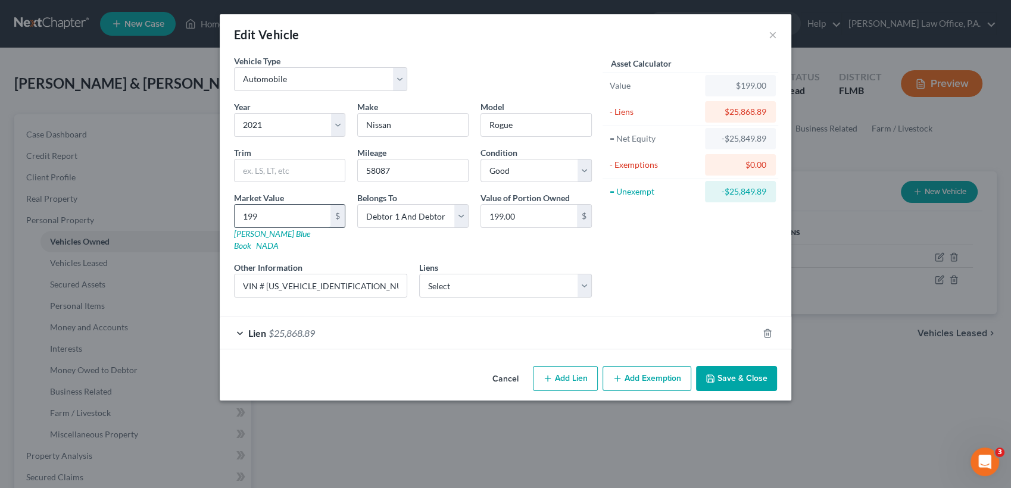
type input "1,993.00"
type input "1,9930"
type input "19,930.00"
type input "19,930"
paste input "SL Sport Utility 4D"
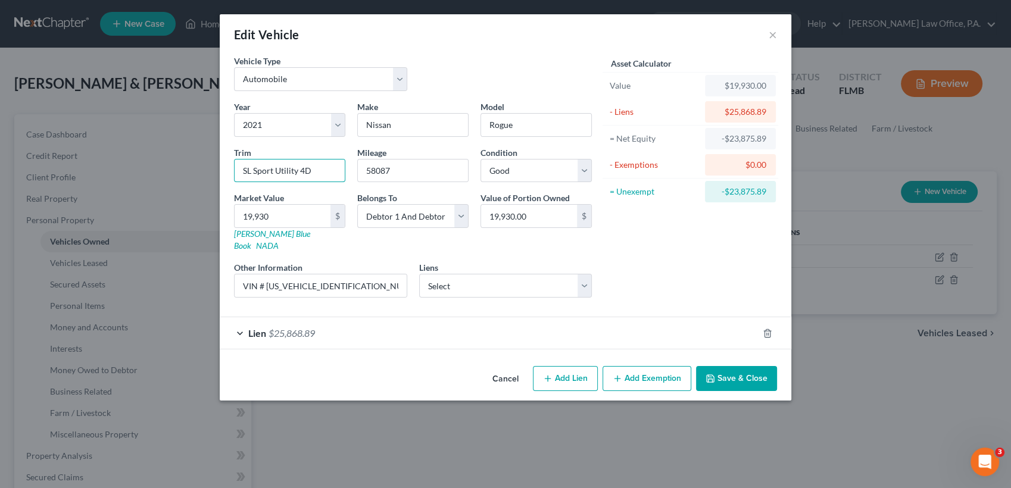
type input "SL Sport Utility 4D"
click at [724, 366] on button "Save & Close" at bounding box center [736, 378] width 81 height 25
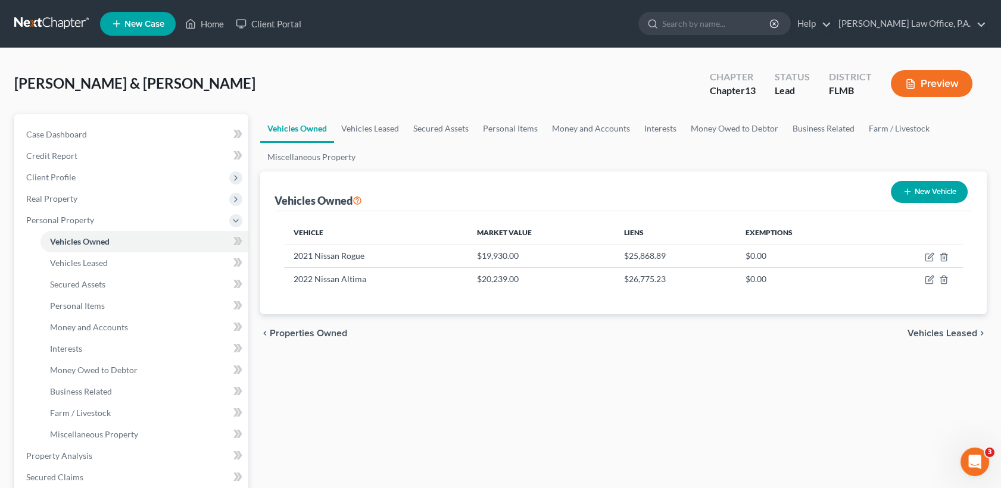
scroll to position [379, 0]
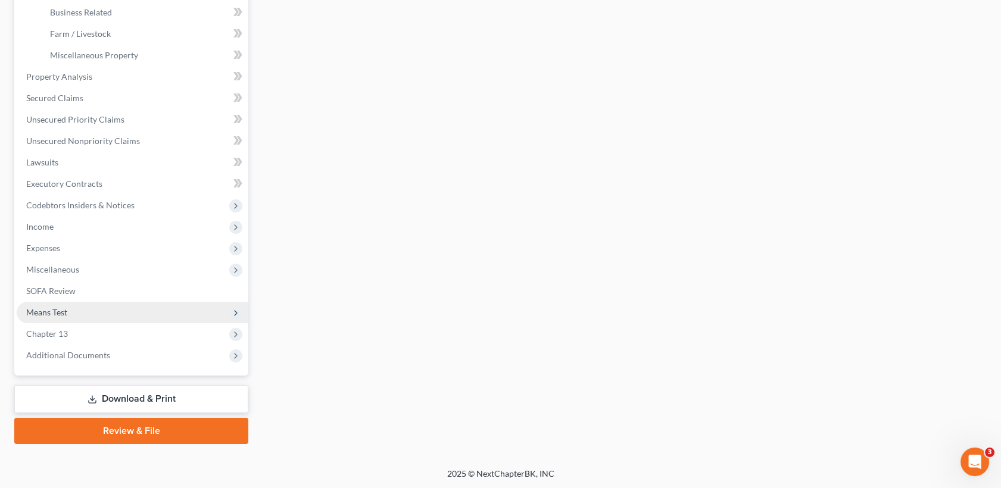
click at [96, 310] on span "Means Test" at bounding box center [133, 312] width 232 height 21
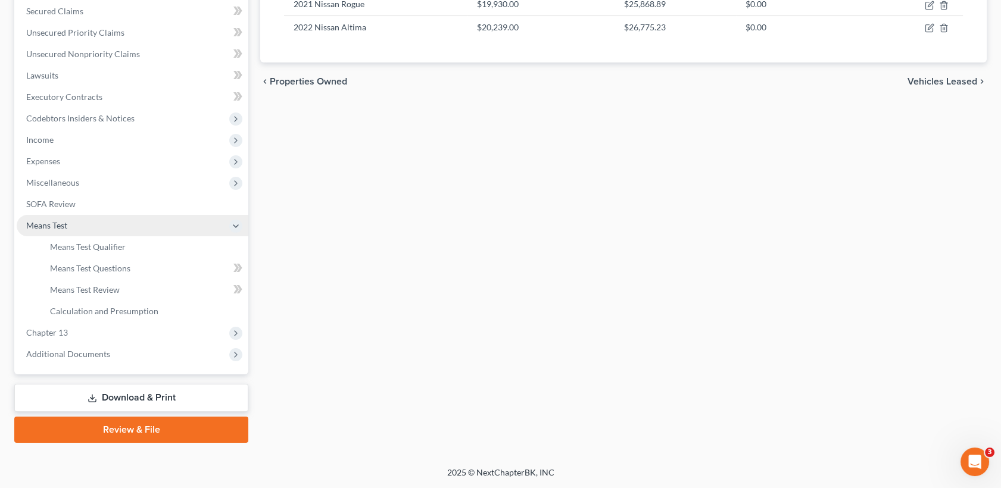
scroll to position [251, 0]
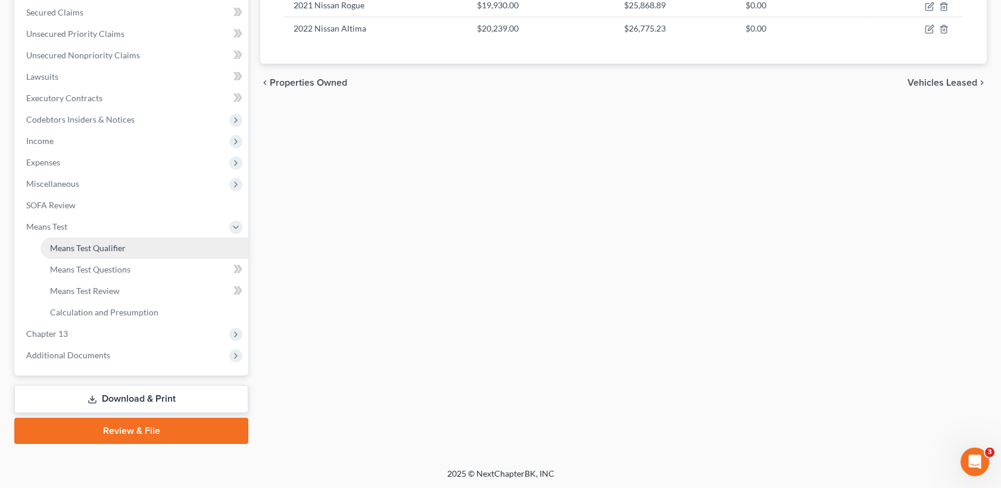
click at [115, 248] on span "Means Test Qualifier" at bounding box center [88, 248] width 76 height 10
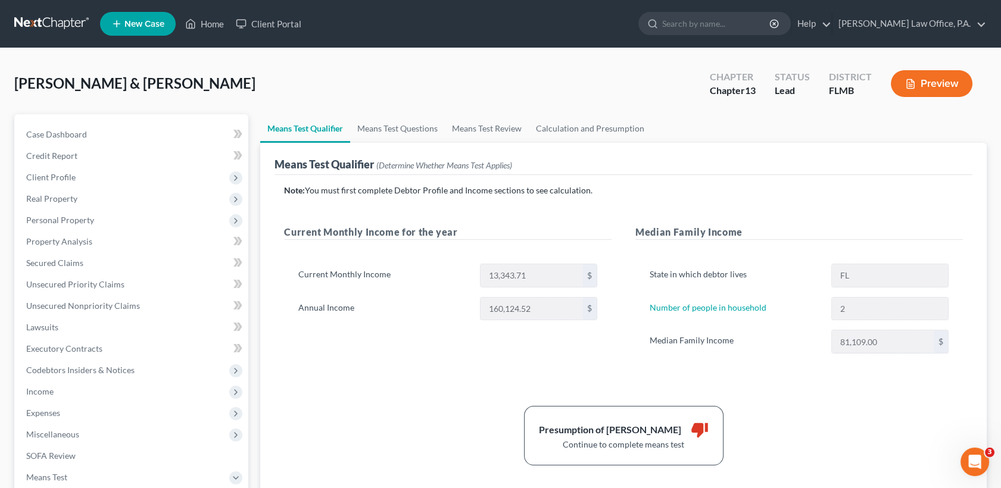
scroll to position [251, 0]
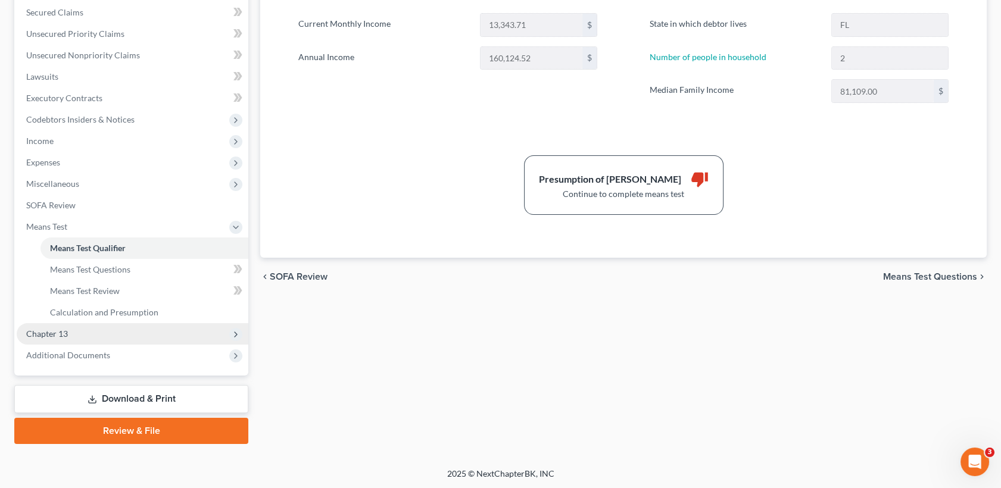
click at [115, 339] on span "Chapter 13" at bounding box center [133, 333] width 232 height 21
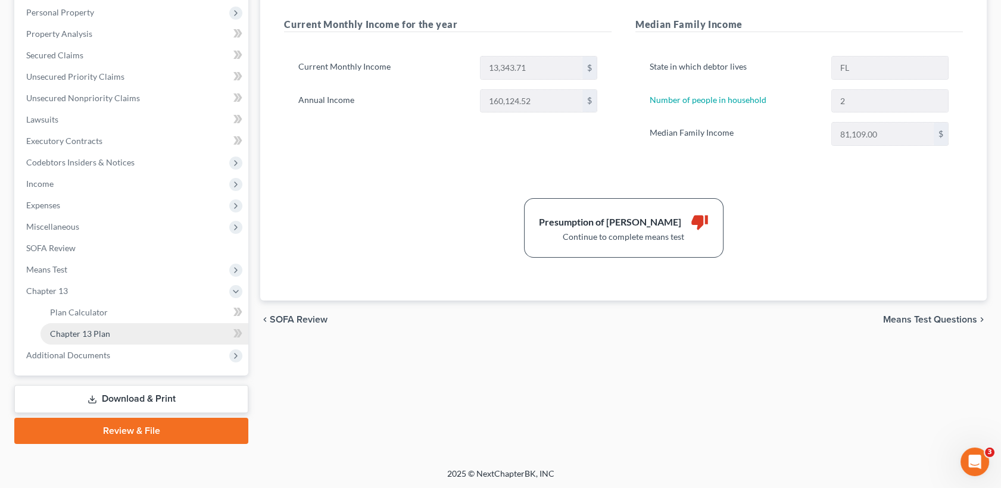
click at [114, 323] on link "Chapter 13 Plan" at bounding box center [144, 333] width 208 height 21
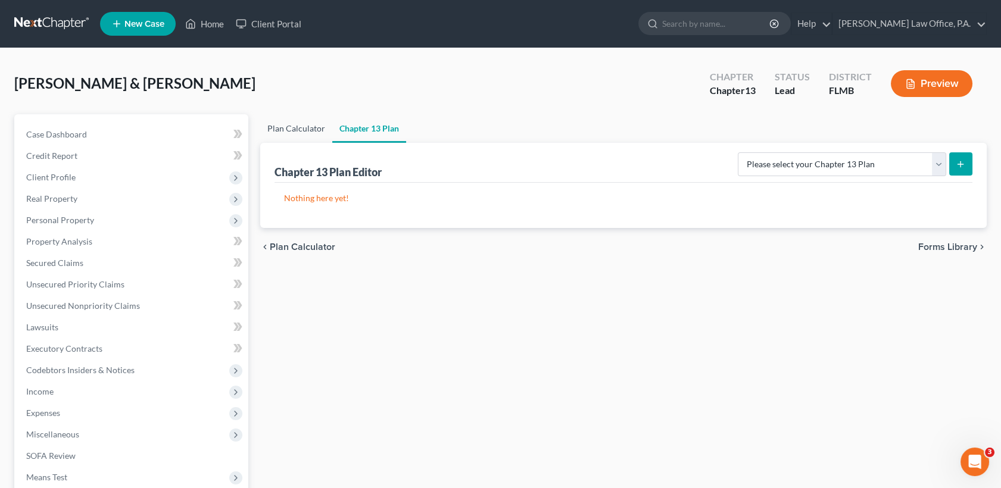
click at [285, 130] on link "Plan Calculator" at bounding box center [296, 128] width 72 height 29
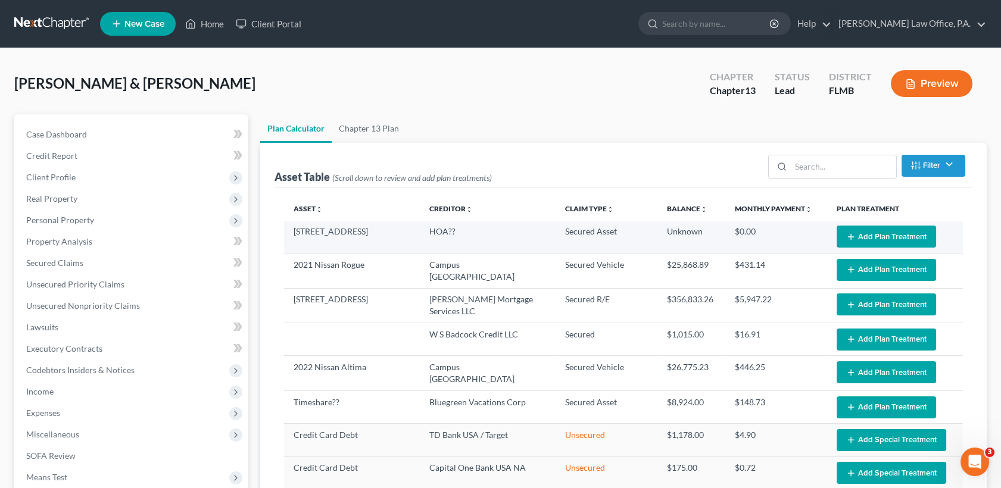
select select "59"
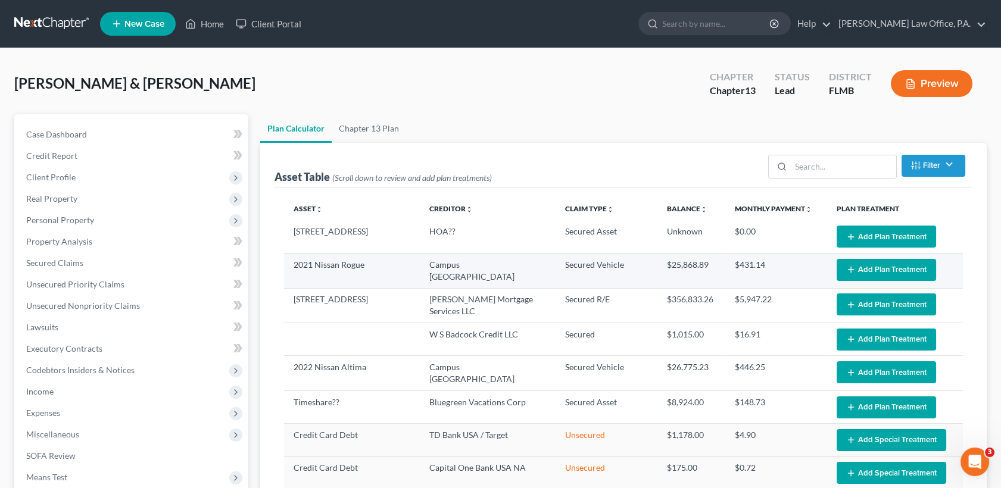
click at [892, 270] on button "Add Plan Treatment" at bounding box center [885, 270] width 99 height 22
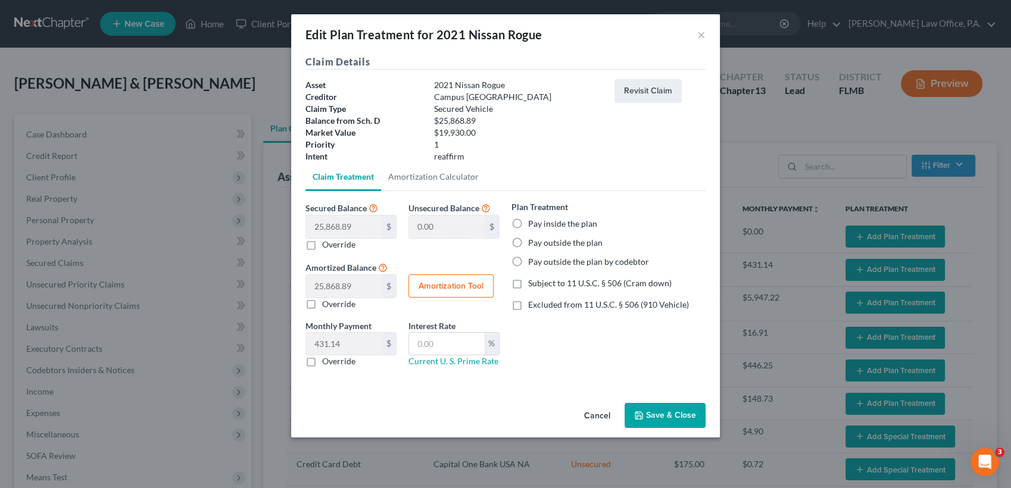
click at [528, 287] on label "Subject to 11 U.S.C. § 506 (Cram down)" at bounding box center [599, 283] width 143 height 12
click at [533, 285] on input "Subject to 11 U.S.C. § 506 (Cram down)" at bounding box center [537, 281] width 8 height 8
checkbox input "true"
click at [671, 405] on button "Save & Close" at bounding box center [665, 415] width 81 height 25
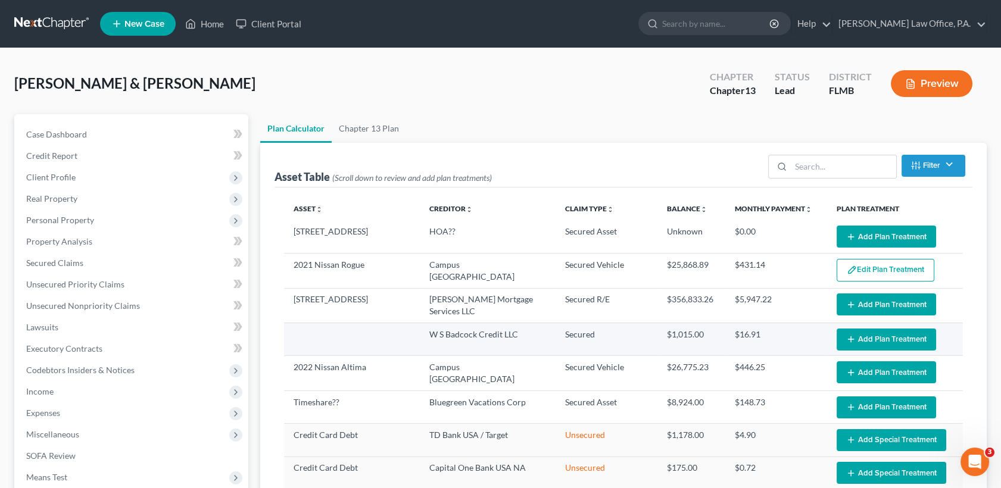
select select "59"
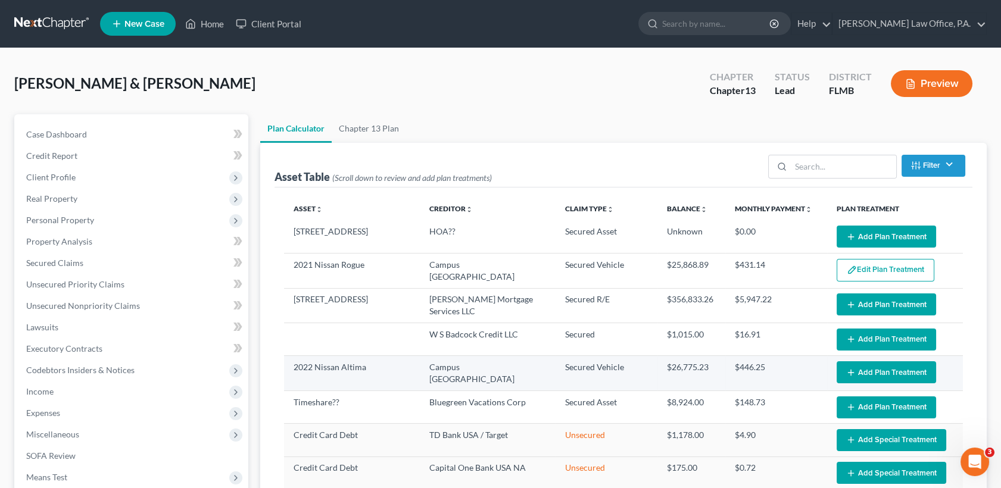
click at [865, 372] on button "Add Plan Treatment" at bounding box center [885, 372] width 99 height 22
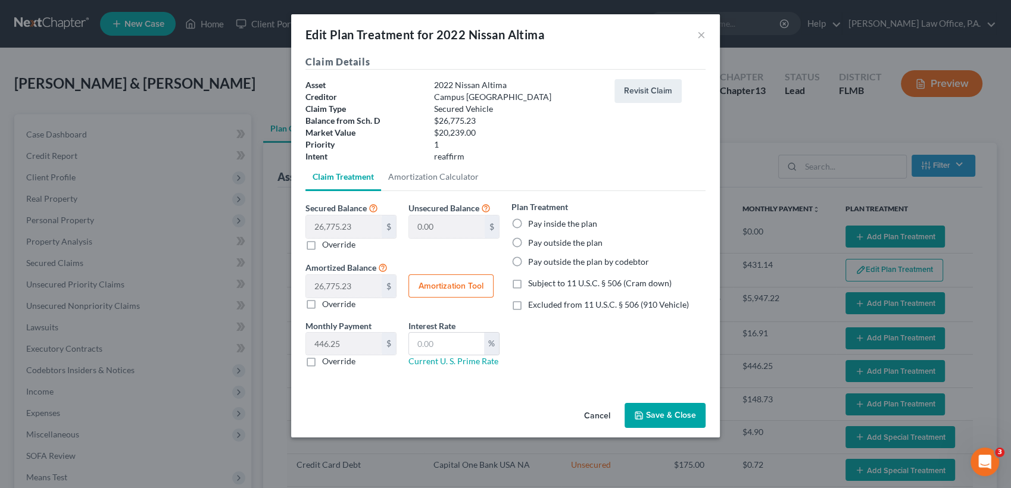
click at [528, 285] on label "Subject to 11 U.S.C. § 506 (Cram down)" at bounding box center [599, 283] width 143 height 12
click at [533, 285] on input "Subject to 11 U.S.C. § 506 (Cram down)" at bounding box center [537, 281] width 8 height 8
checkbox input "true"
click at [661, 412] on button "Save & Close" at bounding box center [665, 415] width 81 height 25
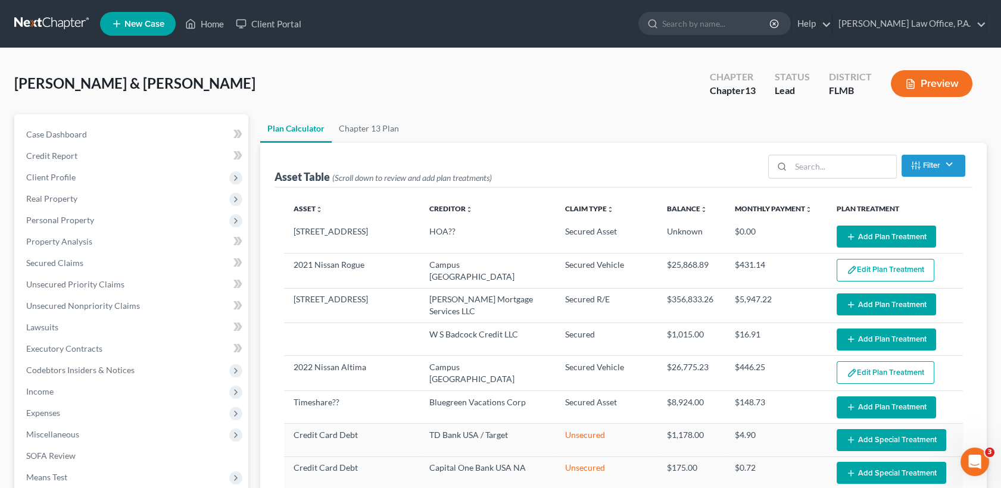
select select "59"
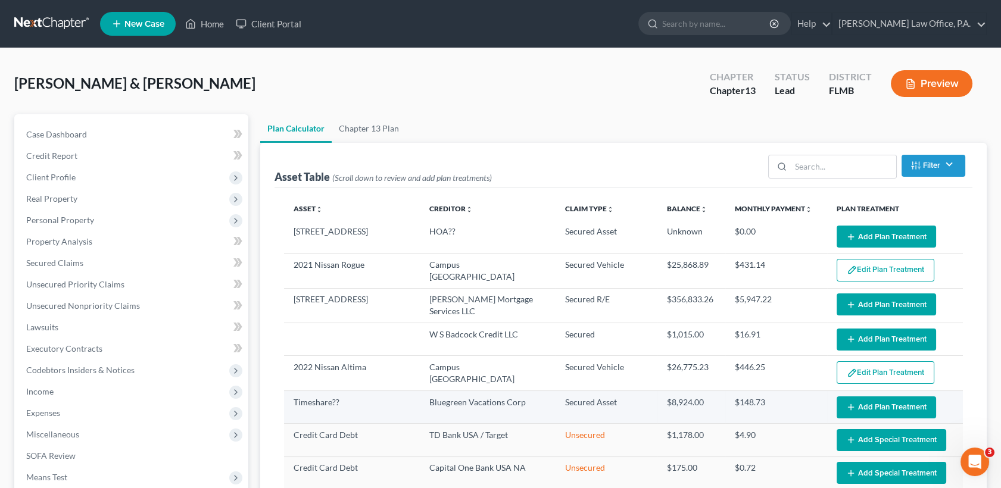
click at [866, 402] on button "Add Plan Treatment" at bounding box center [885, 407] width 99 height 22
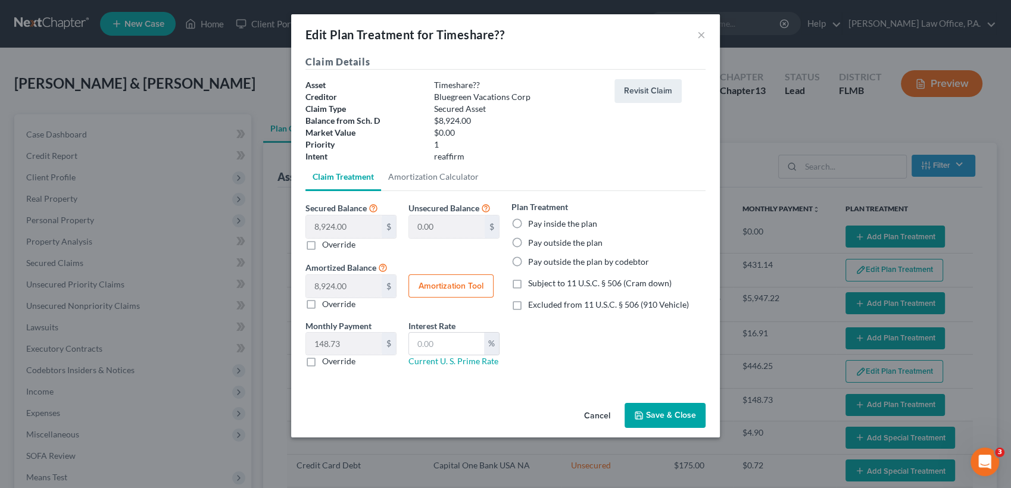
click at [558, 226] on label "Pay inside the plan" at bounding box center [562, 224] width 69 height 12
click at [541, 226] on input "Pay inside the plan" at bounding box center [537, 222] width 8 height 8
radio input "true"
click at [668, 416] on button "Save & Close" at bounding box center [665, 415] width 81 height 25
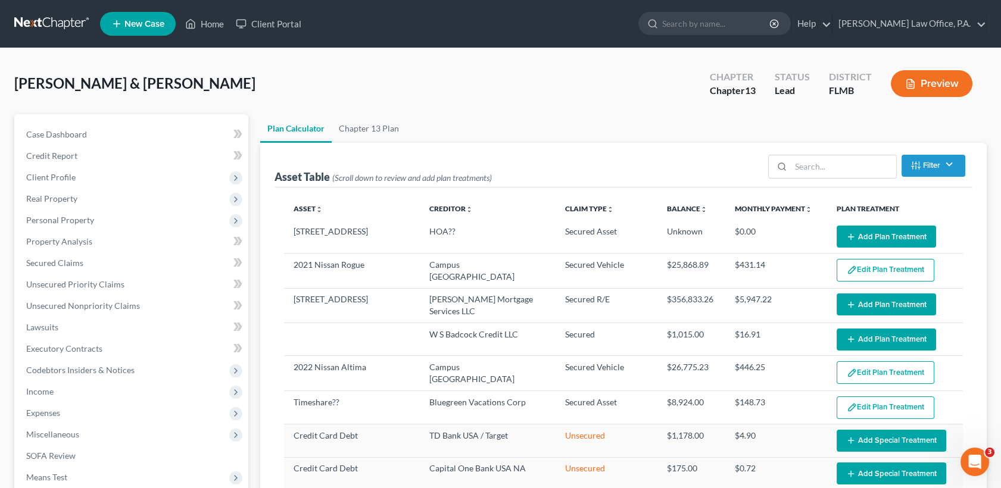
select select "59"
click at [633, 125] on ul "Plan Calculator Chapter 13 Plan" at bounding box center [623, 128] width 726 height 29
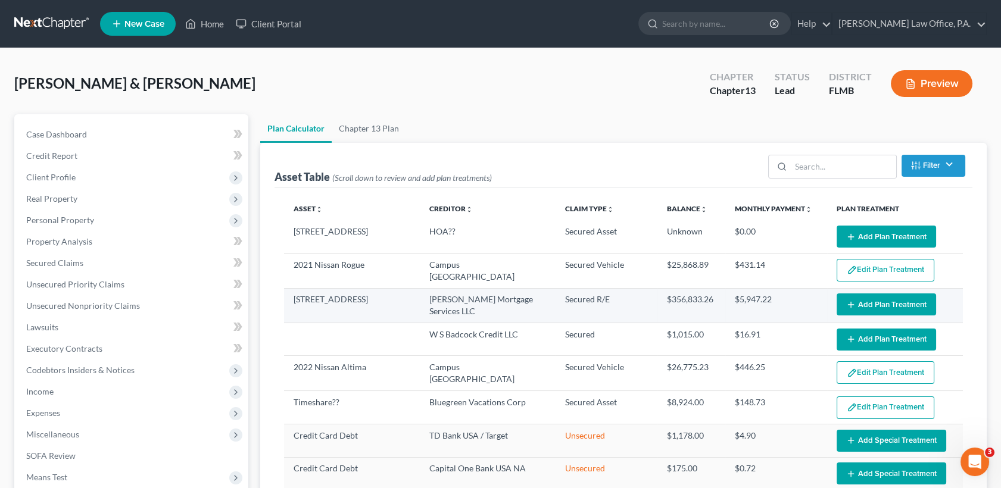
click at [886, 301] on button "Add Plan Treatment" at bounding box center [885, 305] width 99 height 22
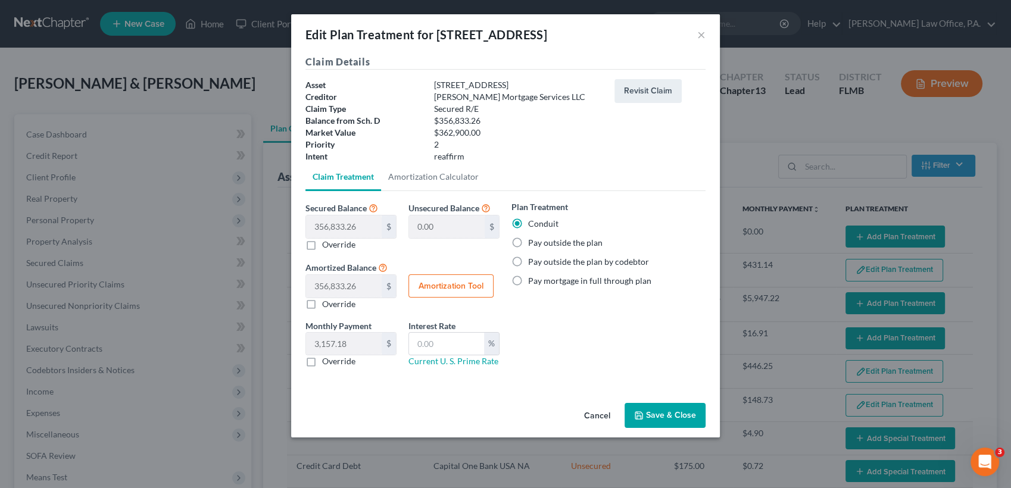
click at [595, 416] on button "Cancel" at bounding box center [597, 416] width 45 height 24
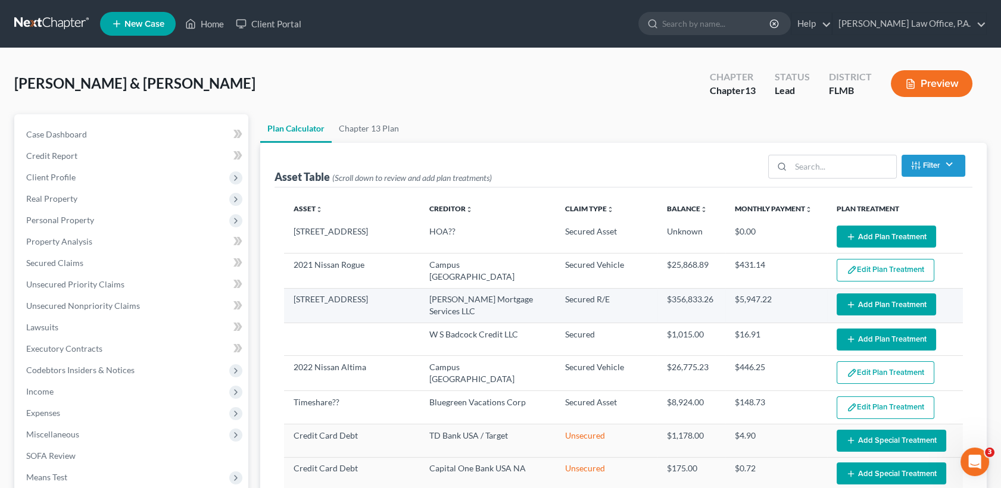
click at [864, 299] on button "Add Plan Treatment" at bounding box center [885, 305] width 99 height 22
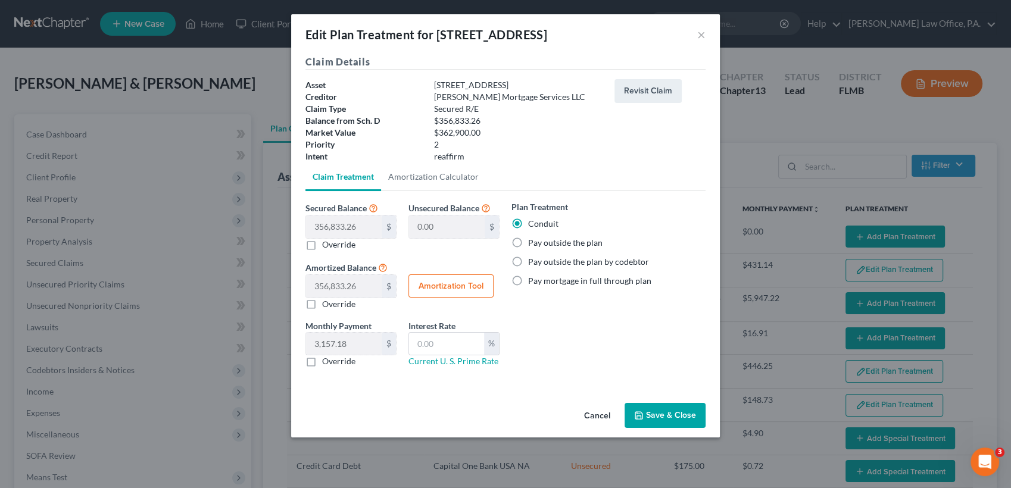
click at [322, 360] on label "Override" at bounding box center [338, 361] width 33 height 12
click at [327, 360] on input "Override" at bounding box center [331, 359] width 8 height 8
checkbox input "true"
click at [346, 336] on input "text" at bounding box center [344, 344] width 76 height 23
type input "3,157"
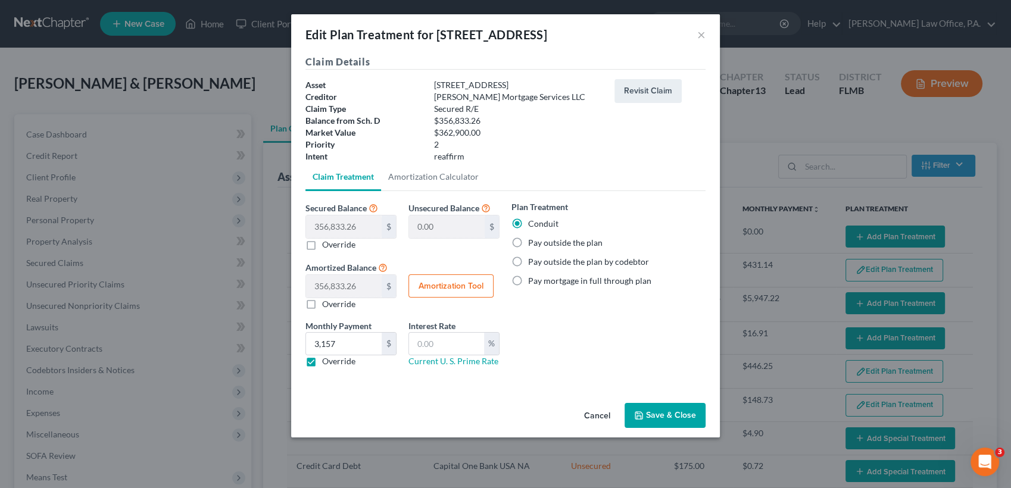
click at [666, 417] on button "Save & Close" at bounding box center [665, 415] width 81 height 25
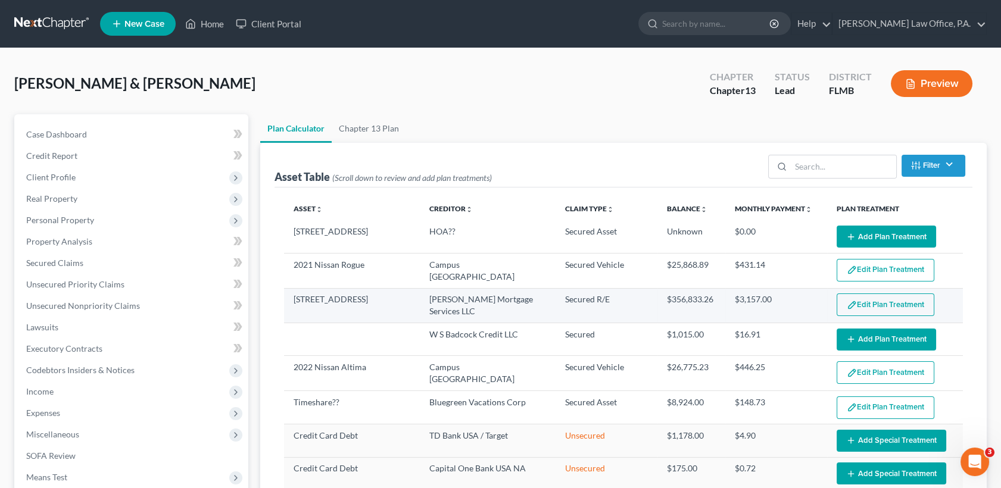
select select "59"
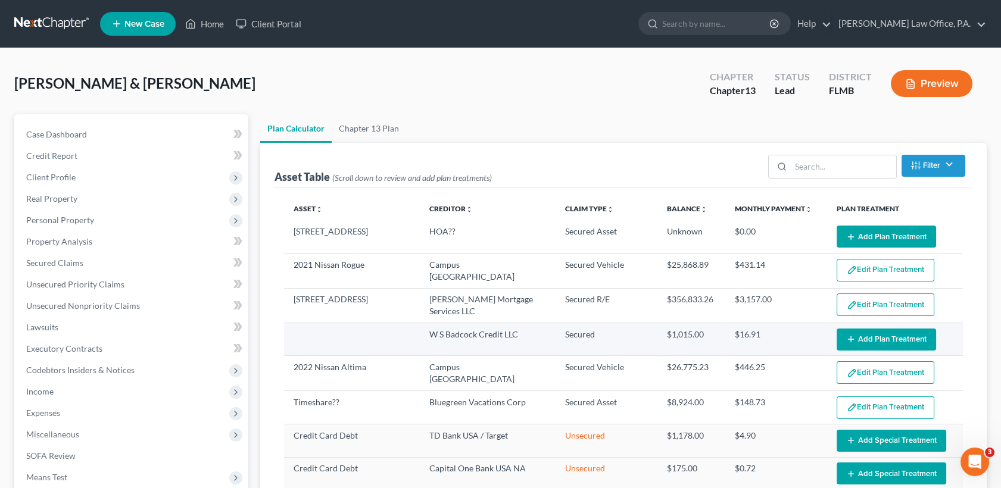
click at [870, 339] on button "Add Plan Treatment" at bounding box center [885, 340] width 99 height 22
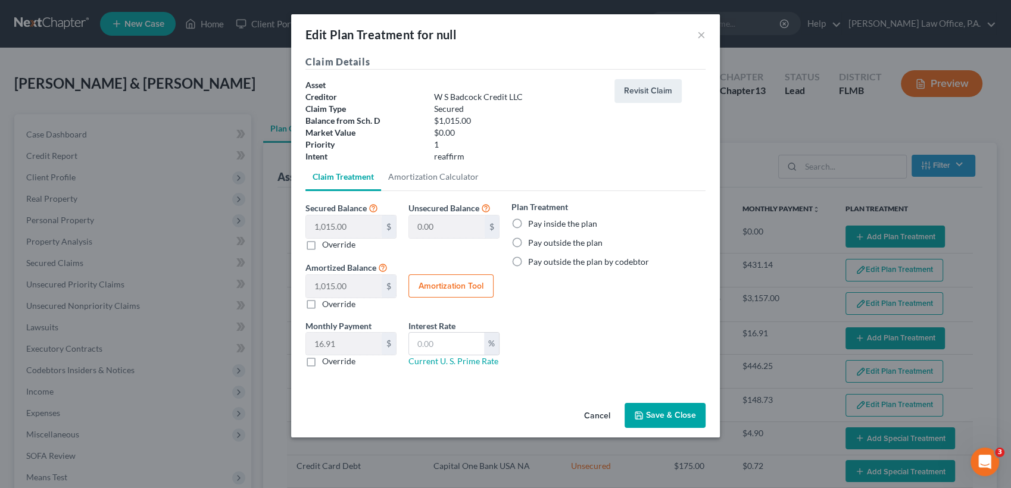
click at [545, 223] on label "Pay inside the plan" at bounding box center [562, 224] width 69 height 12
click at [541, 223] on input "Pay inside the plan" at bounding box center [537, 222] width 8 height 8
radio input "true"
click at [657, 421] on button "Save & Close" at bounding box center [665, 415] width 81 height 25
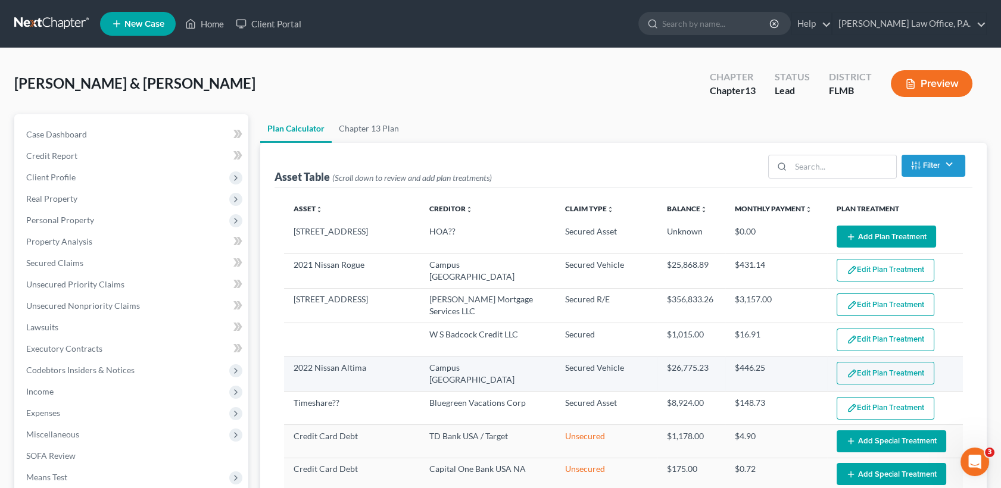
select select "59"
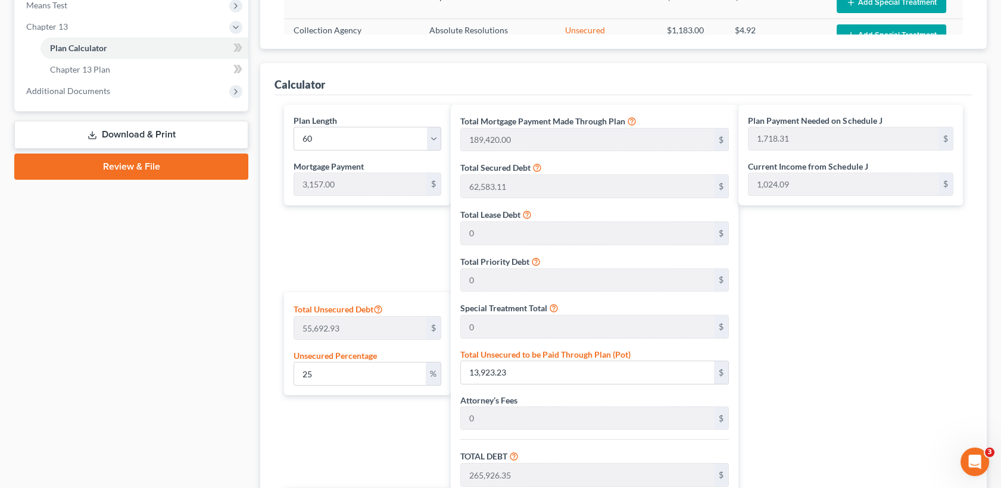
scroll to position [494, 0]
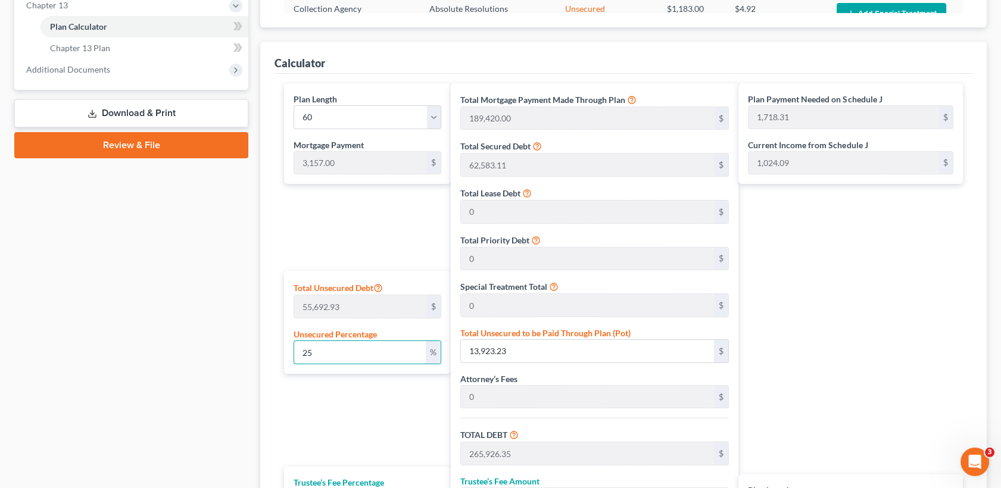
drag, startPoint x: 342, startPoint y: 359, endPoint x: 277, endPoint y: 360, distance: 64.9
click at [277, 360] on div "Plan Length 1 2 3 4 5 6 7 8 9 10 11 12 13 14 15 16 17 18 19 20 21 22 23 24 25 2…" at bounding box center [623, 351] width 698 height 554
type input "1"
type input "556.92"
type input "252,560.04"
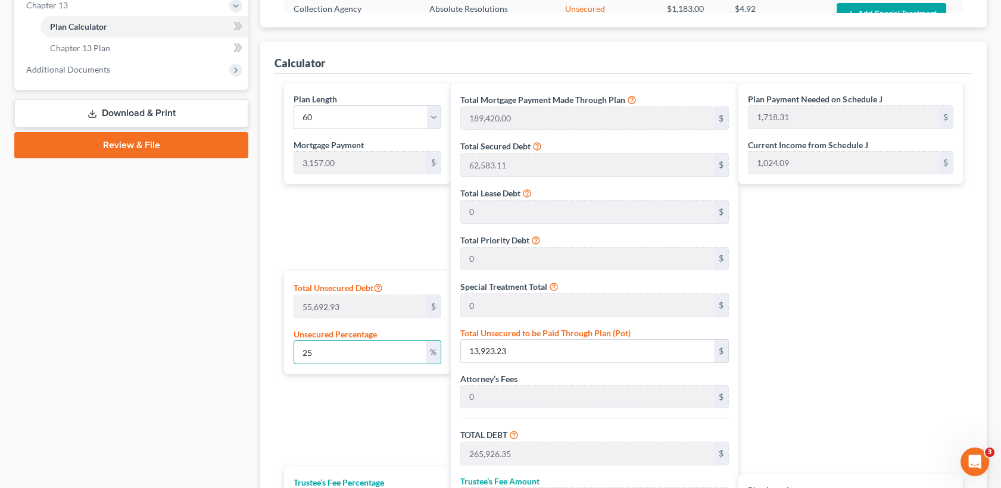
type input "25,256.00"
type input "277,816.05"
type input "1,473.26"
type input "4,630.26"
type input "10"
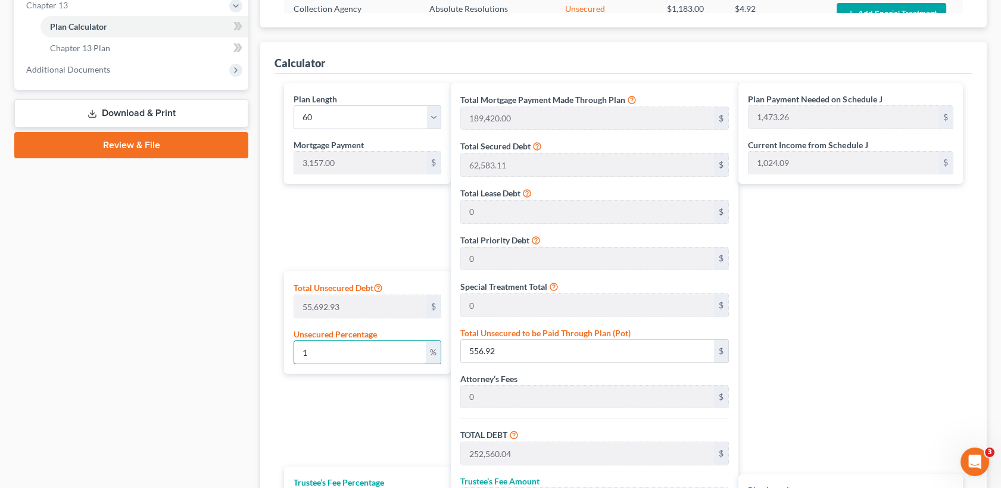
type input "5,569.29"
type input "257,572.41"
type input "25,757.24"
type input "283,329.65"
type input "1,565.16"
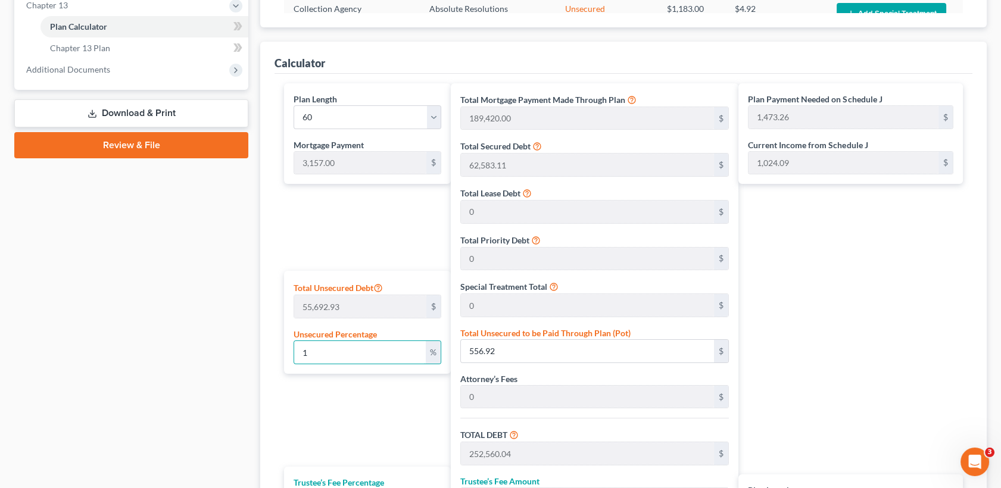
type input "4,722.16"
type input "100"
type input "55,692.93"
type input "307,696.05"
type input "30,769.60"
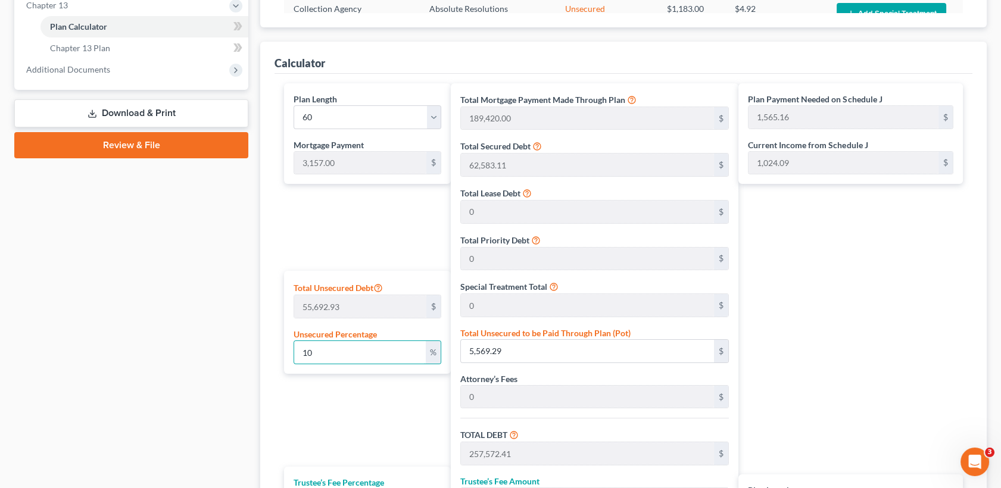
type input "338,465.65"
type input "2,484.09"
type input "5,641.09"
click at [981, 304] on div "Calculator Plan Length 1 2 3 4 5 6 7 8 9 10 11 12 13 14 15 16 17 18 19 20 21 22…" at bounding box center [623, 335] width 726 height 586
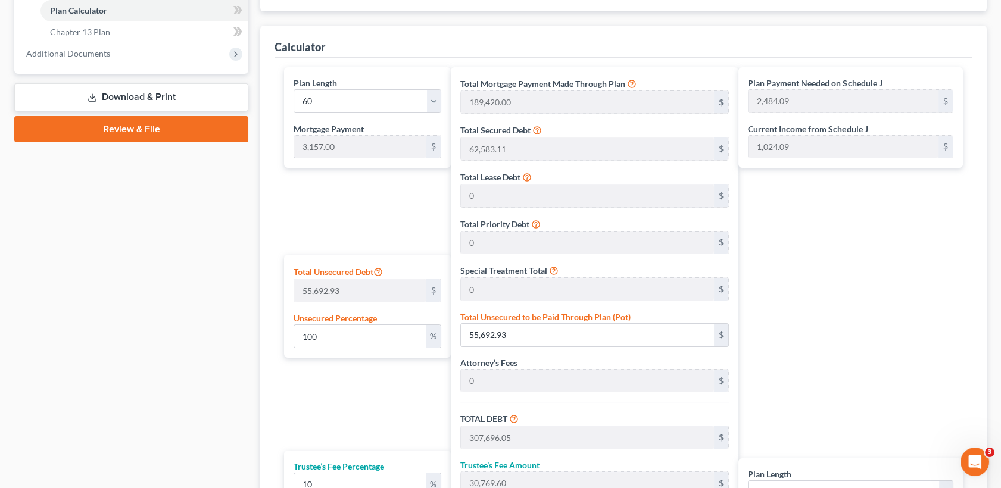
scroll to position [547, 0]
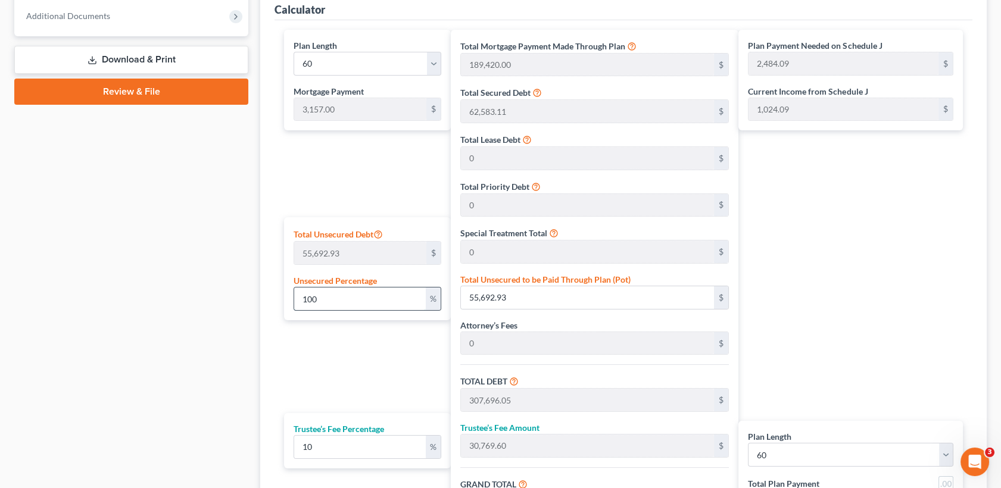
click at [370, 298] on input "100" at bounding box center [360, 299] width 132 height 23
type input "10"
type input "5,569.29"
type input "257,572.41"
type input "25,757.24"
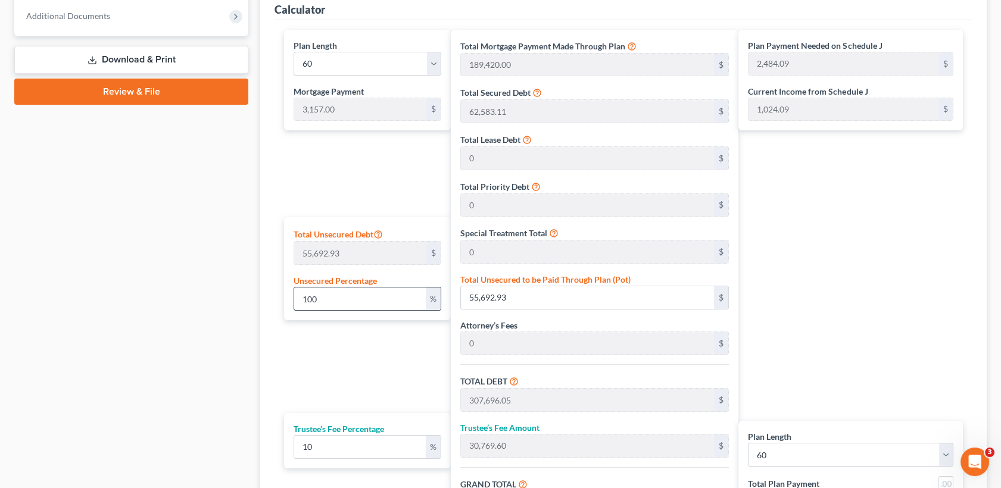
type input "283,329.65"
type input "1,565.16"
type input "4,722.16"
type input "1"
type input "556.92"
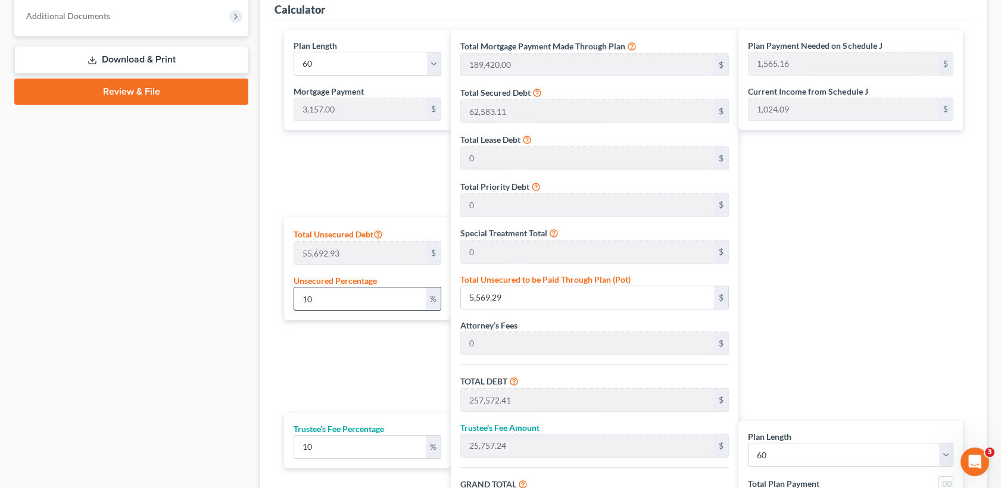
type input "252,560.04"
type input "25,256.00"
type input "277,816.05"
type input "1,473.26"
type input "4,630.26"
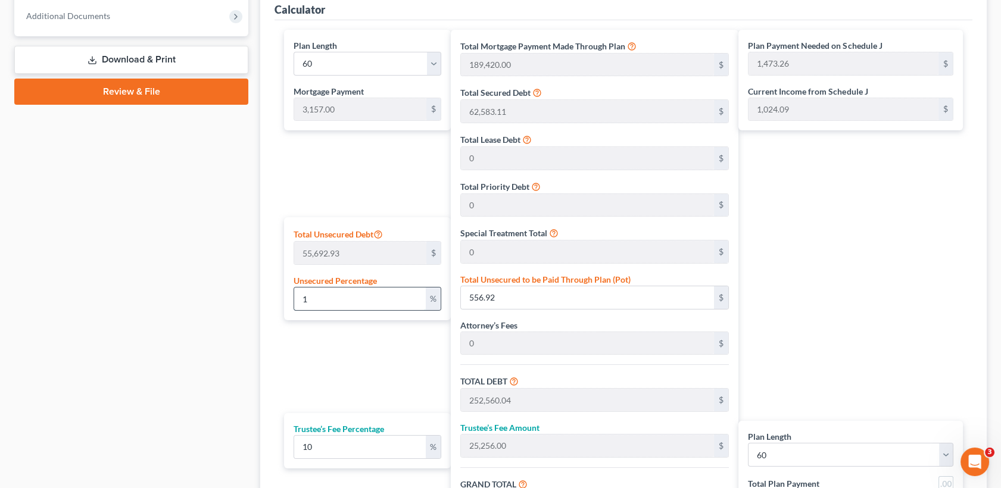
type input "252,003.12"
type input "25,200.31"
type input "277,203.43"
type input "1,463.05"
type input "4,620.05"
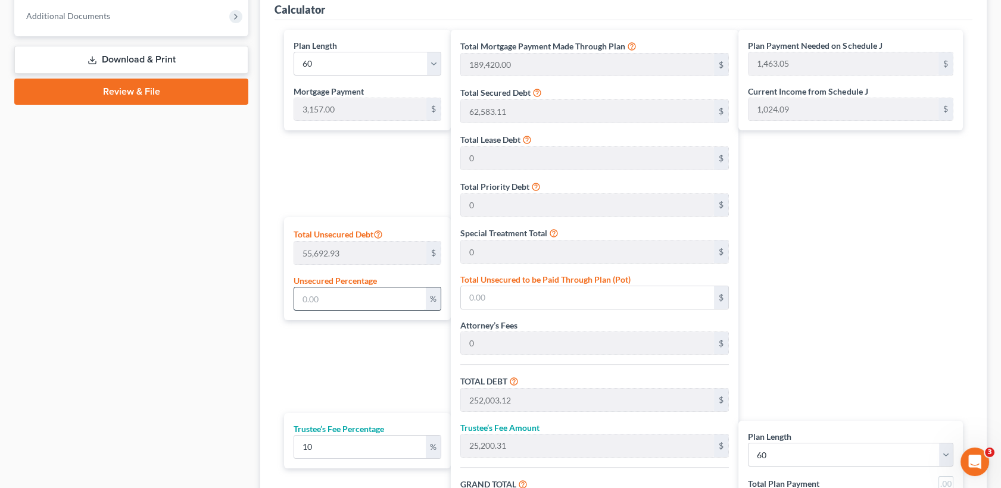
type input "5"
type input "2,784.64"
type input "254,787.76"
type input "25,478.77"
type input "280,266.54"
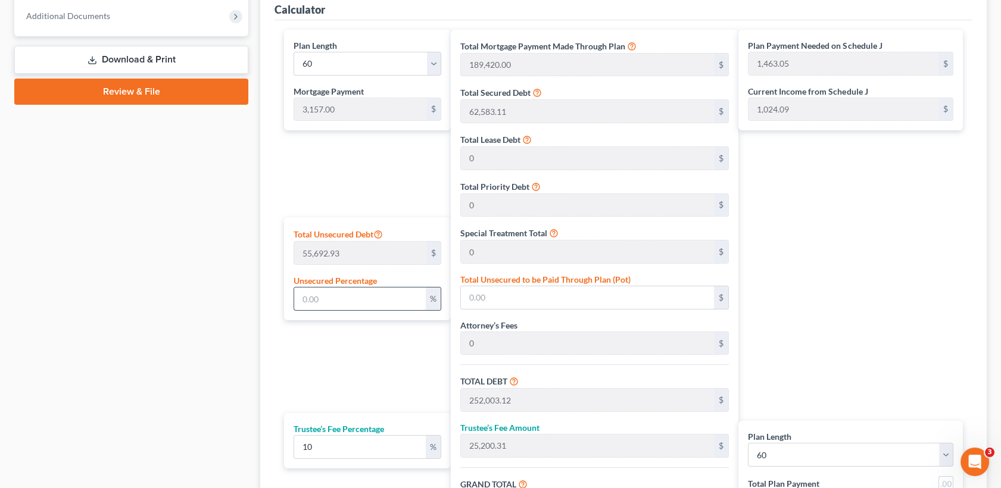
type input "1,514.10"
type input "4,671.10"
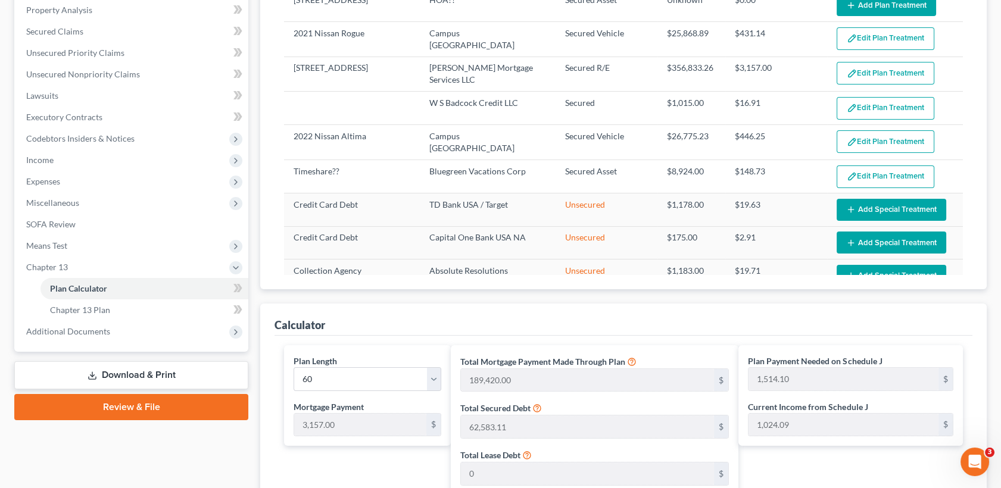
scroll to position [72, 0]
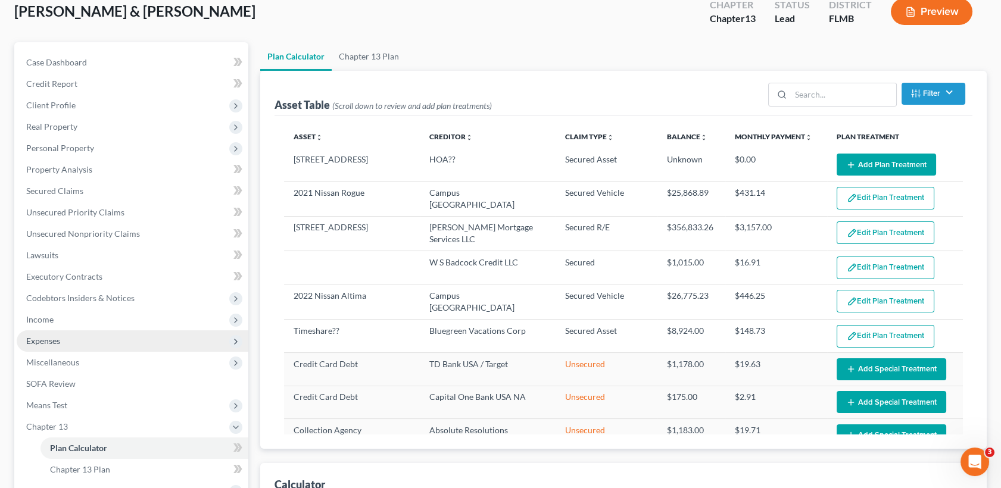
type input "5"
click at [115, 338] on span "Expenses" at bounding box center [133, 340] width 232 height 21
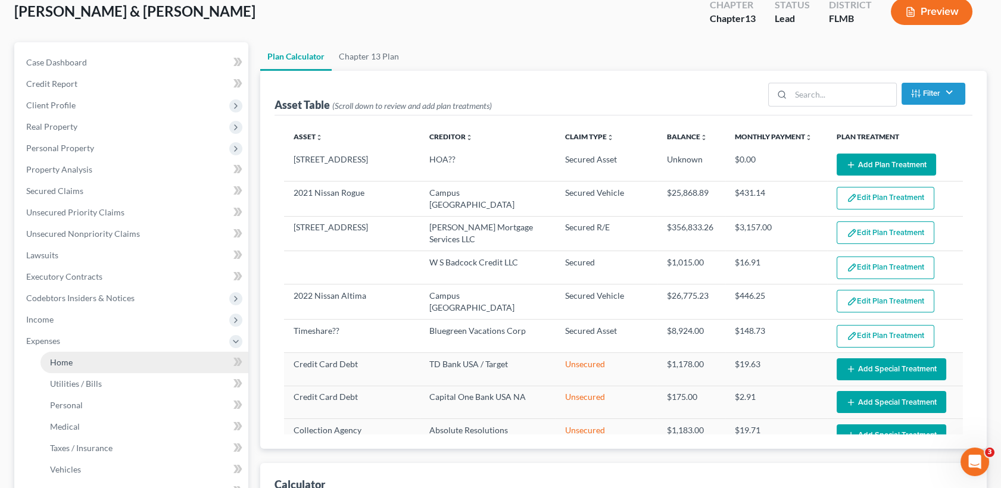
click at [113, 360] on link "Home" at bounding box center [144, 362] width 208 height 21
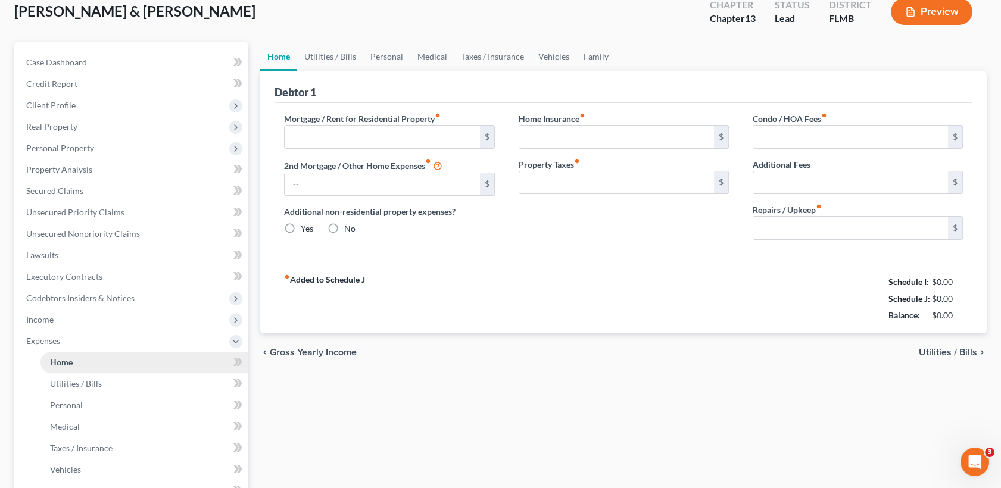
scroll to position [45, 0]
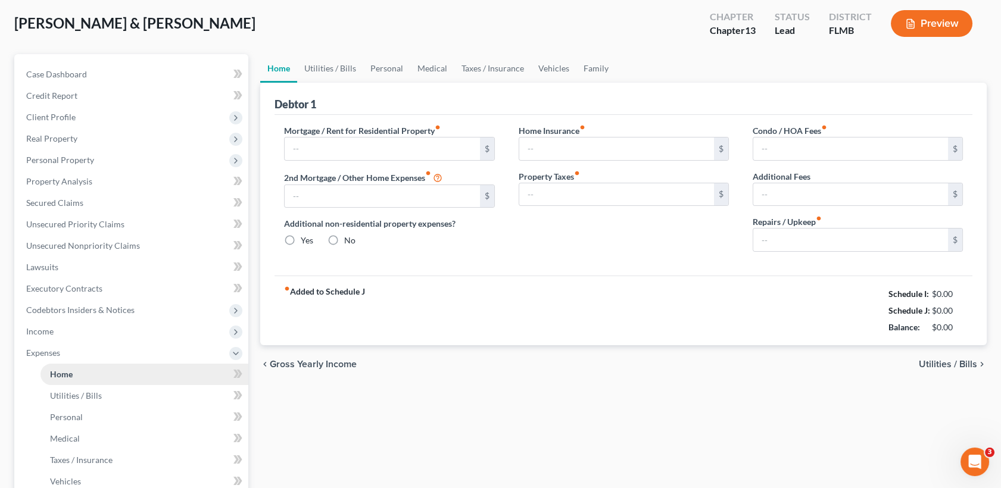
type input "3,157.18"
type input "0.00"
radio input "true"
type input "0.00"
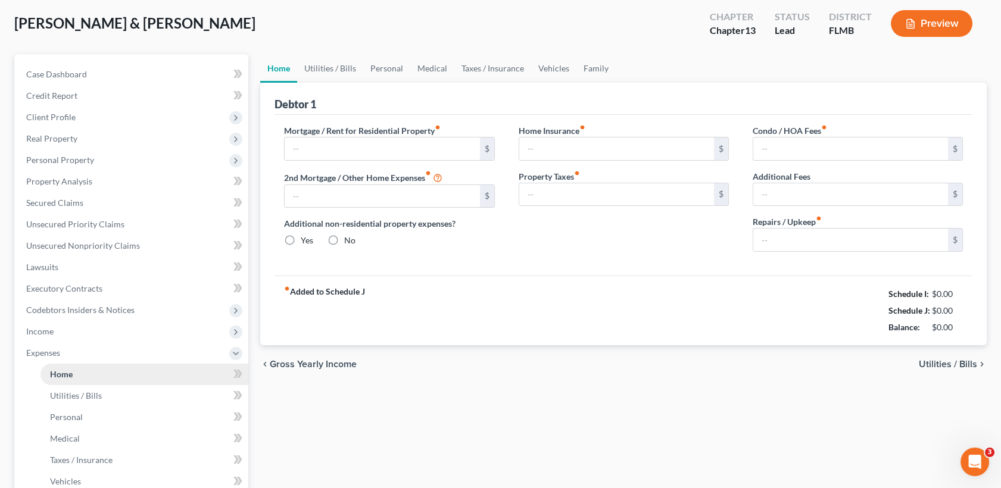
type input "0.00"
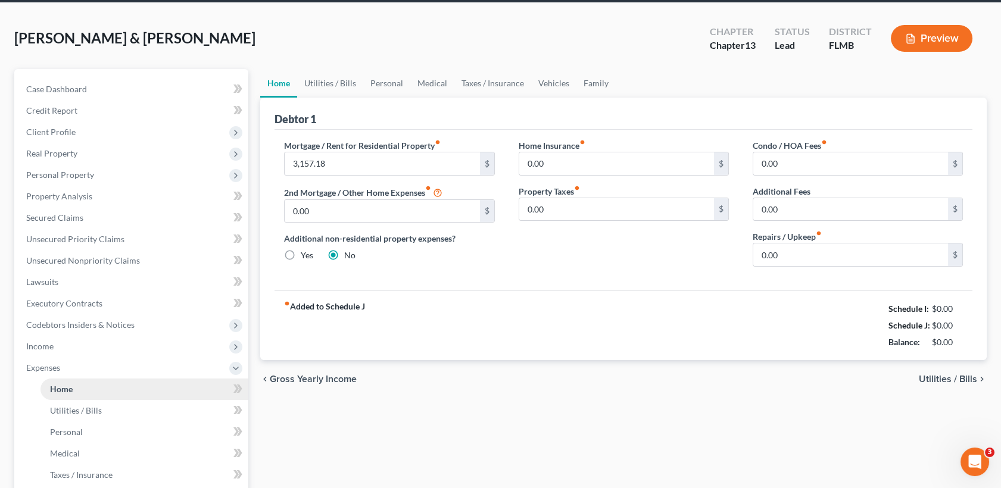
scroll to position [0, 0]
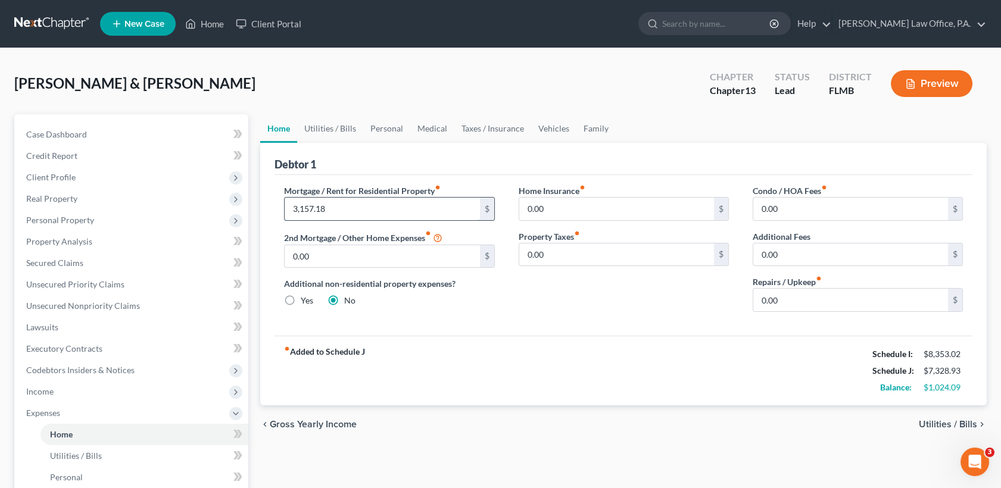
click at [352, 210] on input "3,157.18" at bounding box center [382, 209] width 195 height 23
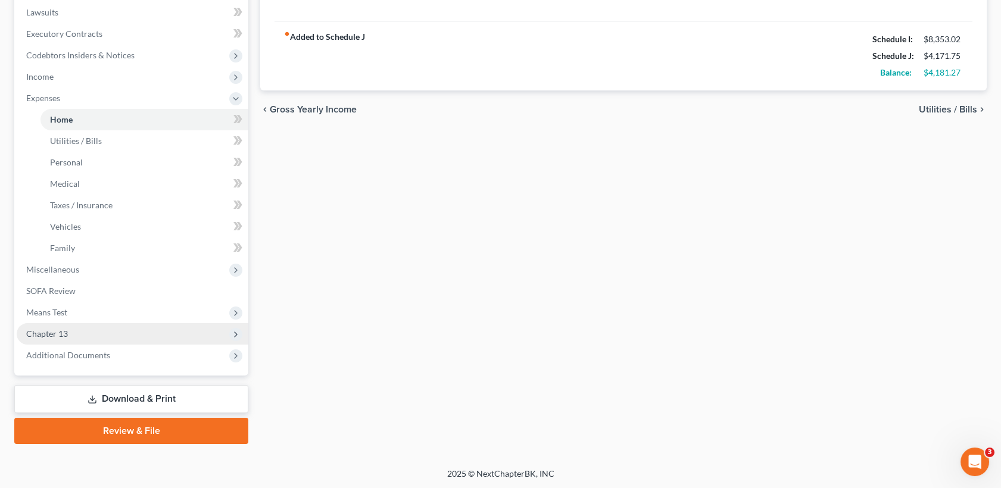
drag, startPoint x: 93, startPoint y: 329, endPoint x: 62, endPoint y: 332, distance: 31.1
click at [62, 332] on span "Chapter 13" at bounding box center [47, 334] width 42 height 10
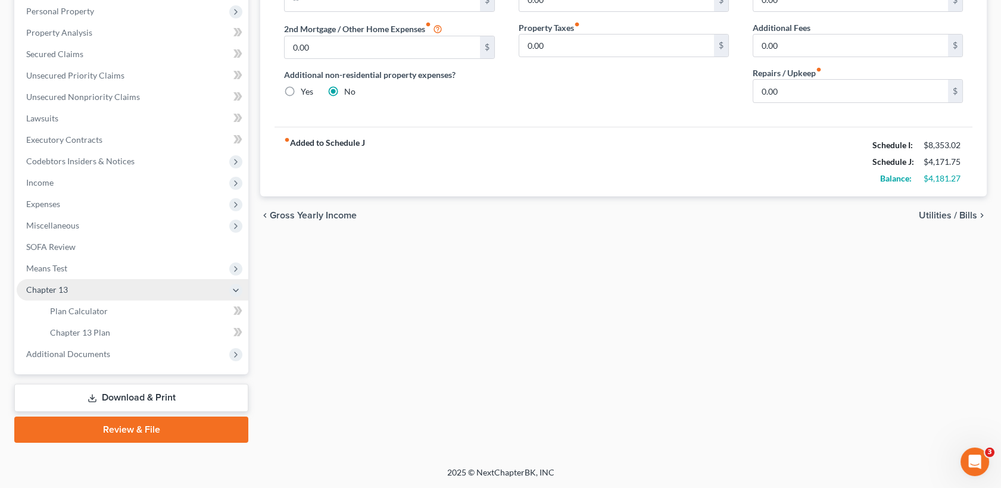
scroll to position [208, 0]
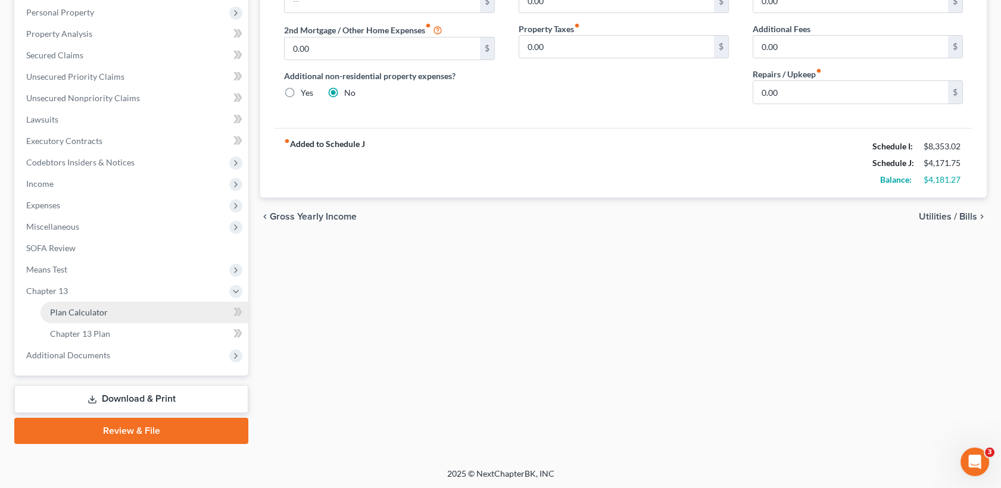
click at [86, 314] on span "Plan Calculator" at bounding box center [79, 312] width 58 height 10
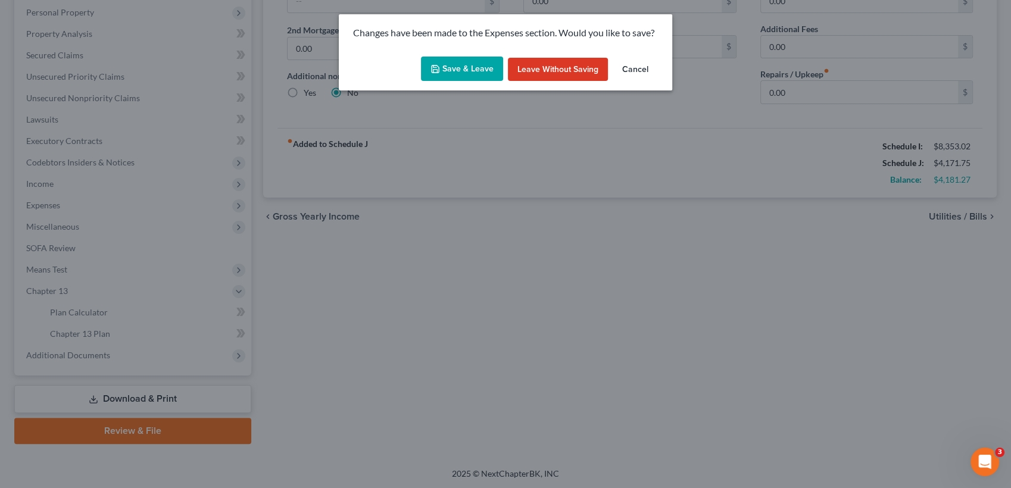
click at [449, 74] on button "Save & Leave" at bounding box center [462, 69] width 82 height 25
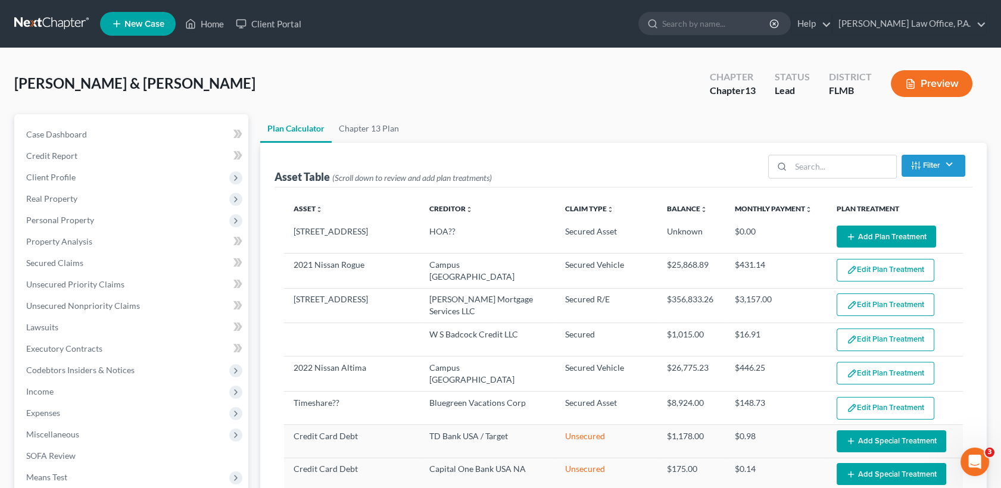
select select "59"
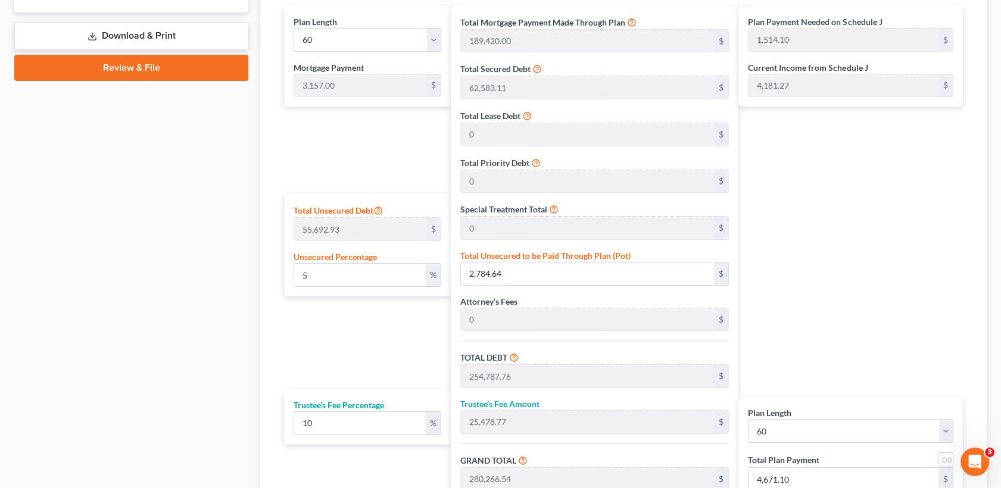
scroll to position [569, 0]
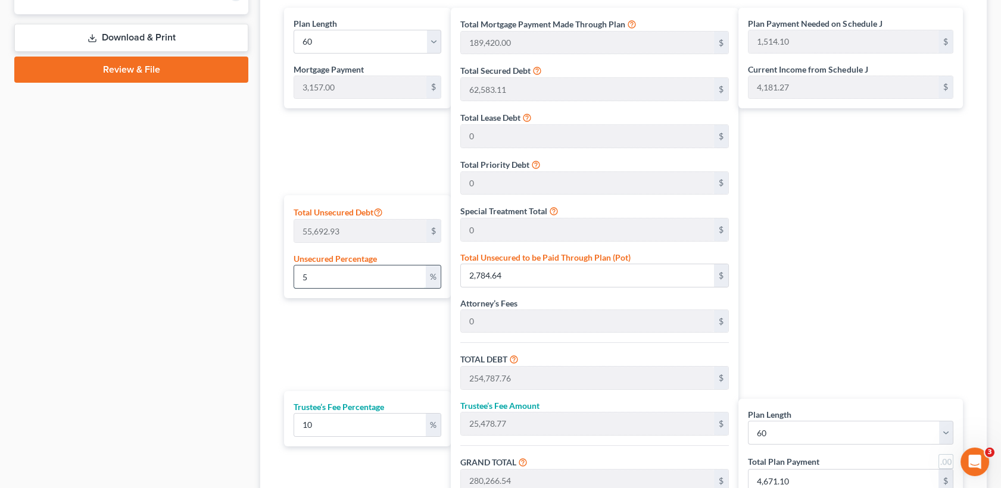
click at [362, 279] on input "5" at bounding box center [360, 277] width 132 height 23
type input "252,003.12"
type input "25,200.31"
type input "277,203.43"
type input "1,463.05"
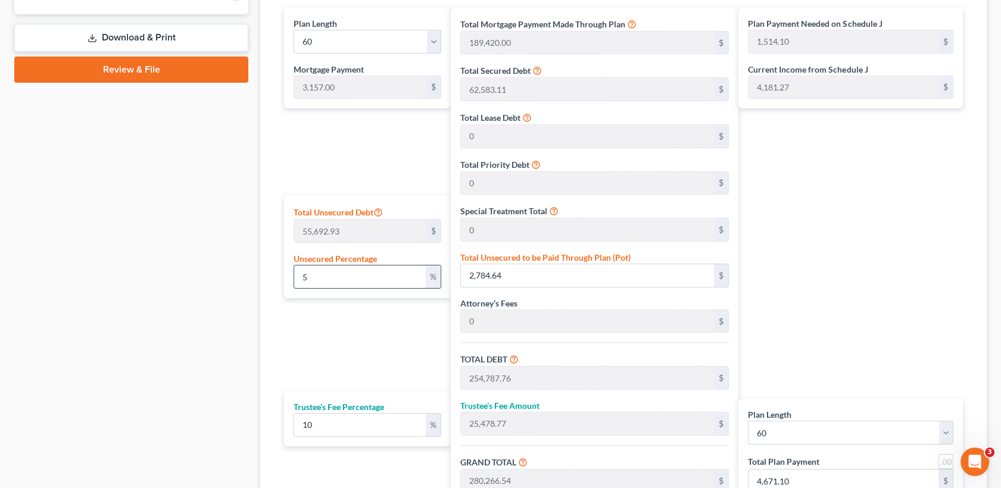
type input "4,620.05"
type input "8"
type input "4,455.43"
type input "256,458.55"
type input "25,645.85"
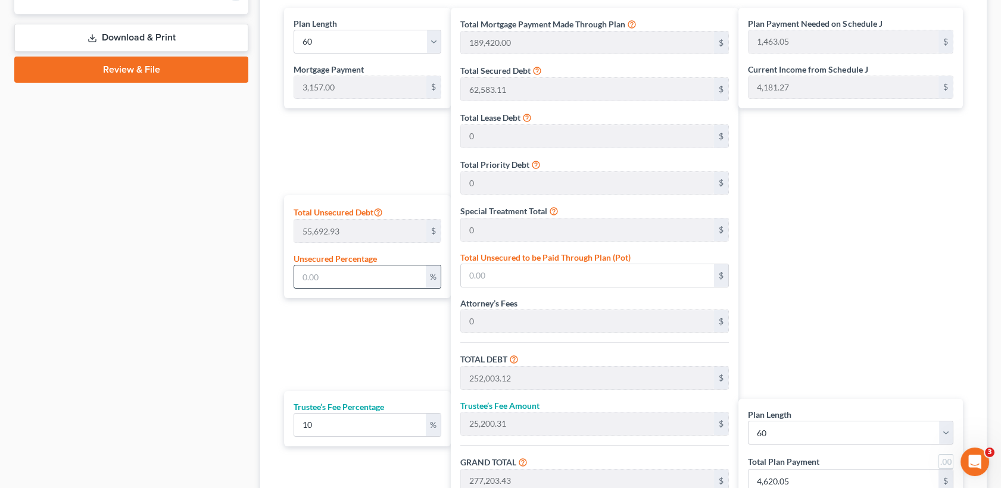
type input "282,104.40"
type input "1,544.74"
type input "4,701.74"
type input "80"
type input "44,554.34"
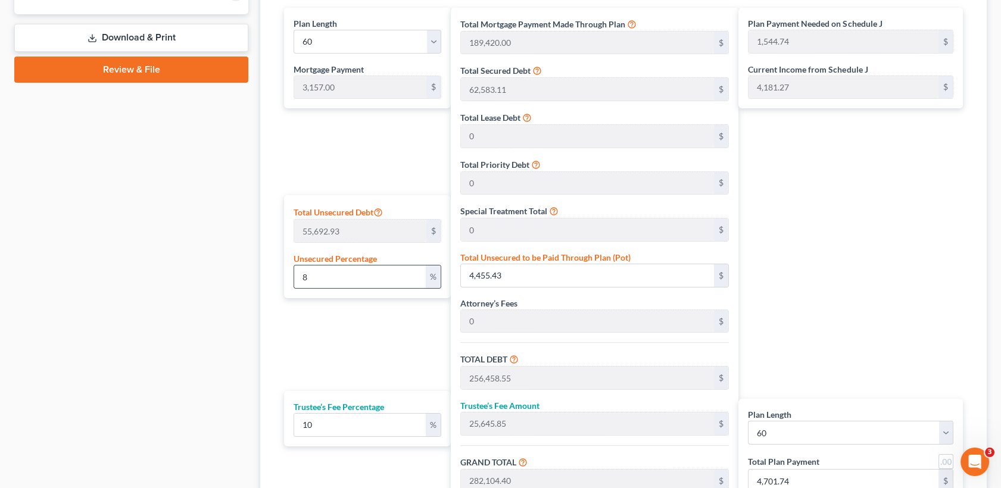
type input "296,557.46"
type input "29,655.74"
type input "326,213.21"
type input "2,279.88"
type input "5,436.88"
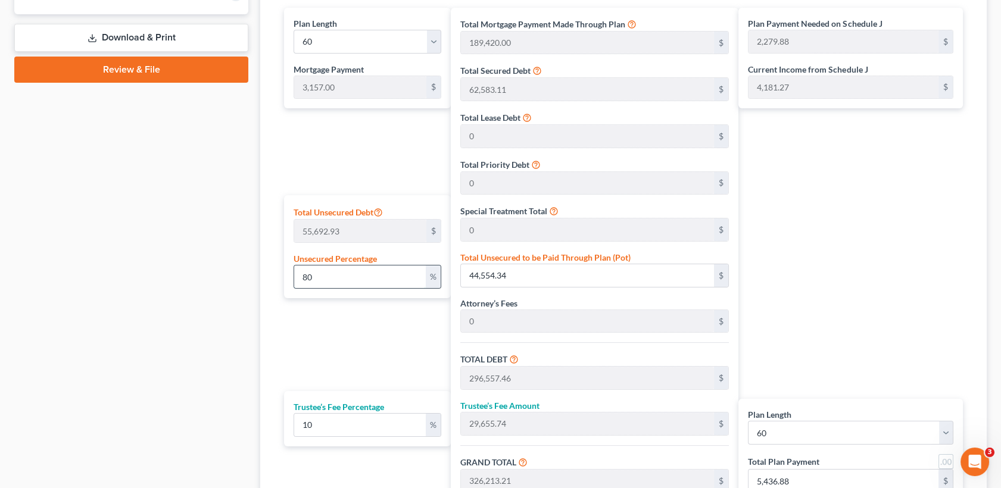
type input "8"
type input "4,455.43"
type input "256,458.55"
type input "25,645.85"
type input "282,104.40"
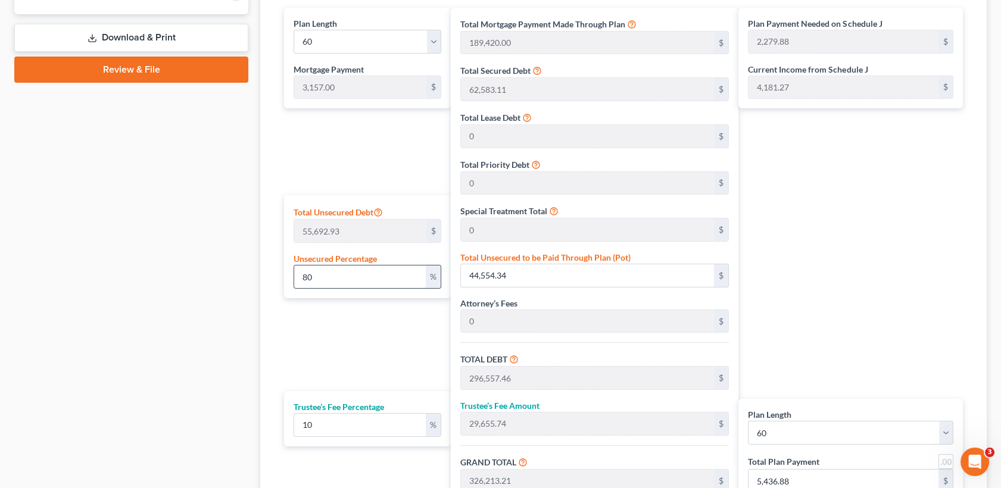
type input "1,544.74"
type input "4,701.74"
type input "252,003.12"
type input "25,200.31"
type input "277,203.43"
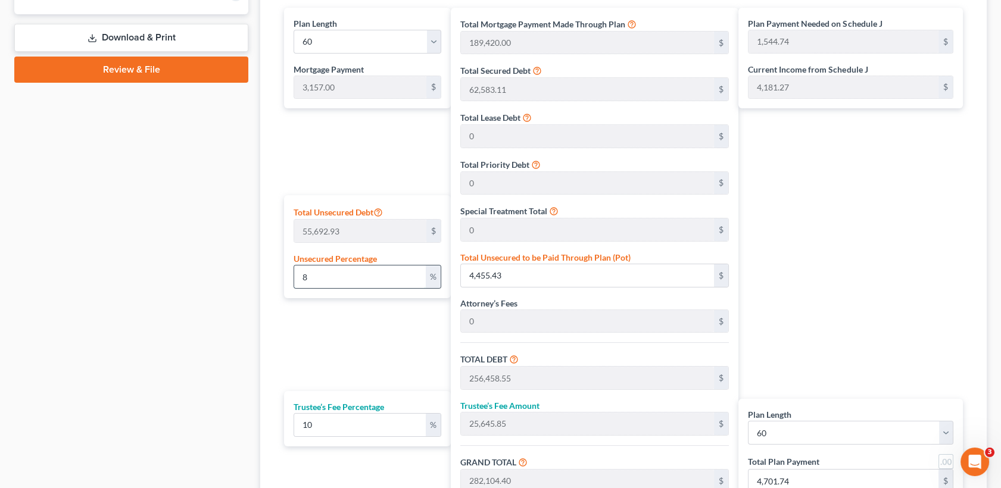
type input "1,463.05"
type input "4,620.05"
type input "1"
type input "556.92"
type input "252,560.04"
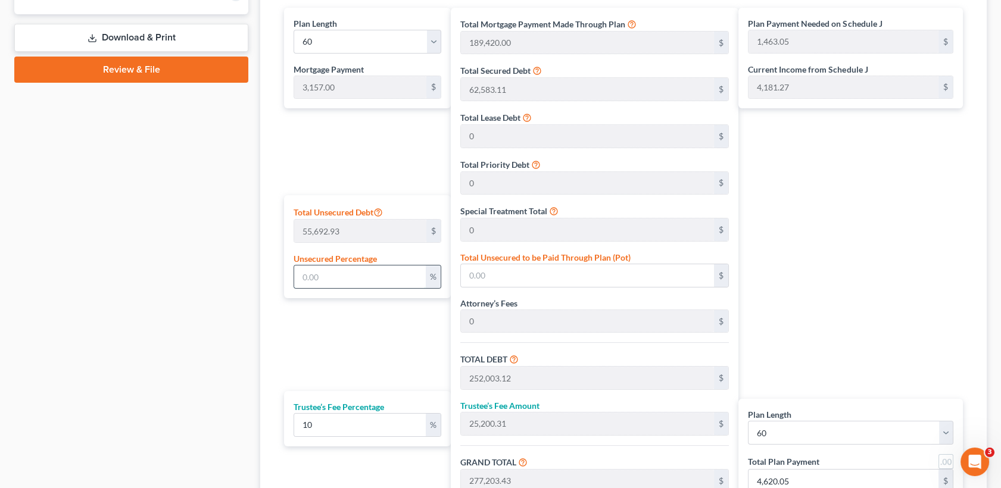
type input "25,256.00"
type input "277,816.05"
type input "1,473.26"
type input "4,630.26"
type input "10"
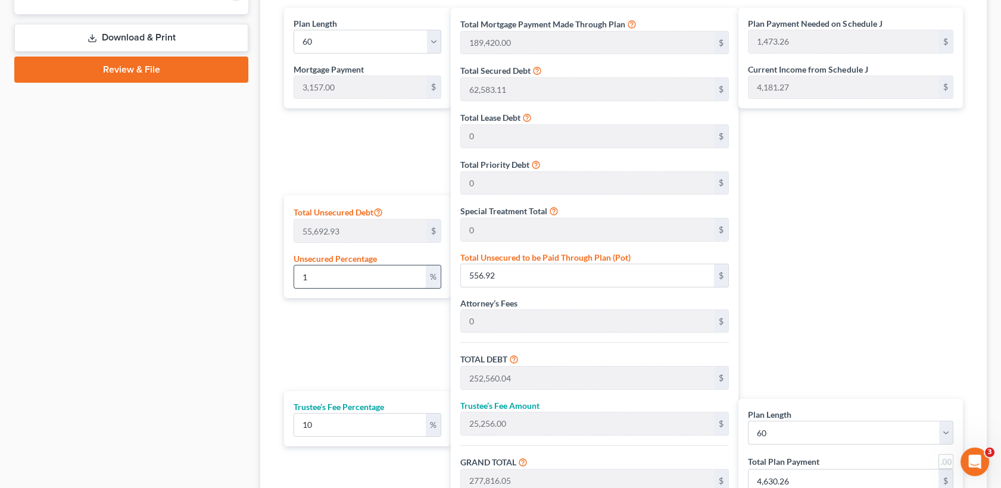
type input "5,569.29"
type input "257,572.41"
type input "25,757.24"
type input "283,329.65"
type input "1,565.16"
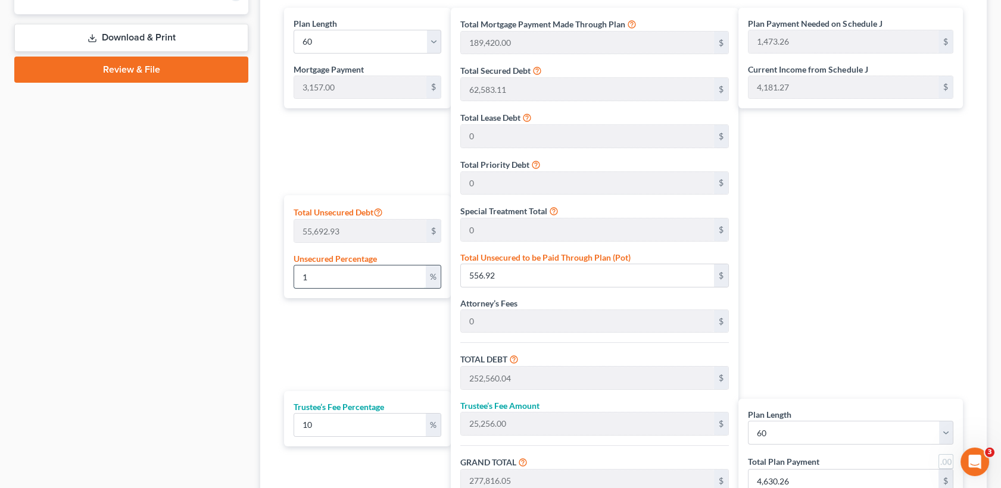
type input "4,722.16"
type input "100"
type input "55,692.93"
type input "307,696.05"
type input "30,769.60"
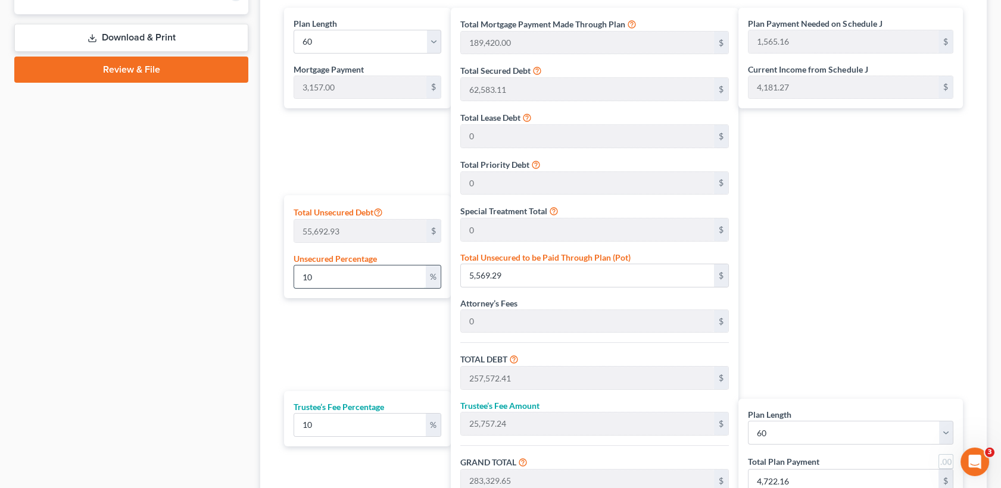
type input "338,465.65"
type input "2,484.09"
type input "5,641.09"
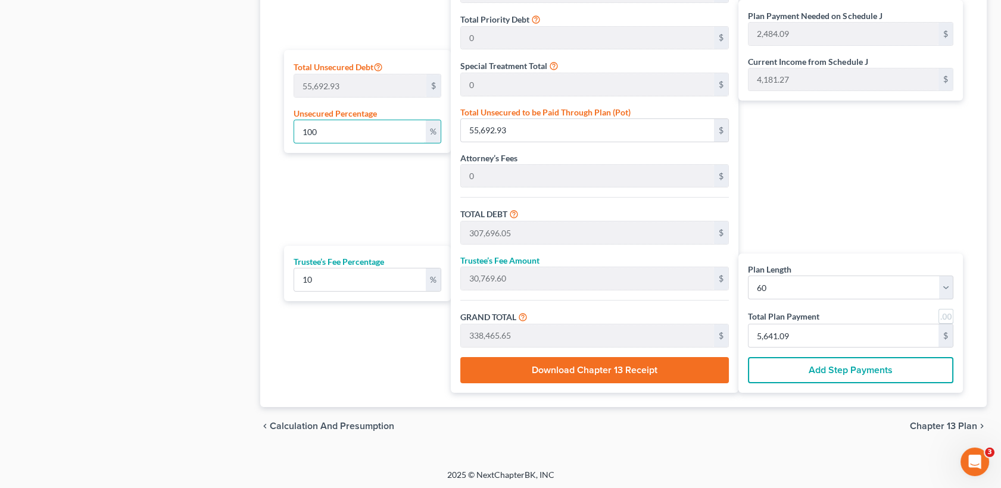
type input "10"
type input "5,569.29"
type input "257,572.41"
type input "25,757.24"
type input "283,329.65"
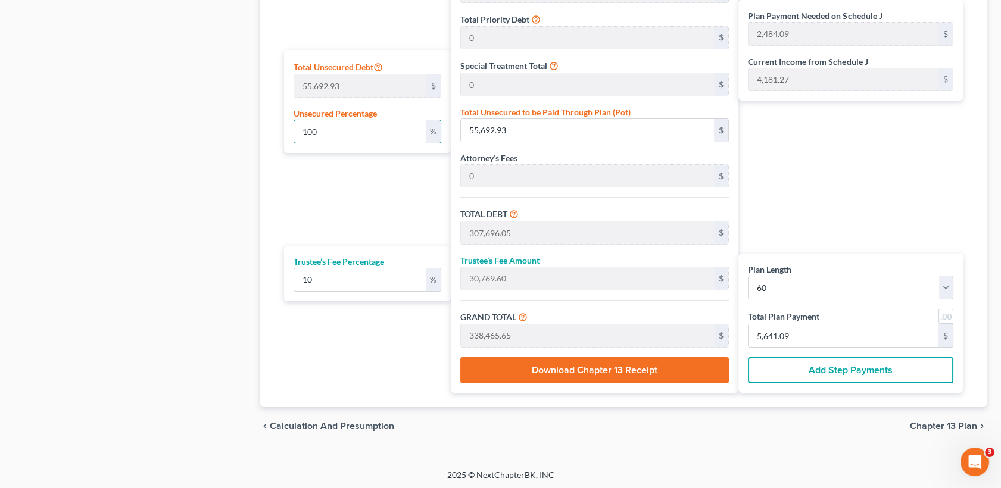
type input "1,565.16"
type input "4,722.16"
type input "1"
type input "556.92"
type input "252,560.04"
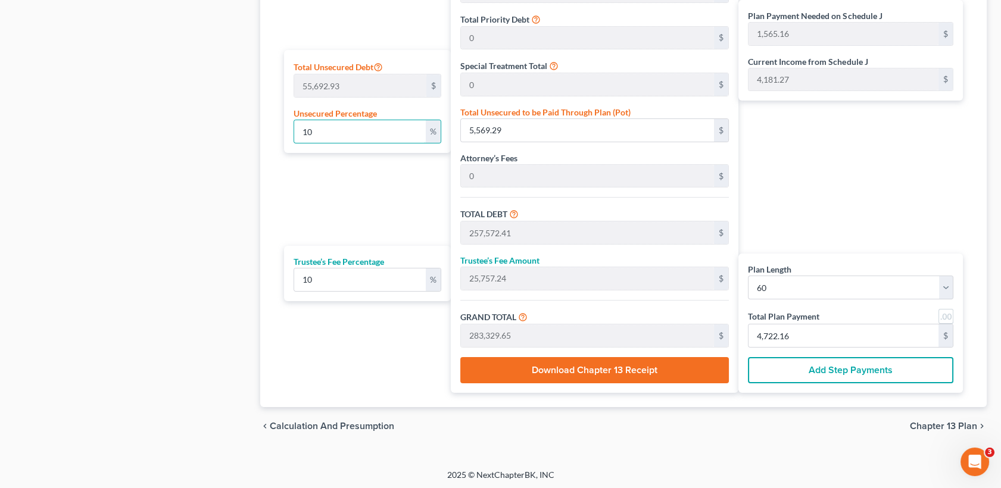
type input "25,256.00"
type input "277,816.05"
type input "1,473.26"
type input "4,630.26"
type input "252,003.12"
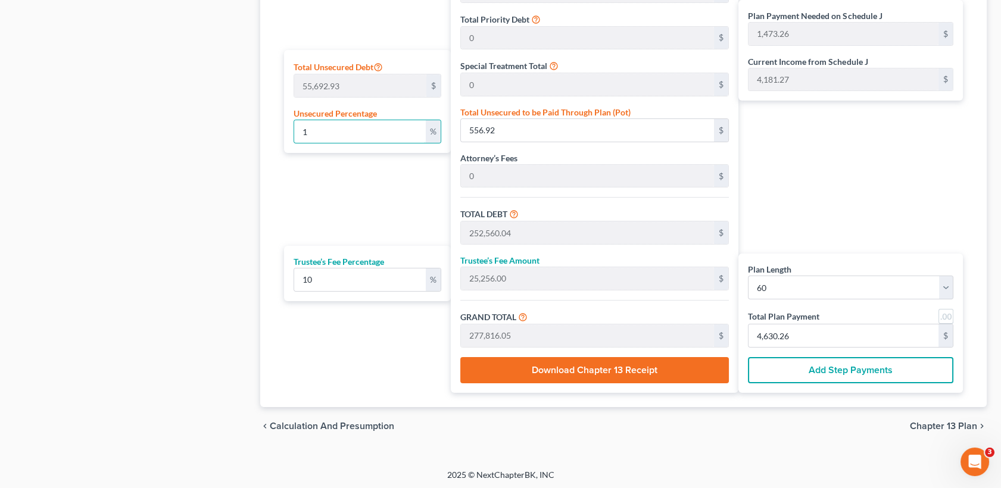
type input "25,200.31"
type input "277,203.43"
type input "1,463.05"
type input "4,620.05"
type input "5"
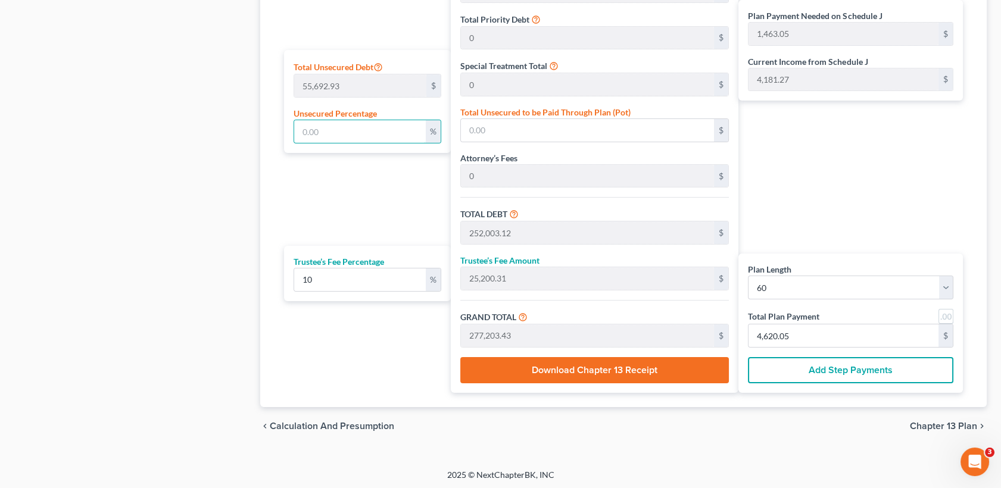
type input "2,784.64"
type input "254,787.76"
type input "25,478.77"
type input "280,266.54"
type input "1,514.10"
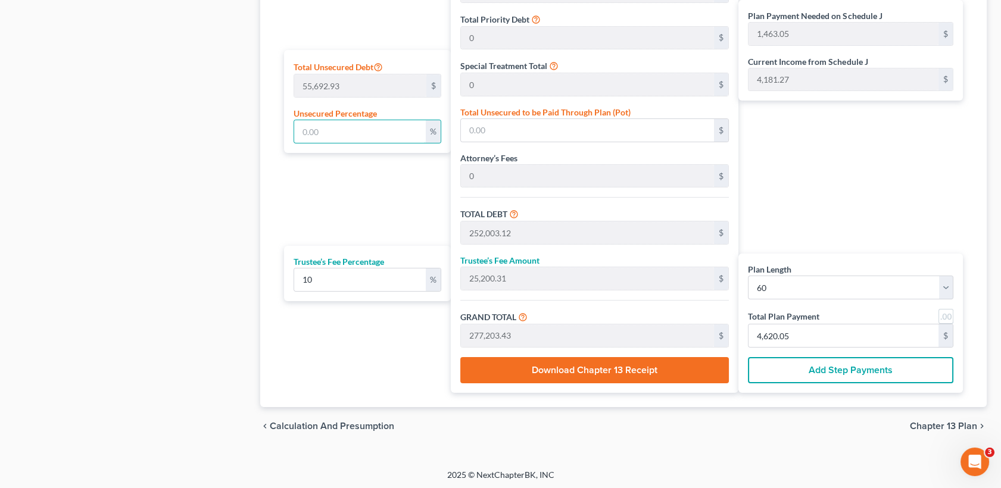
type input "4,671.10"
type input "50"
click at [805, 213] on div "Plan Payment Needed on Schedule J 1,463.05 $ Current Income from Schedule J 4,1…" at bounding box center [853, 127] width 230 height 530
click at [380, 136] on input "text" at bounding box center [360, 131] width 132 height 23
click at [629, 367] on button "Download Chapter 13 Receipt" at bounding box center [594, 370] width 268 height 26
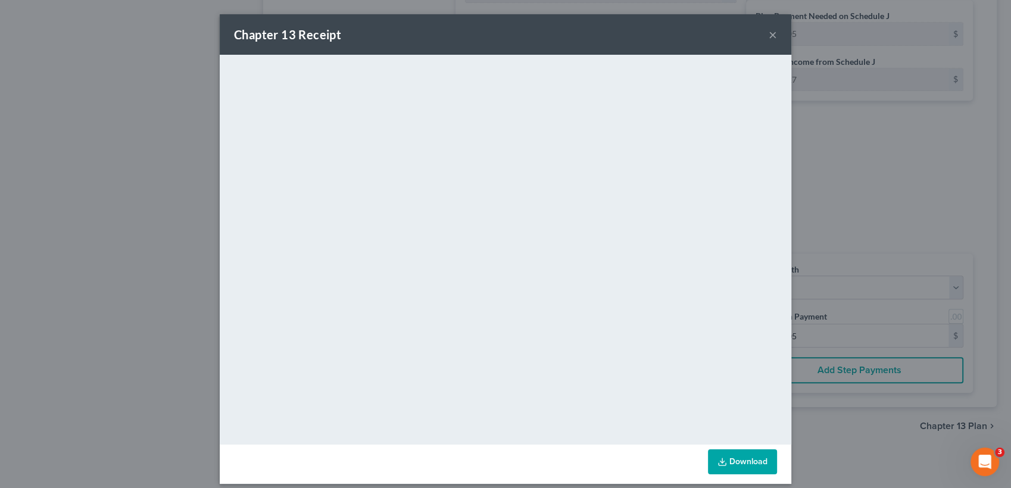
click at [725, 455] on link "Download" at bounding box center [742, 461] width 69 height 25
click at [769, 38] on button "×" at bounding box center [773, 34] width 8 height 14
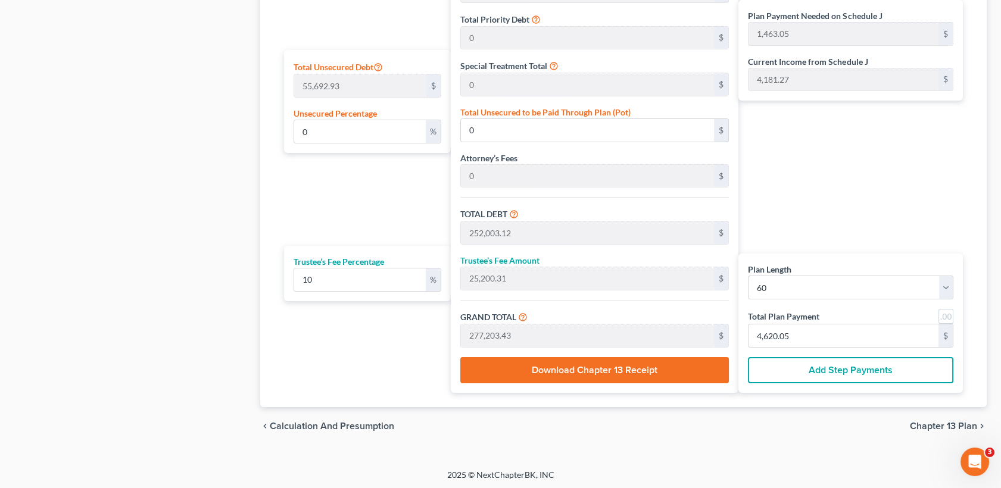
scroll to position [288, 0]
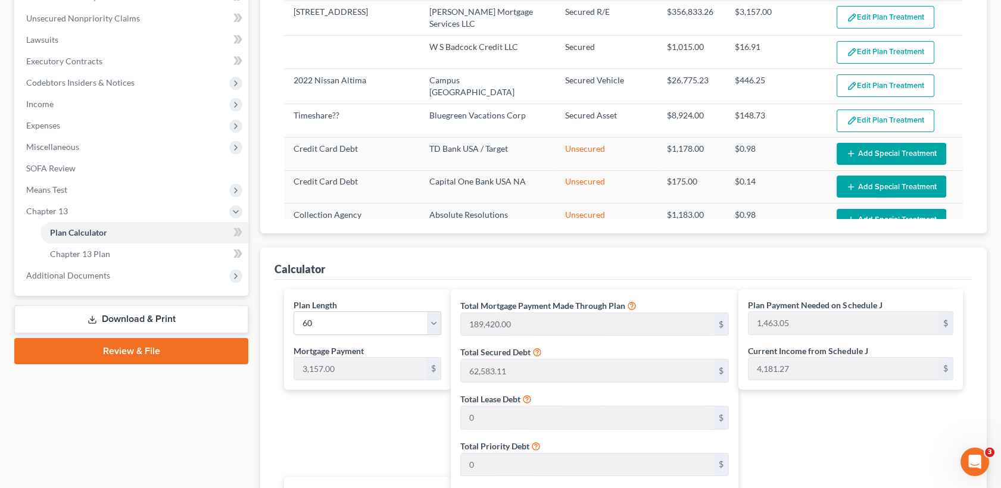
click at [166, 313] on link "Download & Print" at bounding box center [131, 319] width 234 height 28
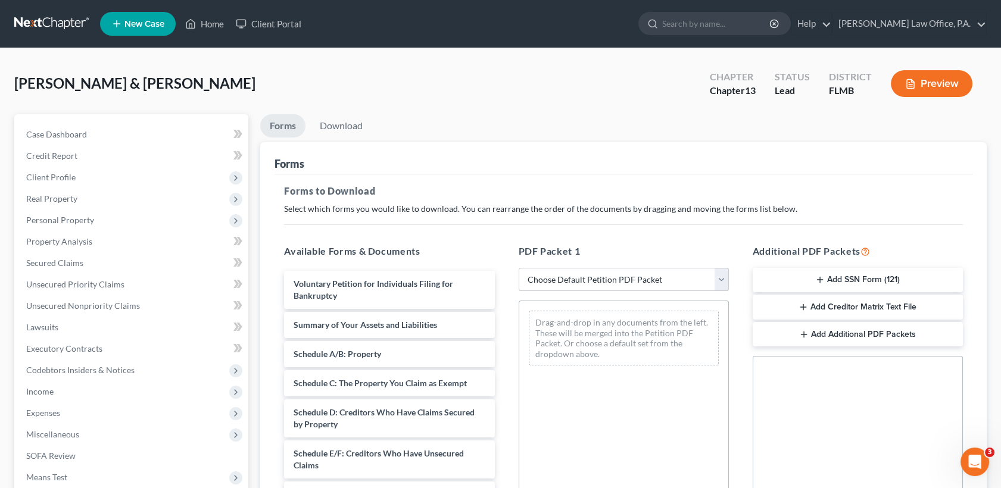
click at [639, 284] on select "Choose Default Petition PDF Packet Complete Bankruptcy Petition (all forms and …" at bounding box center [624, 280] width 210 height 24
click at [643, 276] on select "Choose Default Petition PDF Packet Complete Bankruptcy Petition (all forms and …" at bounding box center [624, 280] width 210 height 24
click at [519, 268] on select "Choose Default Petition PDF Packet Complete Bankruptcy Petition (all forms and …" at bounding box center [624, 280] width 210 height 24
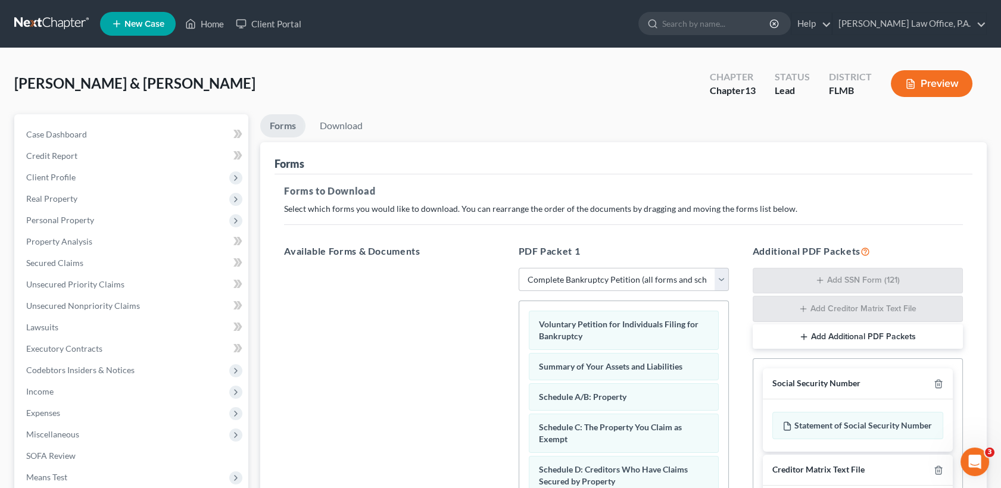
click at [937, 378] on div at bounding box center [936, 383] width 14 height 11
click at [936, 382] on icon "button" at bounding box center [938, 384] width 10 height 10
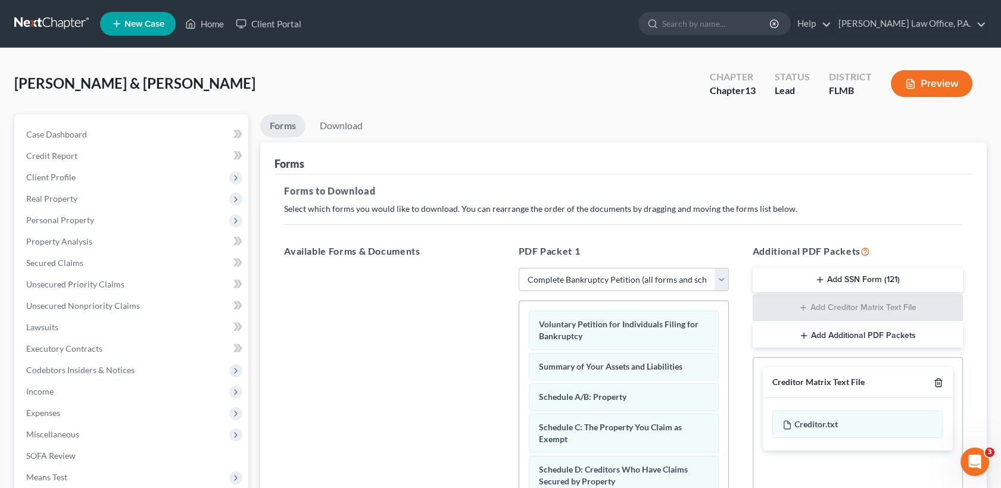
click at [936, 382] on icon "button" at bounding box center [938, 383] width 10 height 10
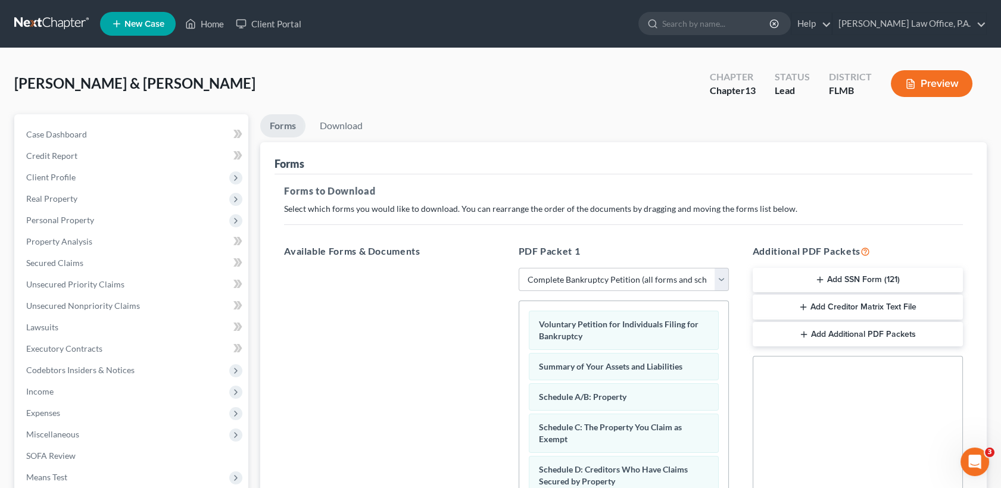
scroll to position [246, 0]
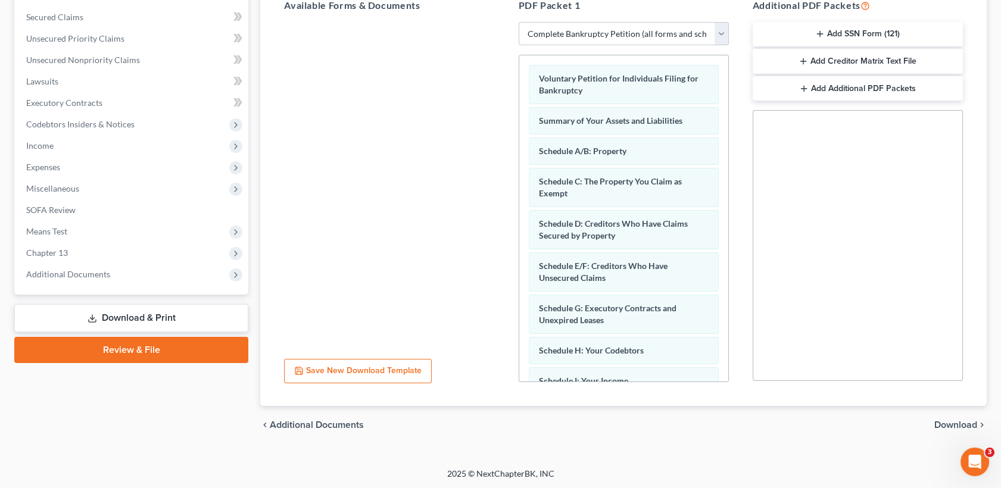
click at [955, 424] on span "Download" at bounding box center [955, 425] width 43 height 10
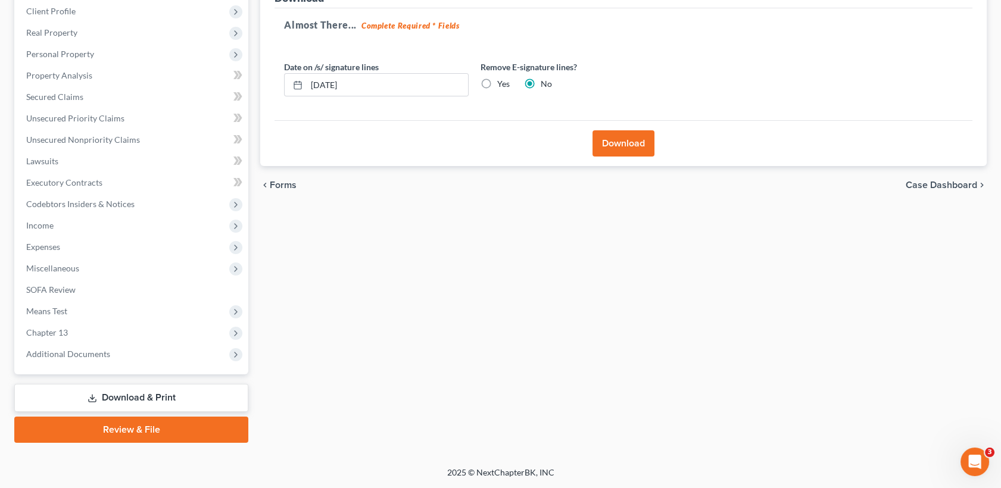
scroll to position [165, 0]
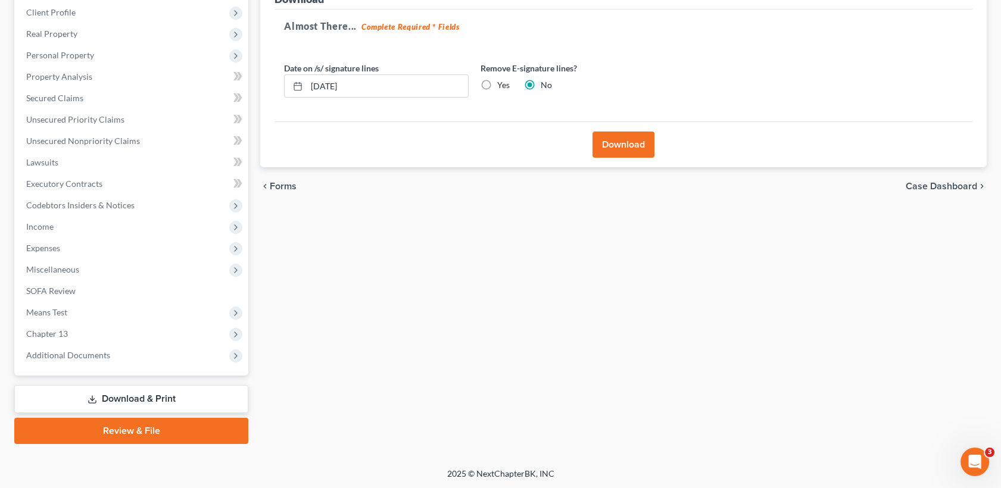
click at [497, 88] on label "Yes" at bounding box center [503, 85] width 13 height 12
click at [502, 87] on input "Yes" at bounding box center [506, 83] width 8 height 8
click at [408, 88] on input "[DATE]" at bounding box center [387, 86] width 161 height 23
click at [408, 88] on input "09/10" at bounding box center [387, 86] width 161 height 23
click at [644, 147] on button "Download" at bounding box center [623, 145] width 62 height 26
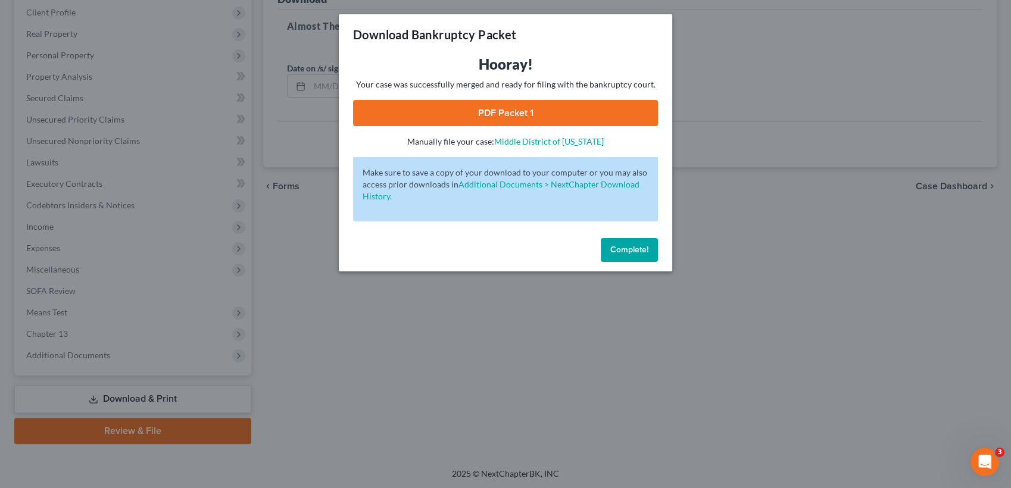
click at [522, 117] on link "PDF Packet 1" at bounding box center [505, 113] width 305 height 26
click at [642, 248] on span "Complete!" at bounding box center [629, 250] width 38 height 10
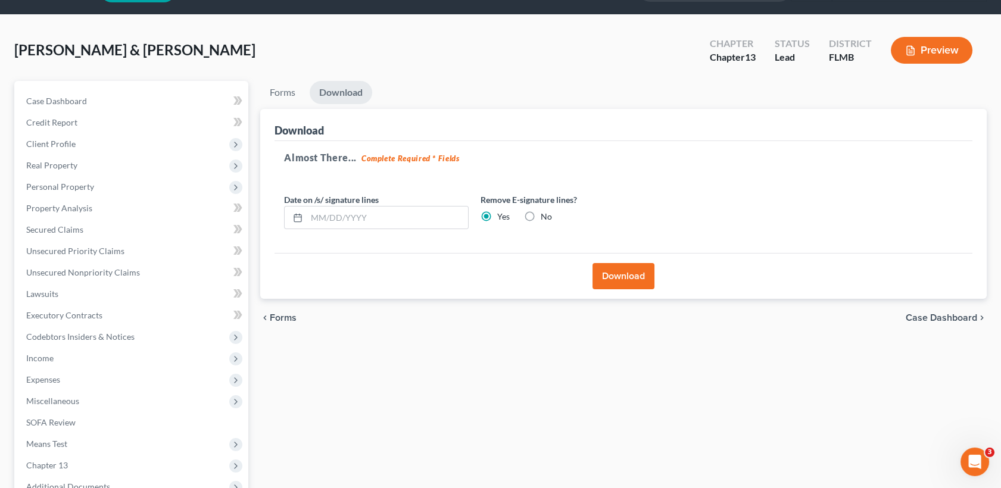
scroll to position [0, 0]
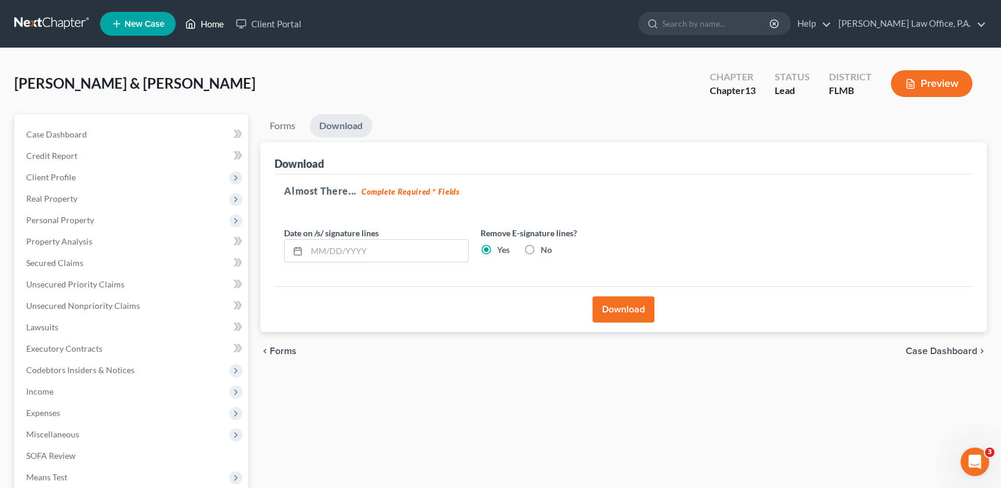
click at [210, 32] on link "Home" at bounding box center [204, 23] width 51 height 21
